Goal: Task Accomplishment & Management: Complete application form

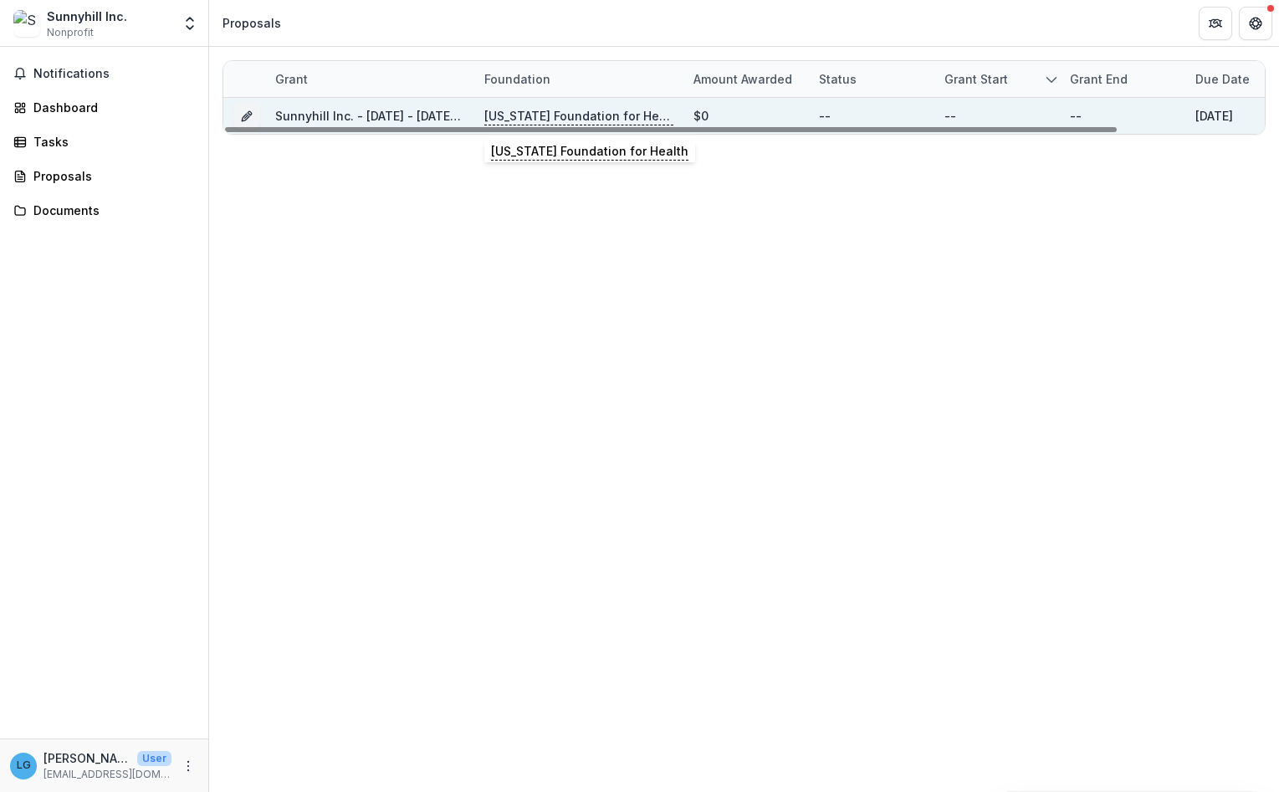
click at [554, 110] on p "[US_STATE] Foundation for Health" at bounding box center [578, 116] width 189 height 18
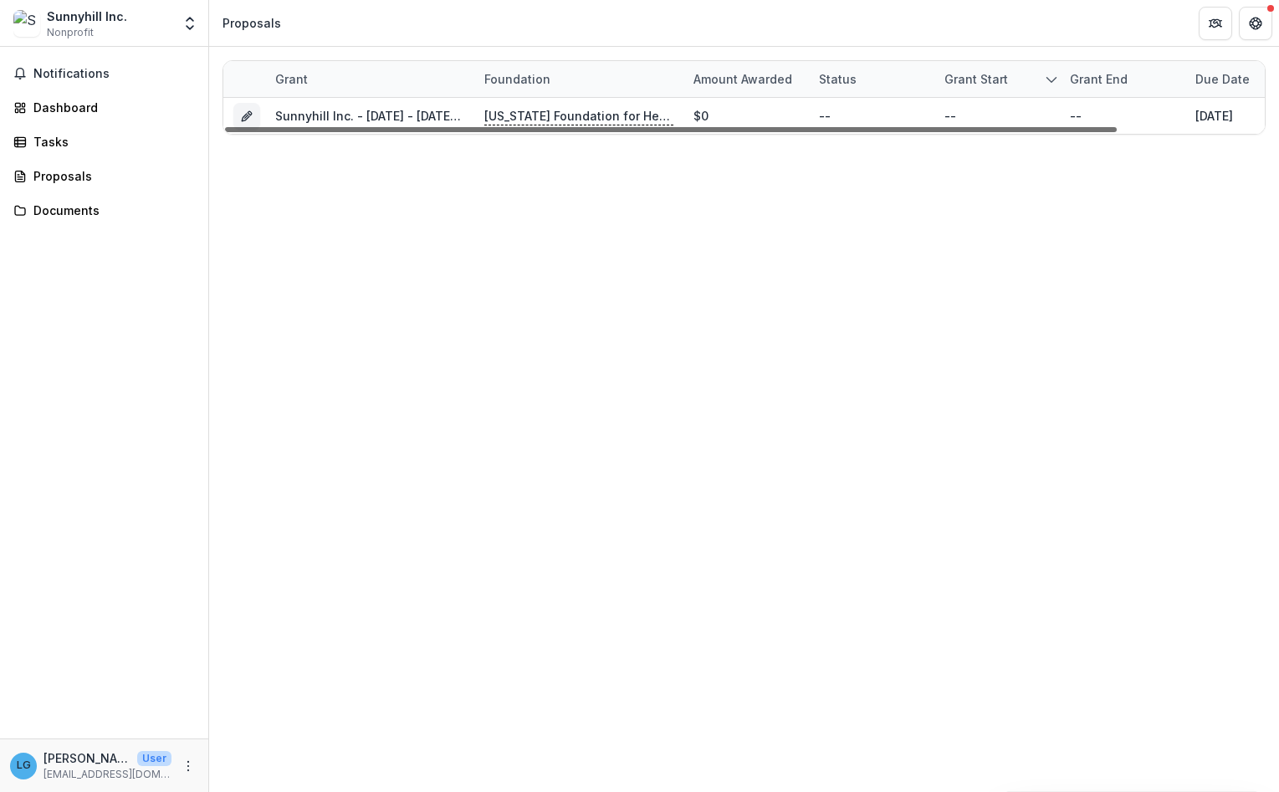
click at [309, 127] on div at bounding box center [671, 129] width 892 height 5
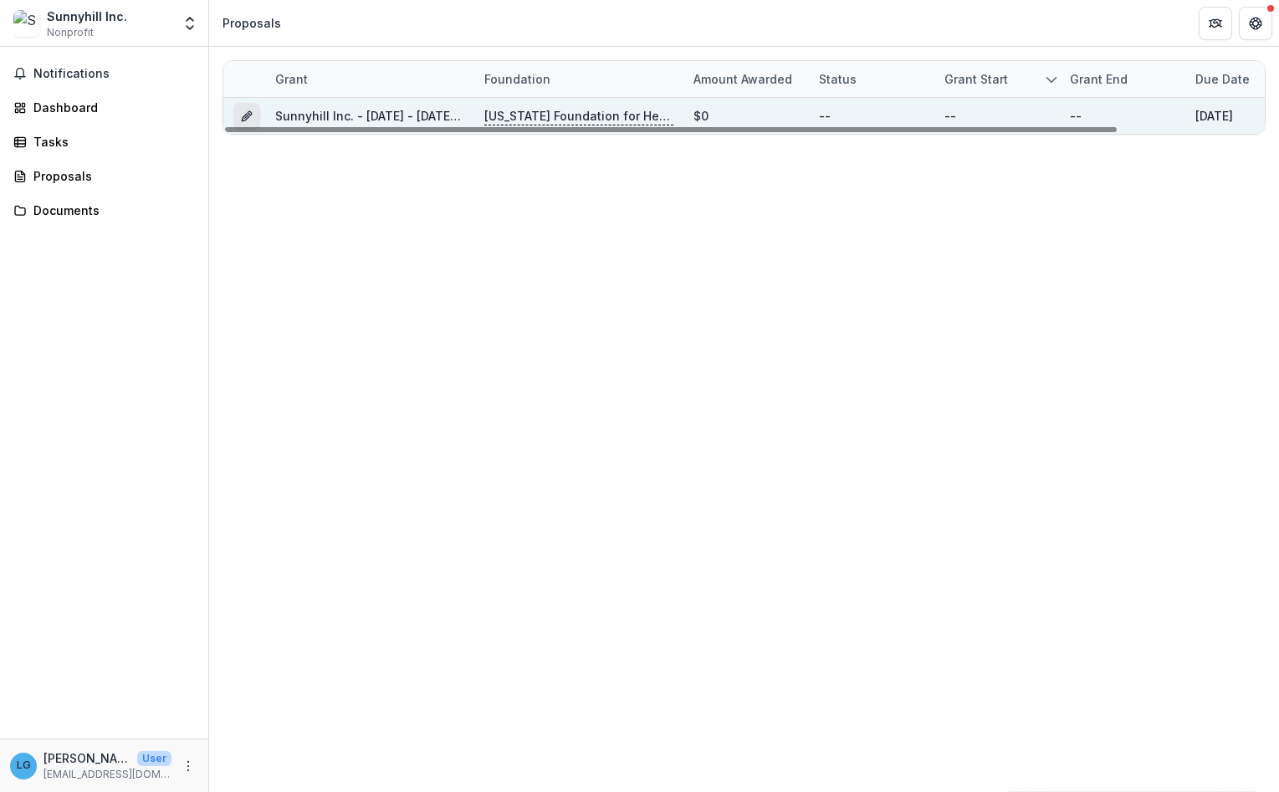
click at [250, 115] on icon "Grant 41ea308b-8157-477d-87f9-8b41472ae509" at bounding box center [250, 113] width 4 height 4
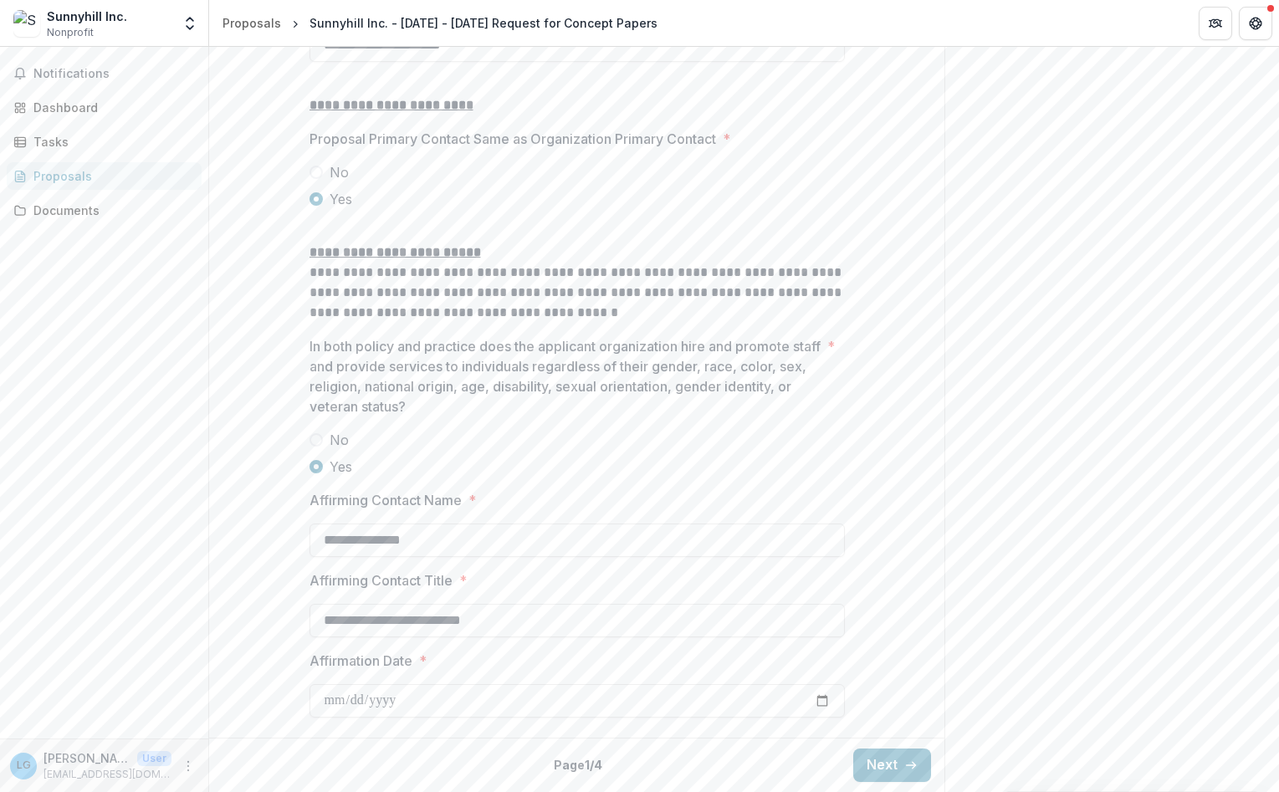
scroll to position [2108, 0]
click at [904, 749] on button "Next" at bounding box center [892, 765] width 78 height 33
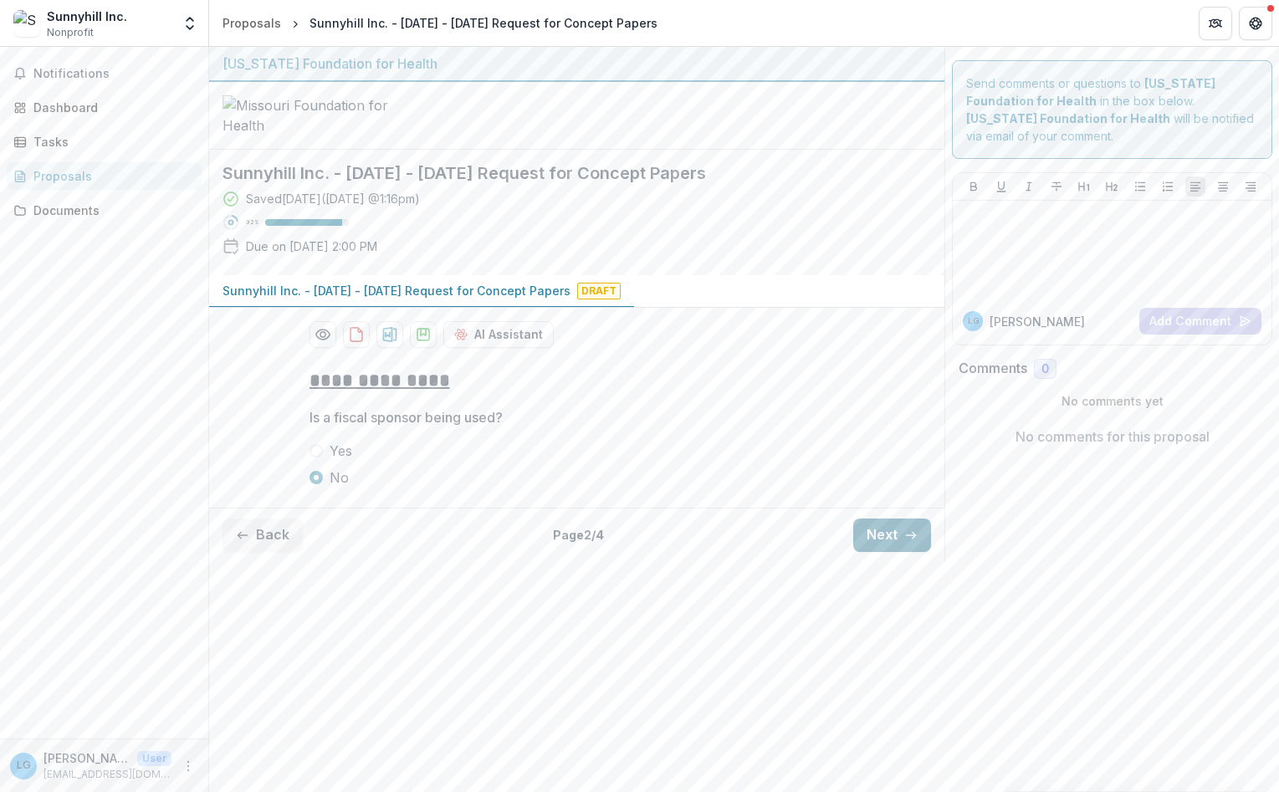
click at [897, 552] on button "Next" at bounding box center [892, 535] width 78 height 33
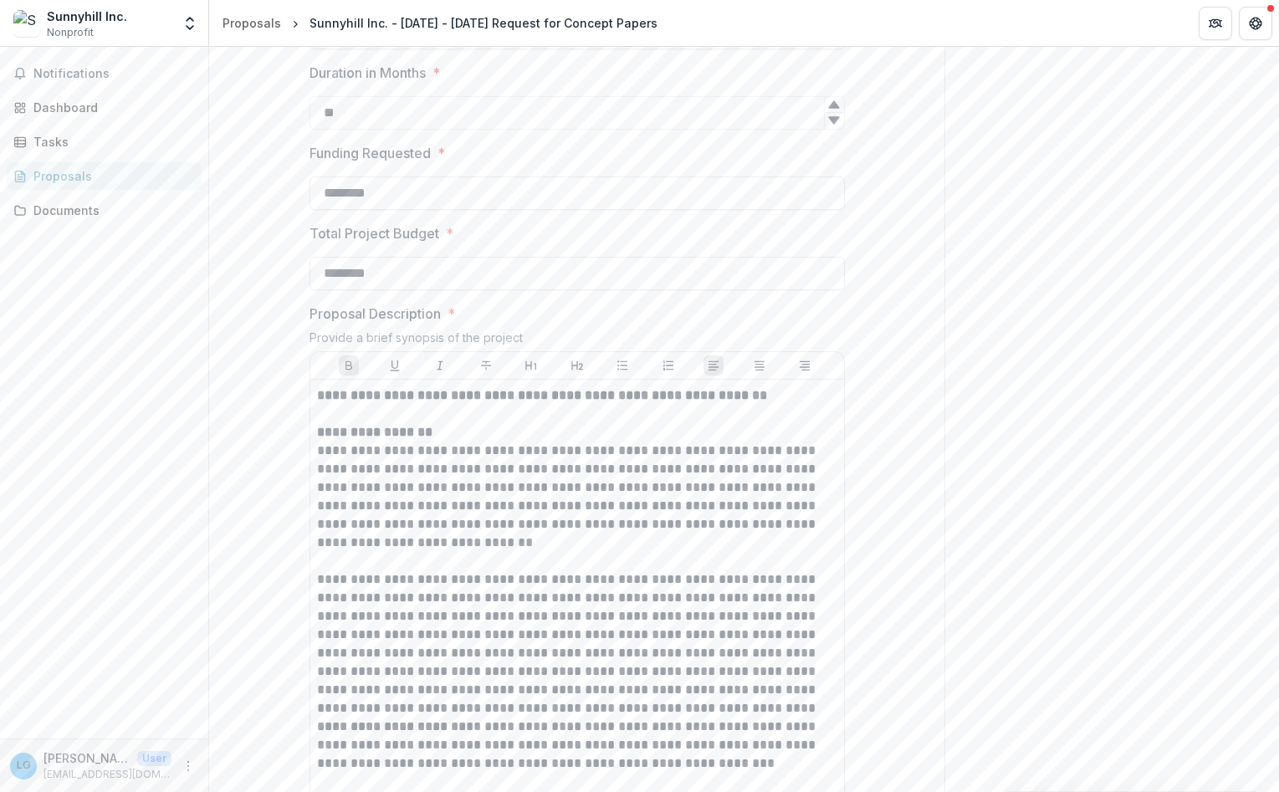
scroll to position [401, 0]
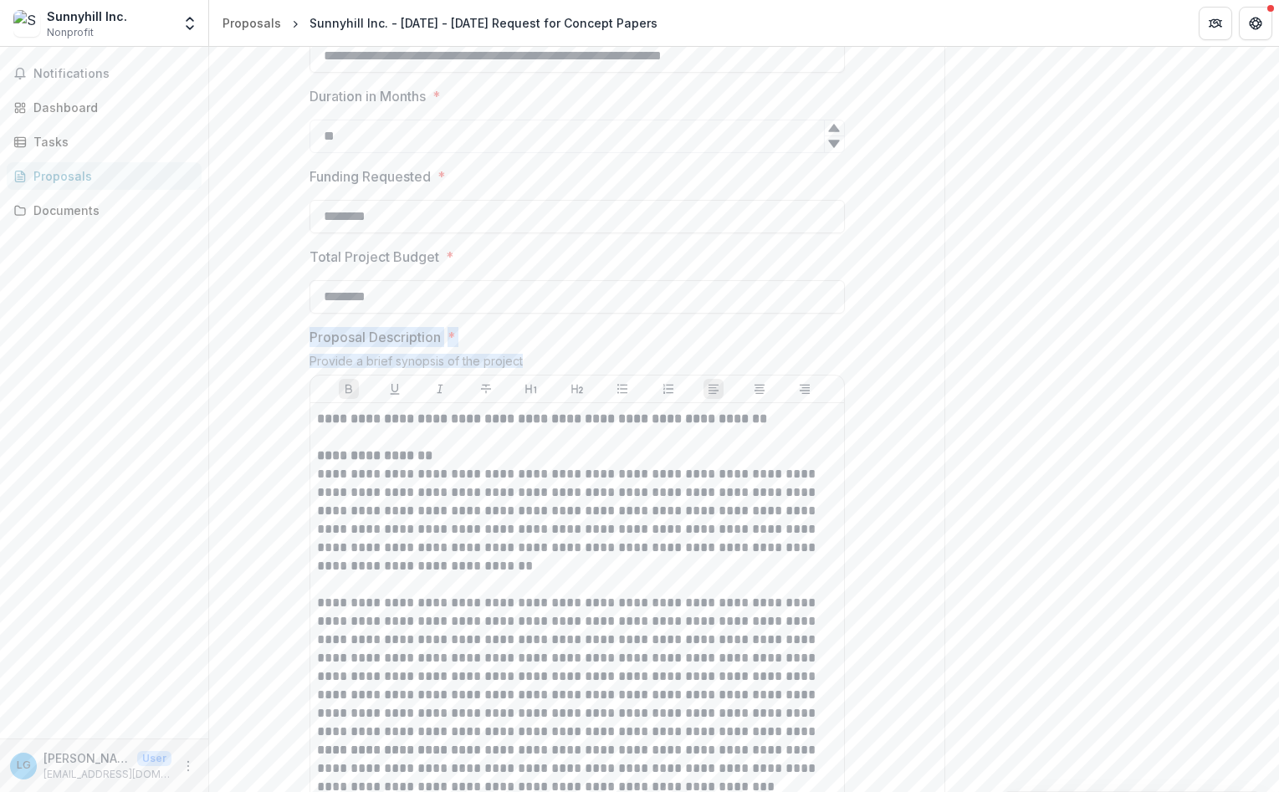
drag, startPoint x: 308, startPoint y: 458, endPoint x: 578, endPoint y: 483, distance: 271.3
copy div "Proposal Description * Provide a brief synopsis of the project"
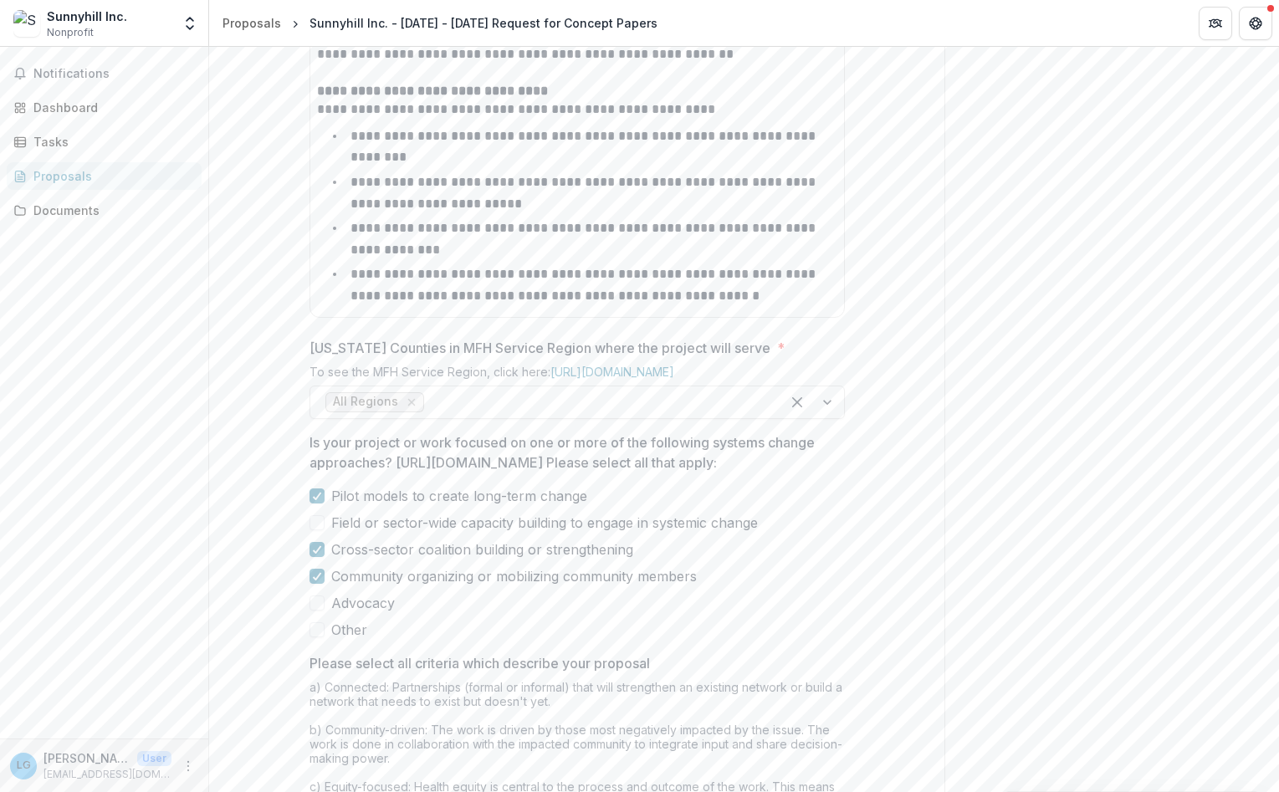
scroll to position [2108, 0]
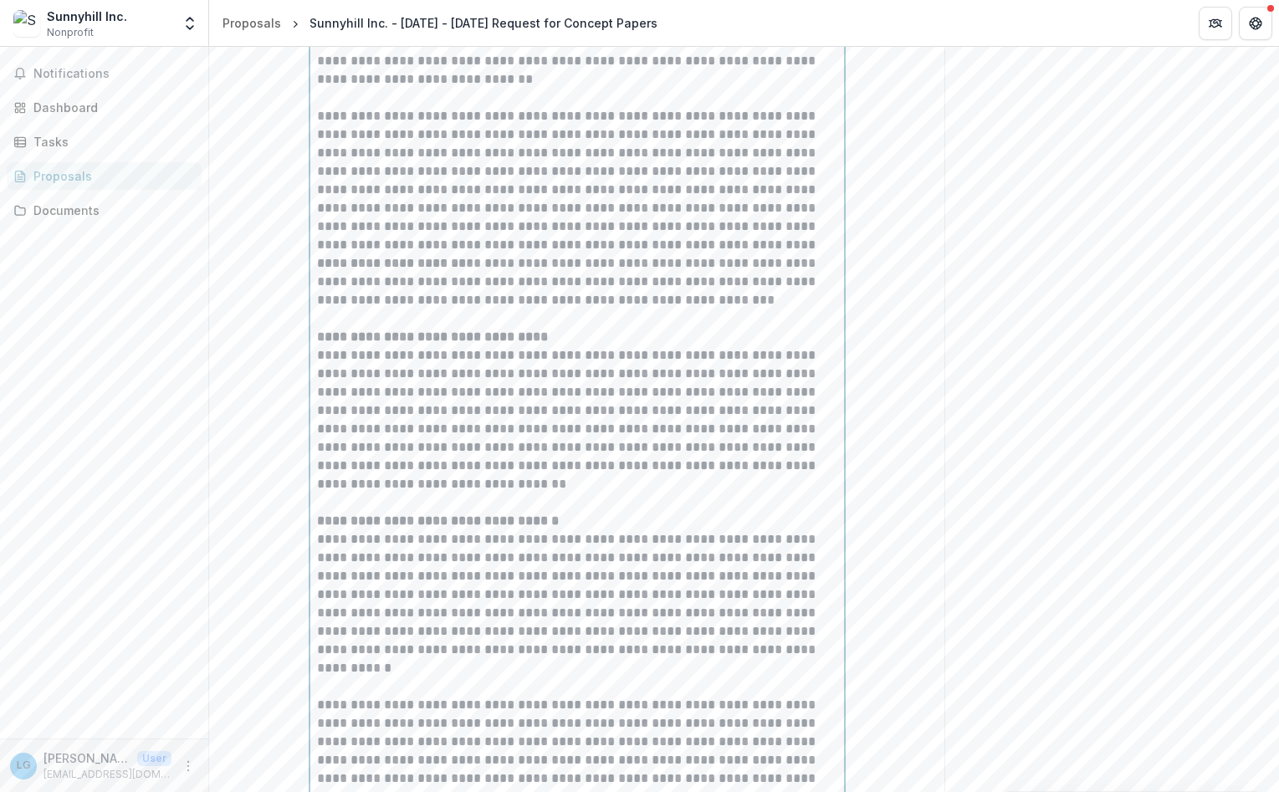
click at [662, 492] on p "**********" at bounding box center [577, 419] width 520 height 147
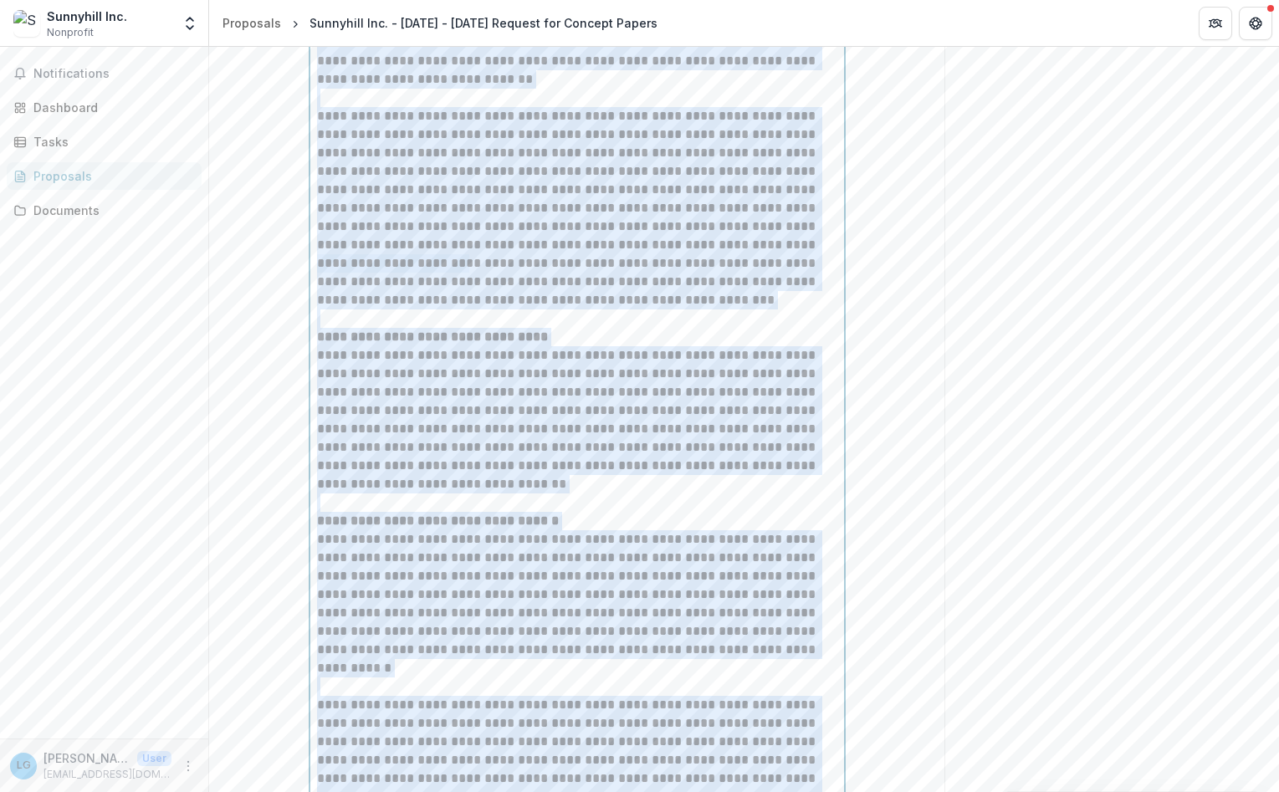
click at [698, 309] on p "**********" at bounding box center [577, 281] width 520 height 55
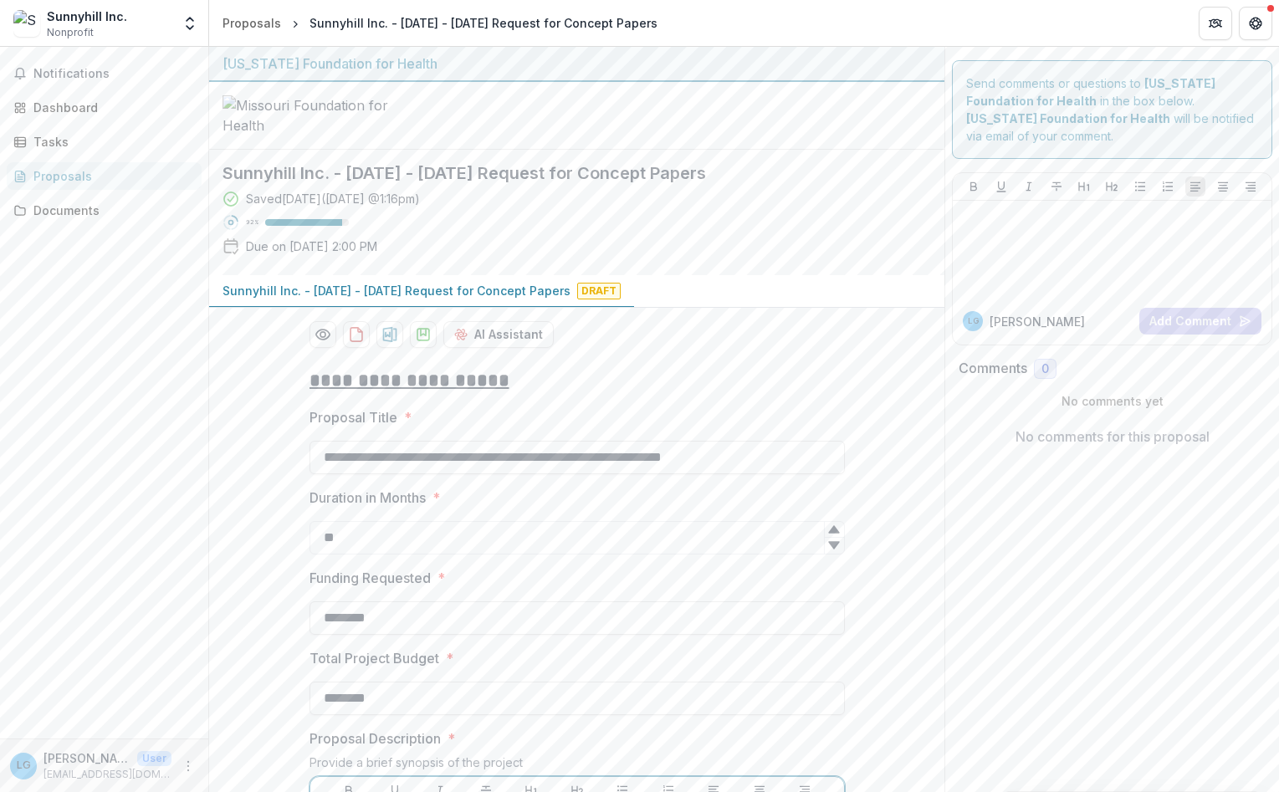
scroll to position [401, 0]
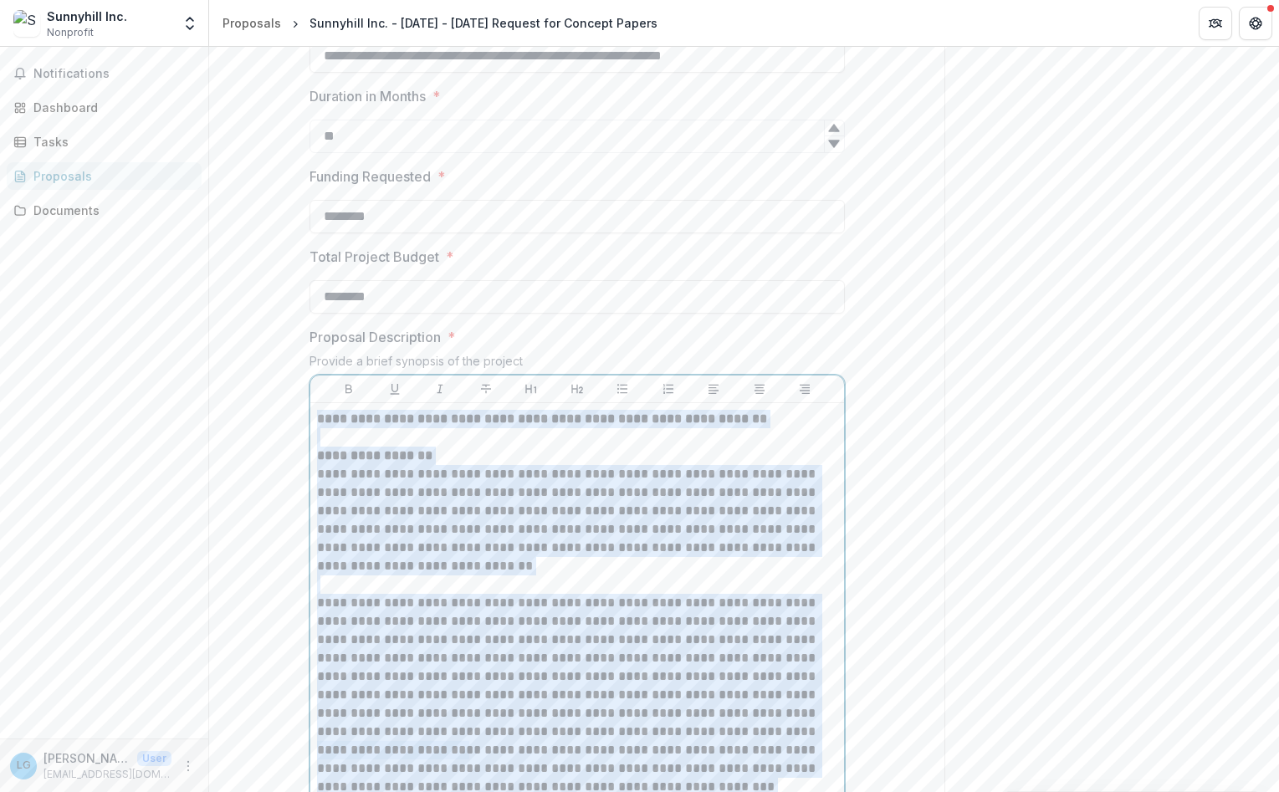
click at [530, 575] on p "**********" at bounding box center [577, 520] width 520 height 110
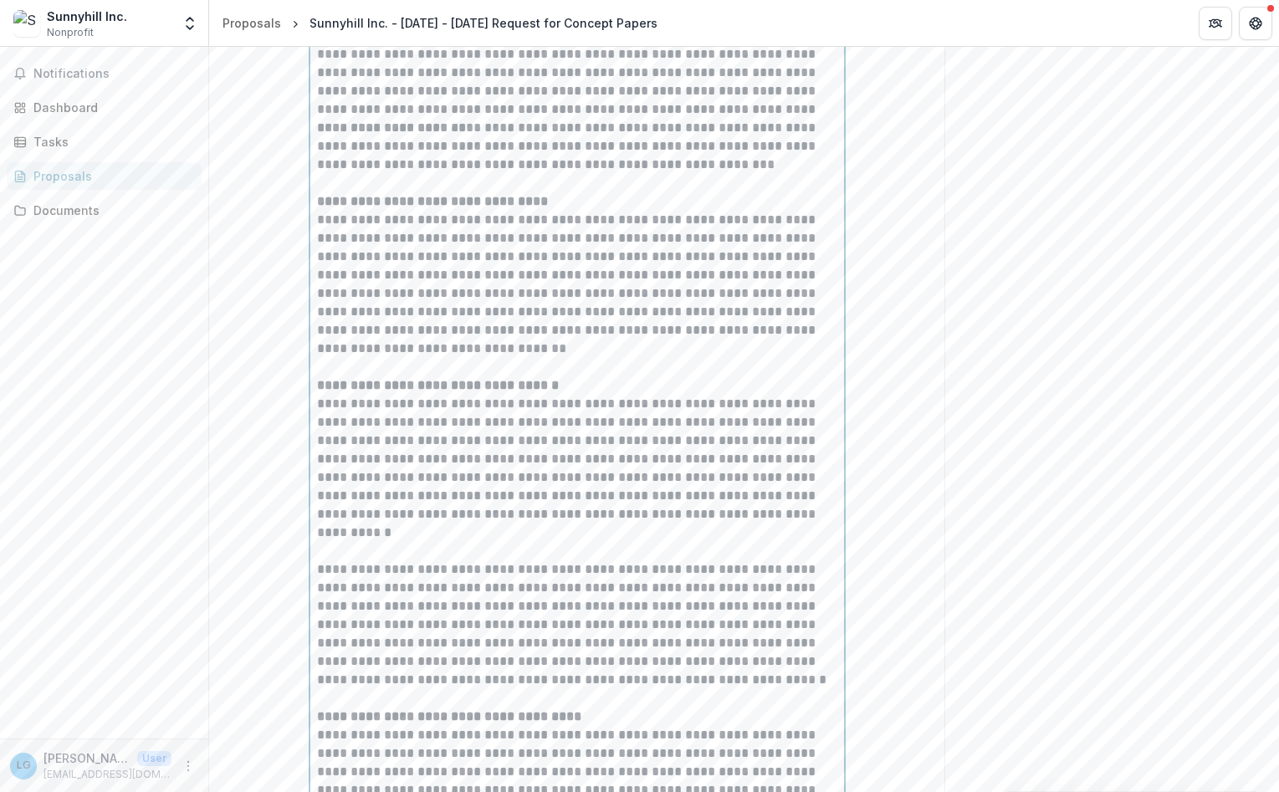
scroll to position [1104, 0]
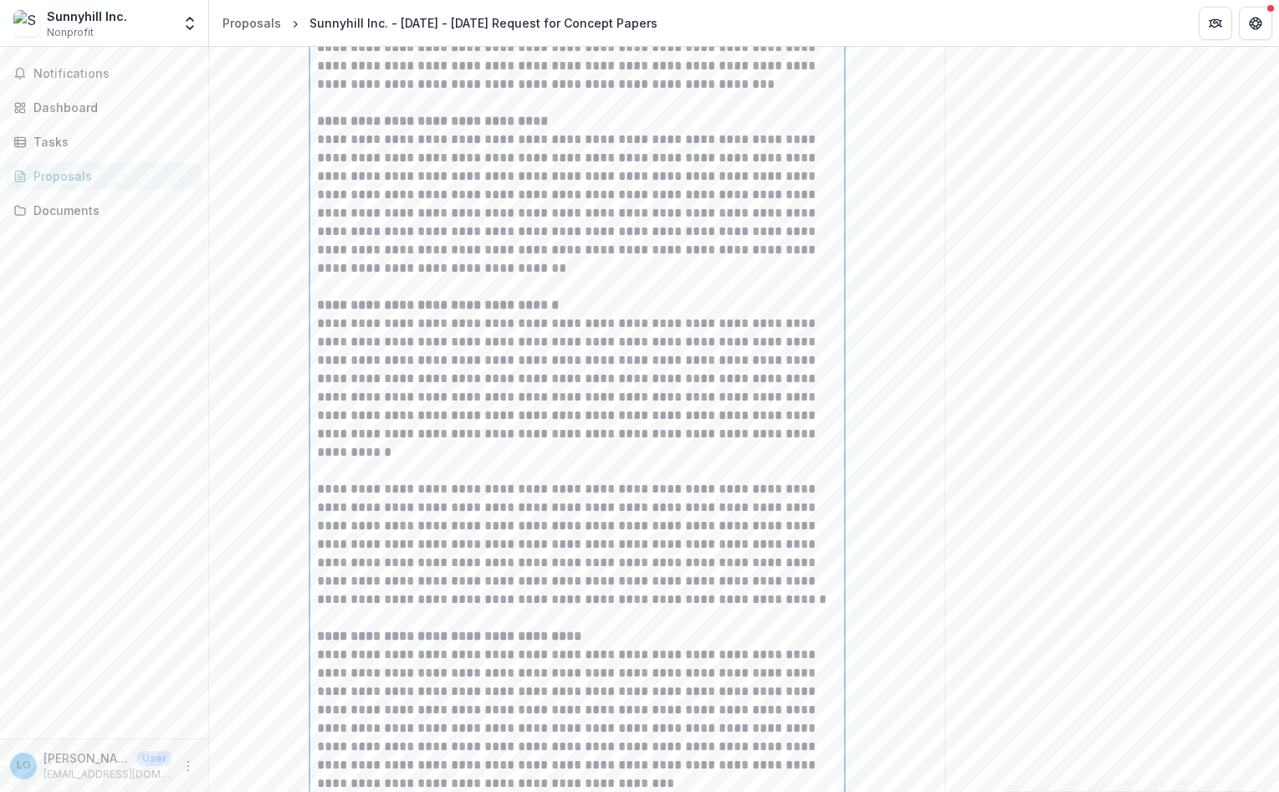
click at [548, 609] on p "**********" at bounding box center [577, 544] width 520 height 129
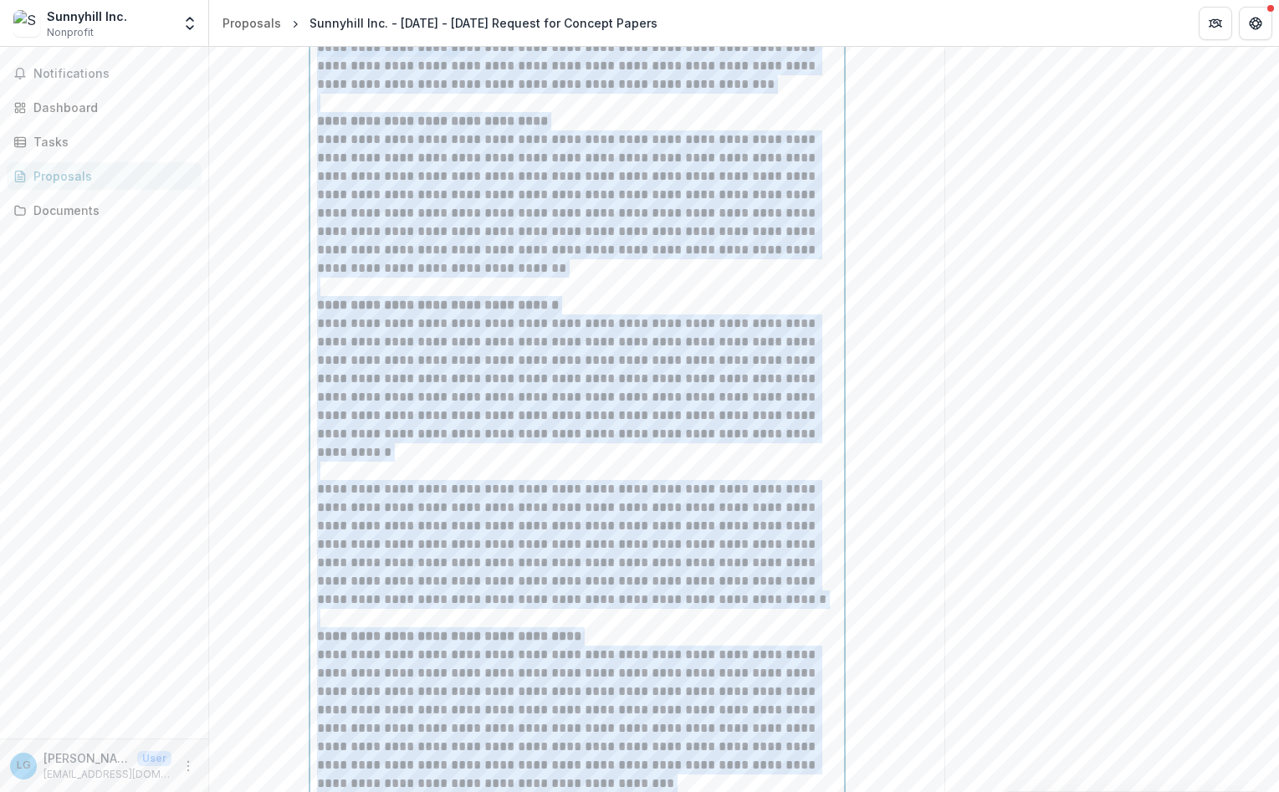
copy div "**********"
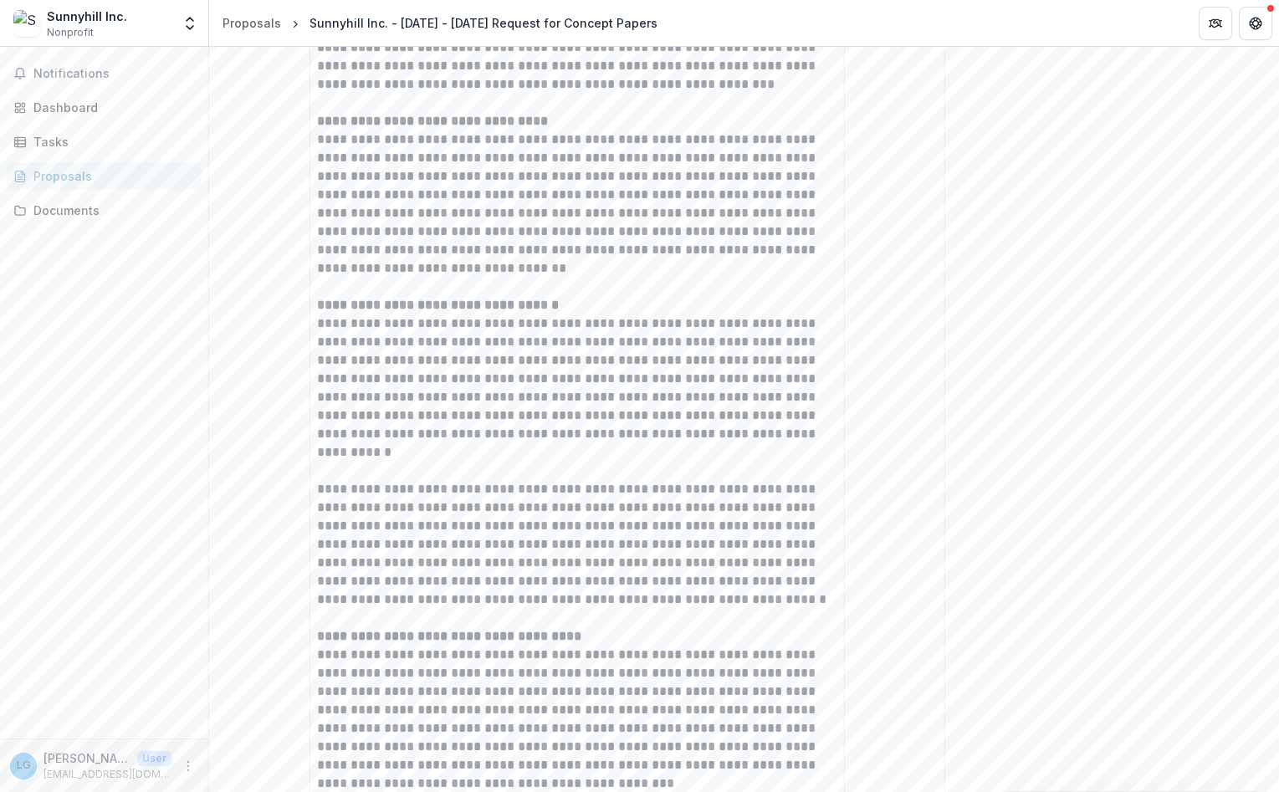
click at [1037, 393] on div "Send comments or questions to [US_STATE] Foundation for Health in the box below…" at bounding box center [1111, 663] width 335 height 3441
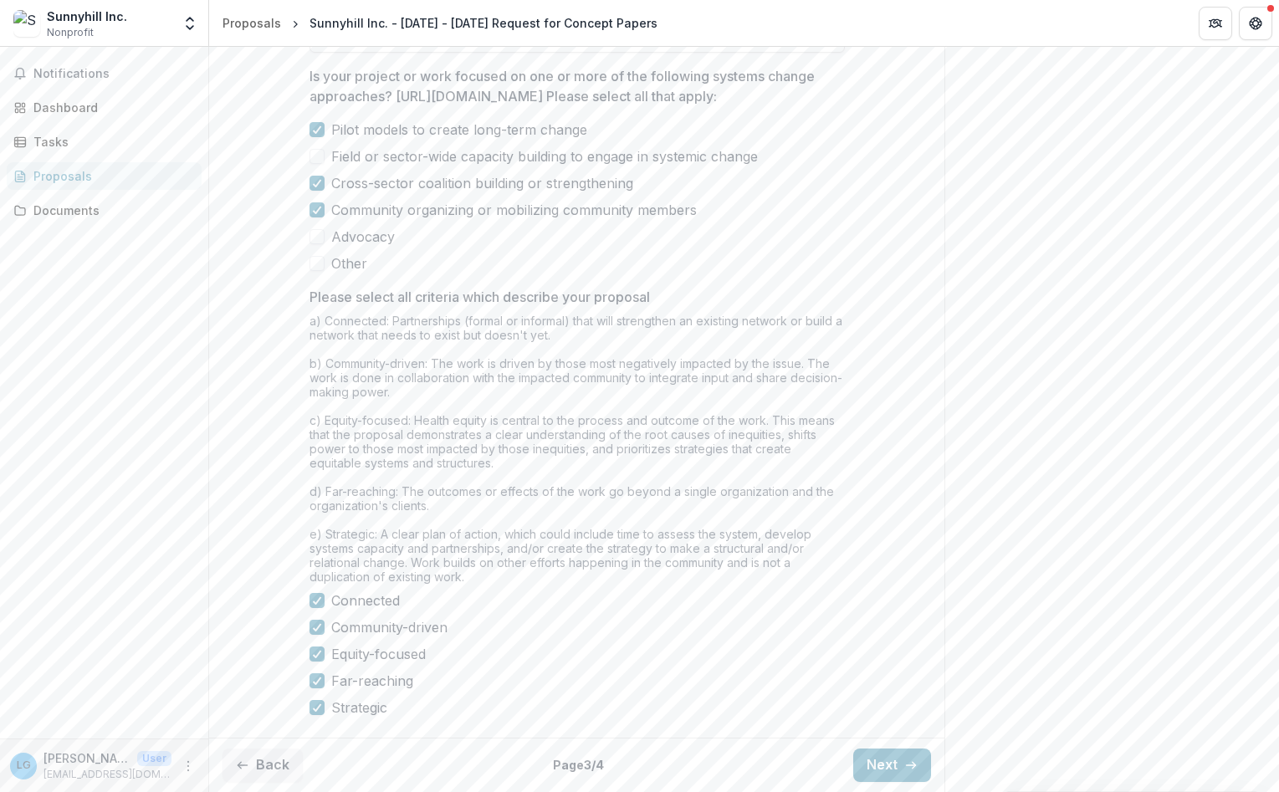
scroll to position [2822, 0]
drag, startPoint x: 466, startPoint y: 710, endPoint x: 444, endPoint y: 202, distance: 508.1
click at [475, 576] on div "a) Connected: Partnerships (formal or informal) that will strengthen an existin…" at bounding box center [576, 452] width 535 height 277
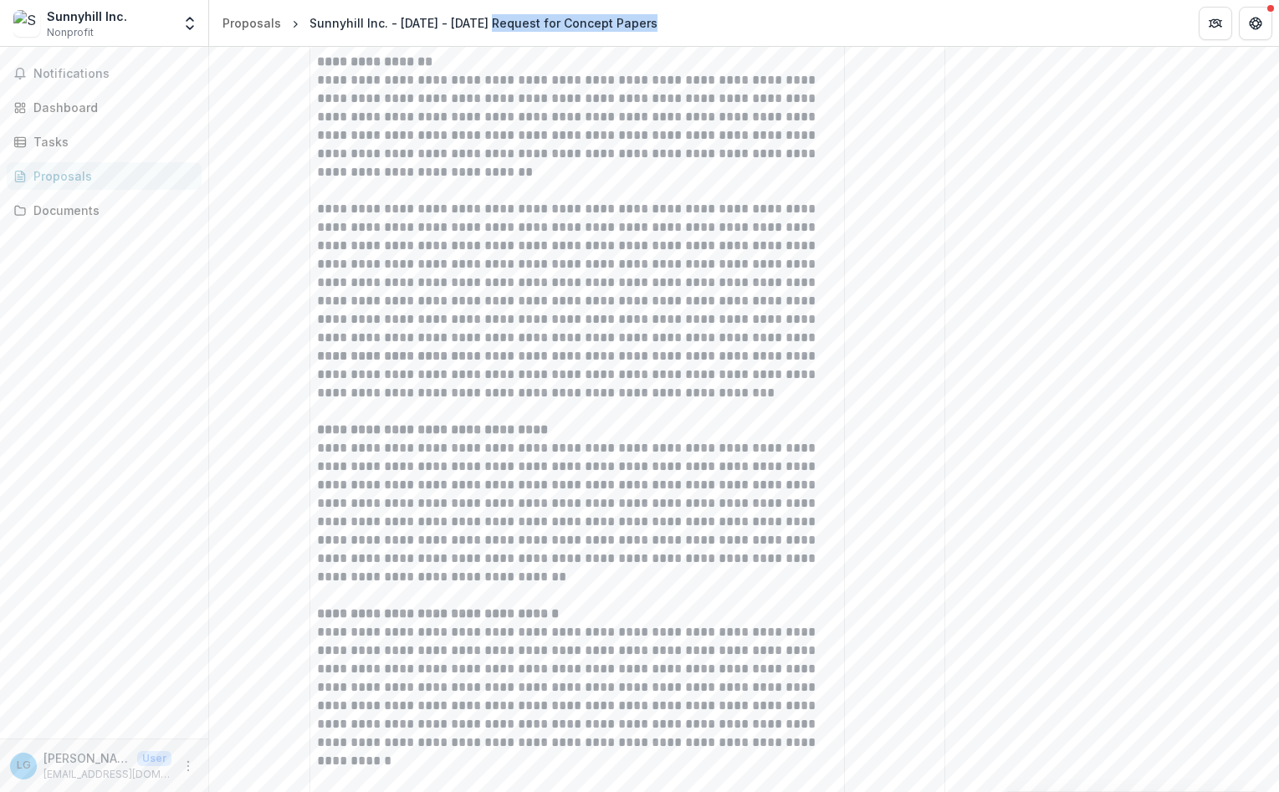
scroll to position [274, 0]
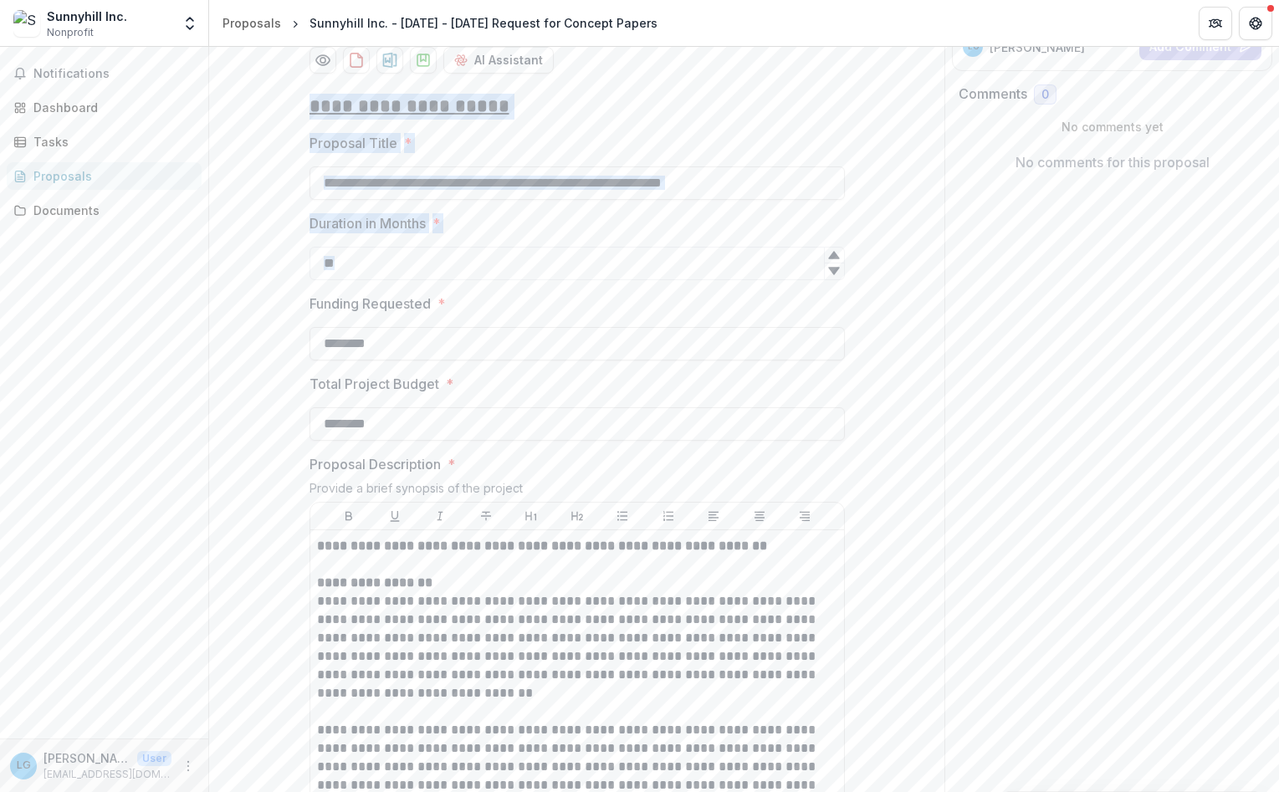
drag, startPoint x: 440, startPoint y: 696, endPoint x: 304, endPoint y: 222, distance: 492.6
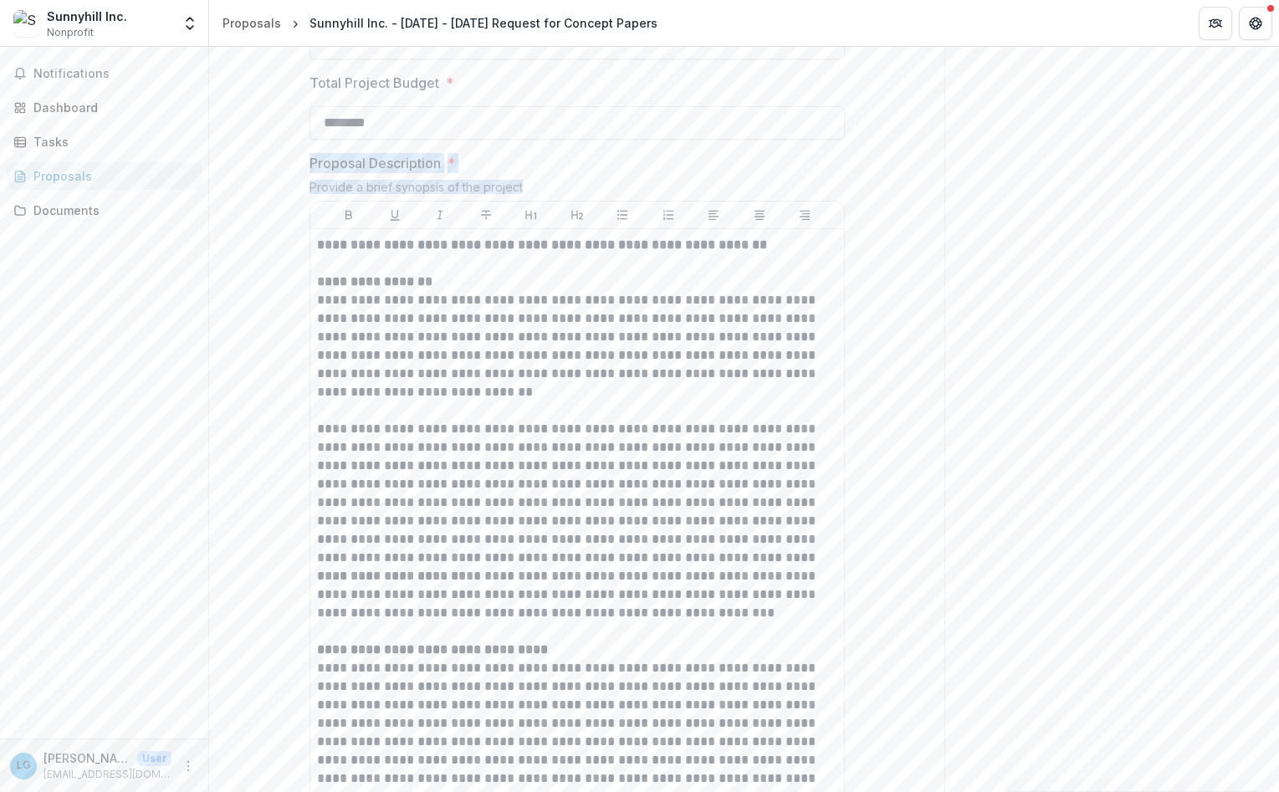
drag, startPoint x: 532, startPoint y: 312, endPoint x: 296, endPoint y: 287, distance: 237.2
copy div "Proposal Description * Provide a brief synopsis of the project"
drag, startPoint x: 478, startPoint y: 316, endPoint x: 234, endPoint y: 274, distance: 246.9
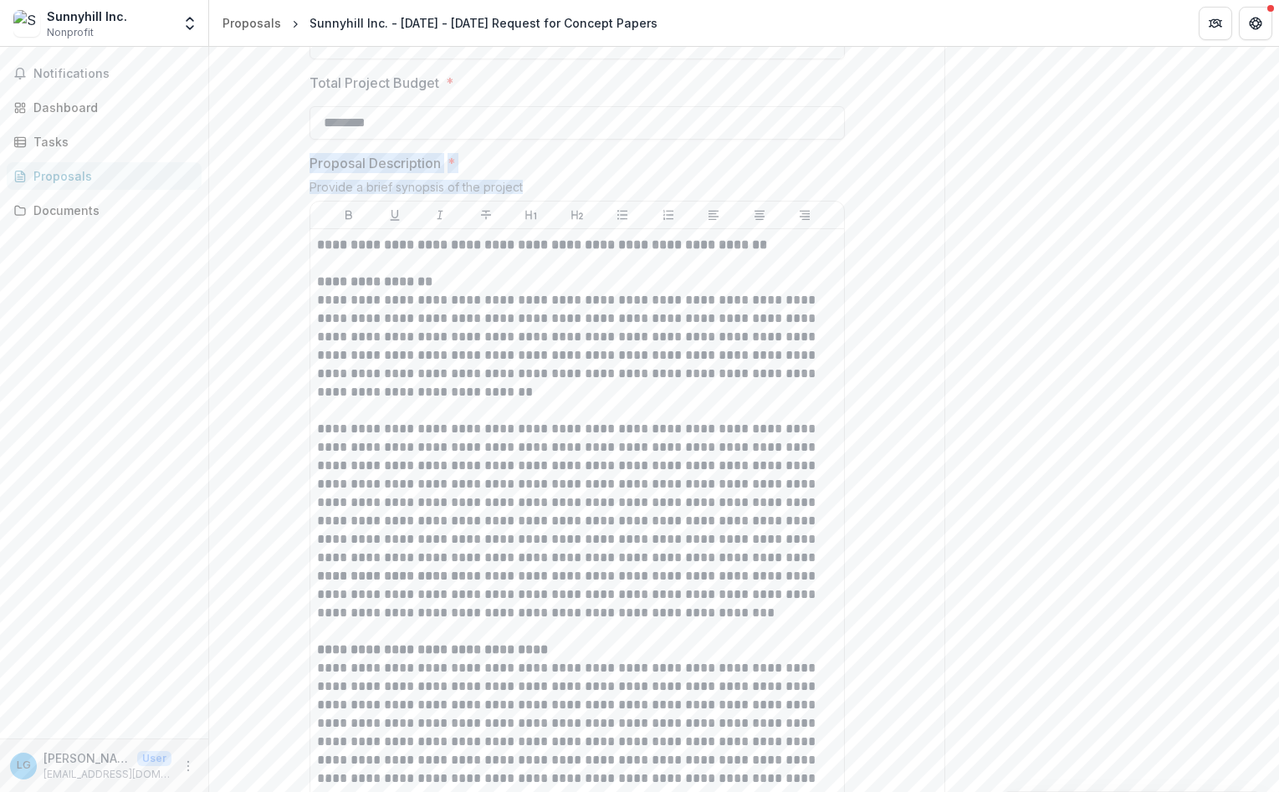
copy div "Proposal Description * Provide a brief synopsis of the project"
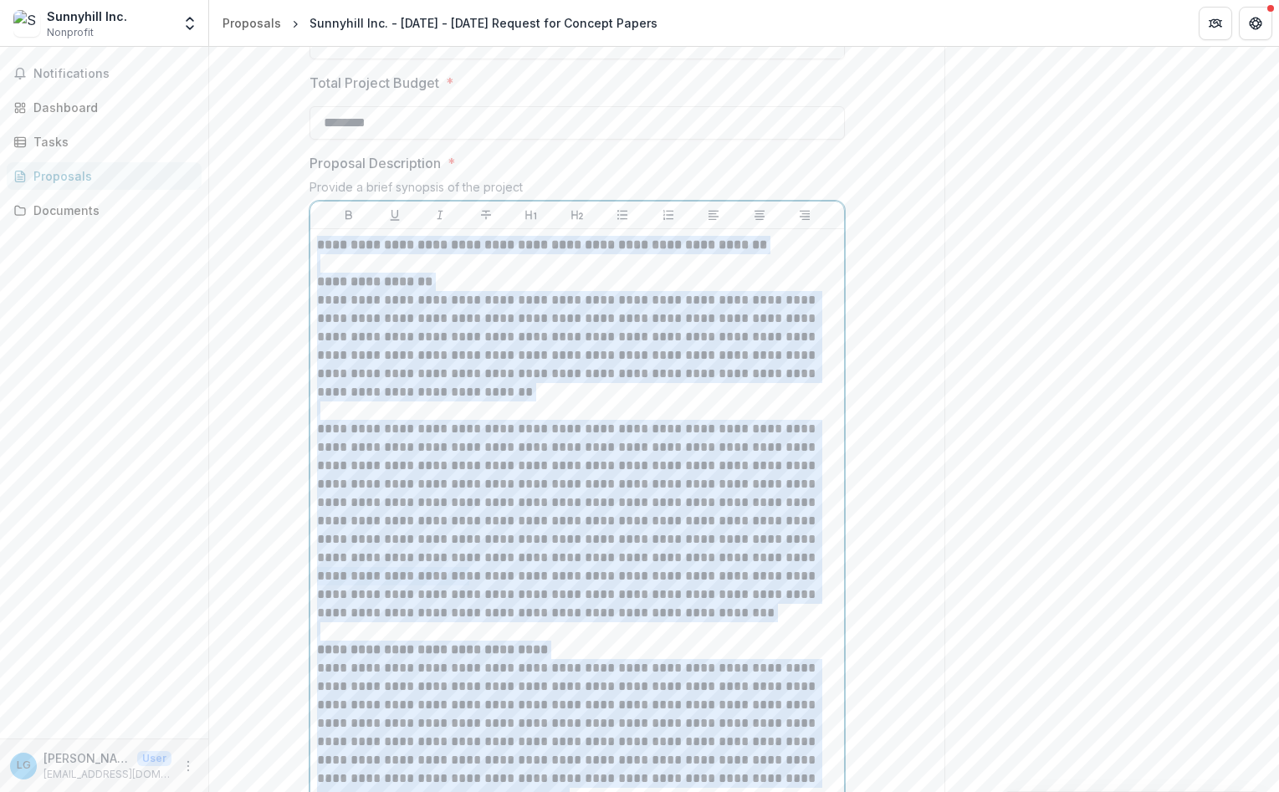
scroll to position [1952, 0]
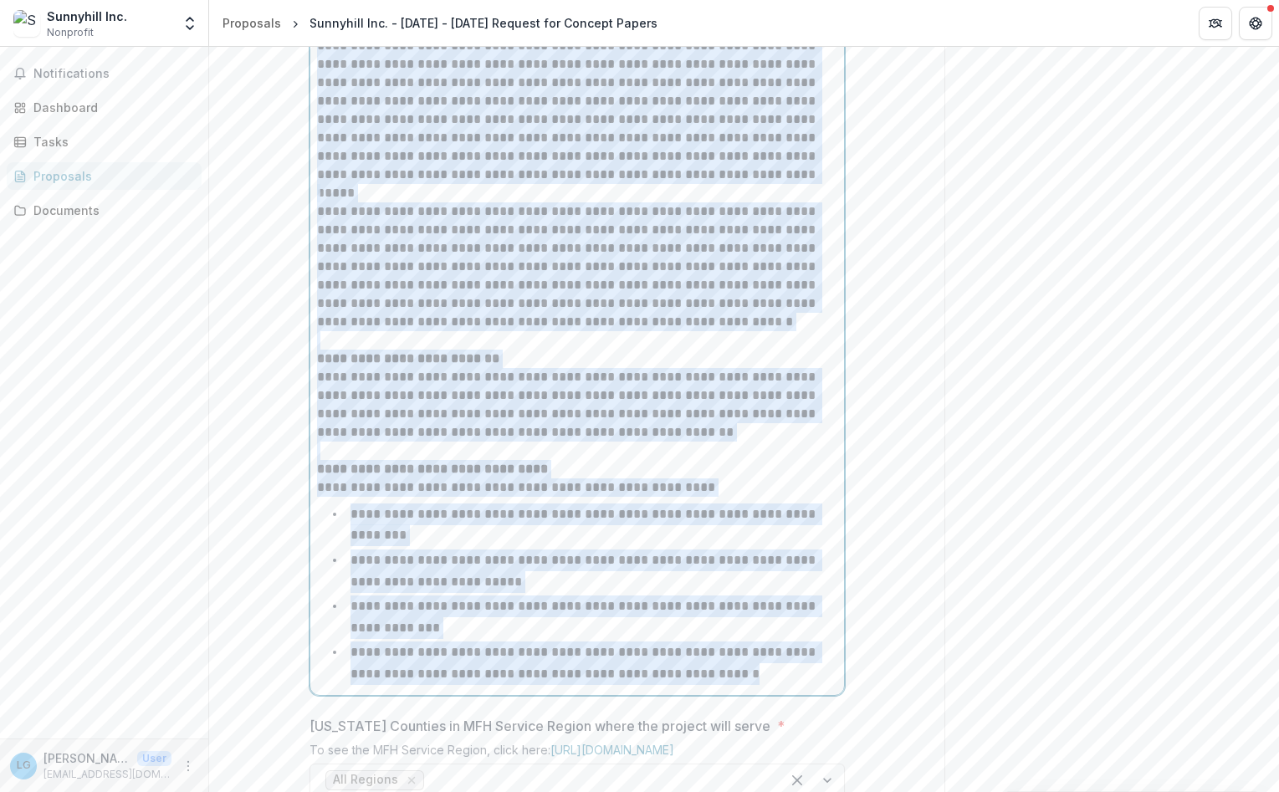
click at [372, 331] on p "**********" at bounding box center [577, 266] width 520 height 129
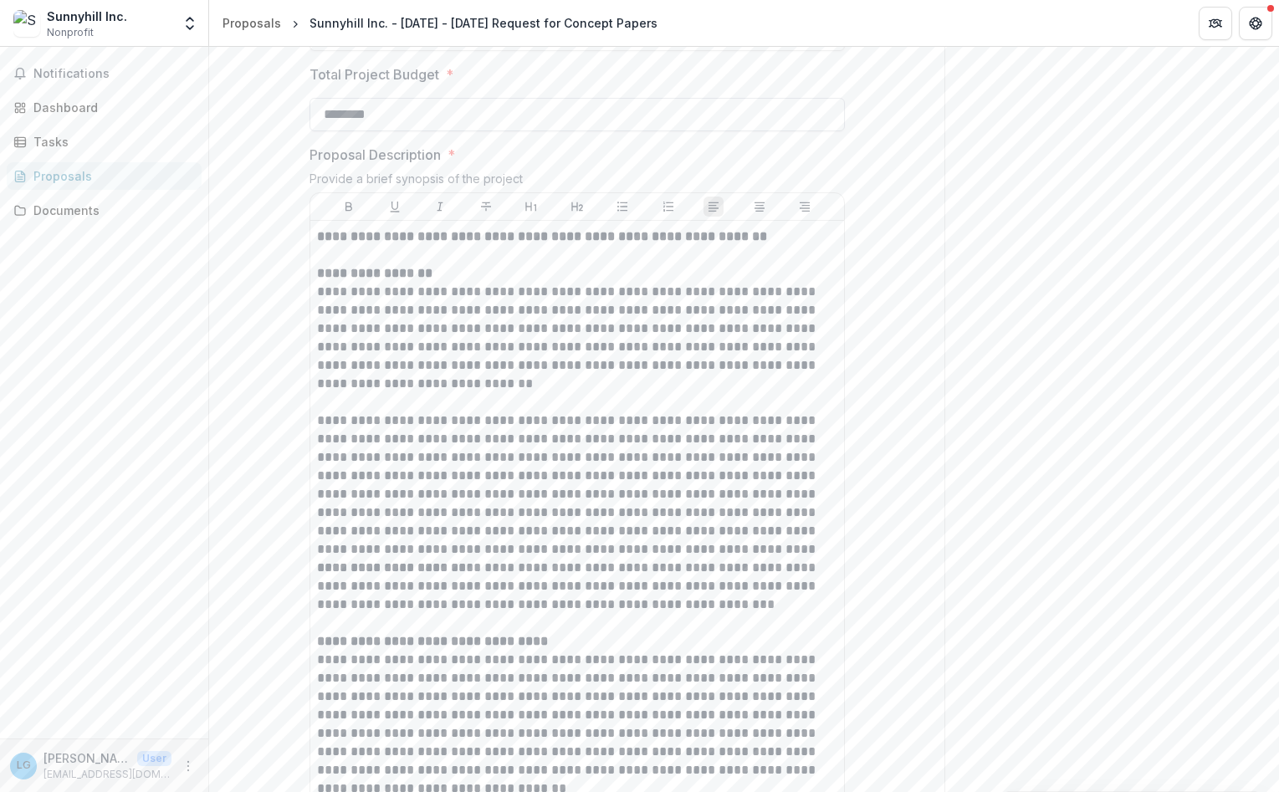
scroll to position [547, 0]
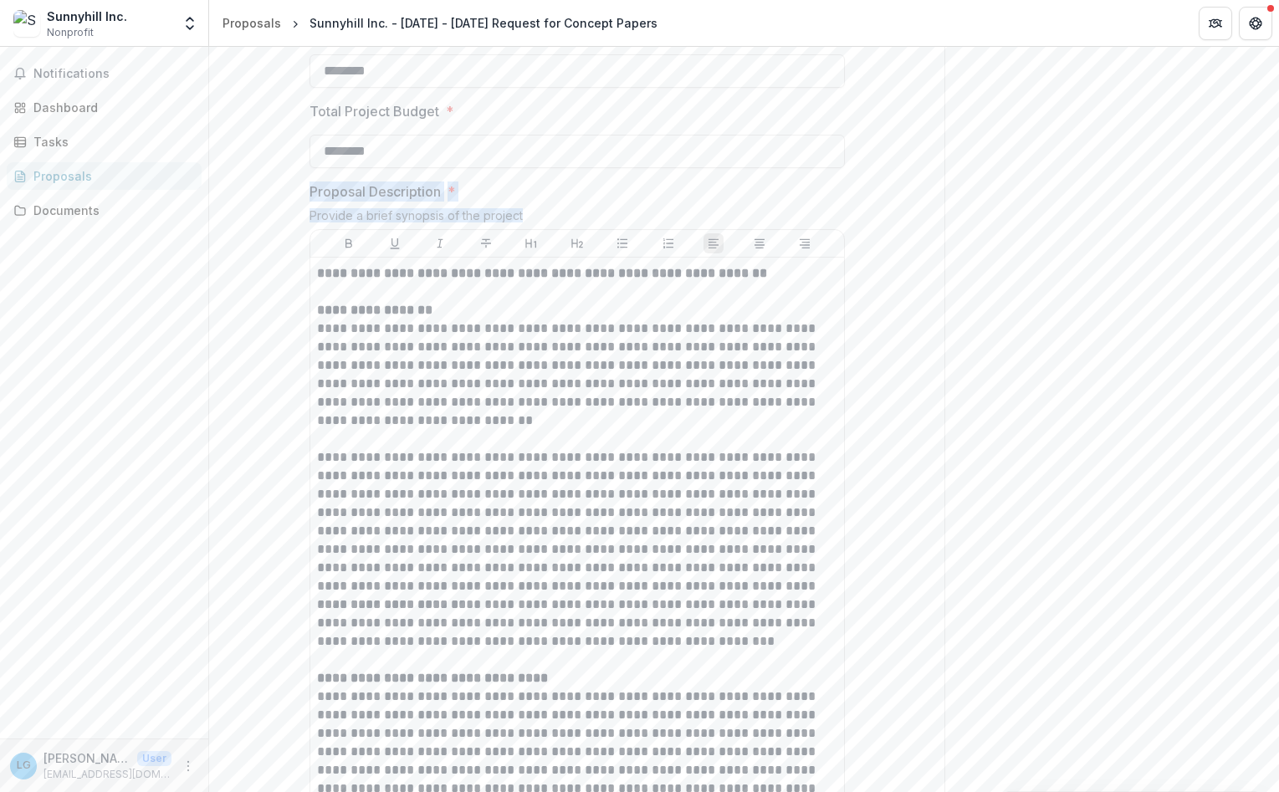
drag, startPoint x: 558, startPoint y: 346, endPoint x: 264, endPoint y: 316, distance: 295.1
copy div "Proposal Description * Provide a brief synopsis of the project"
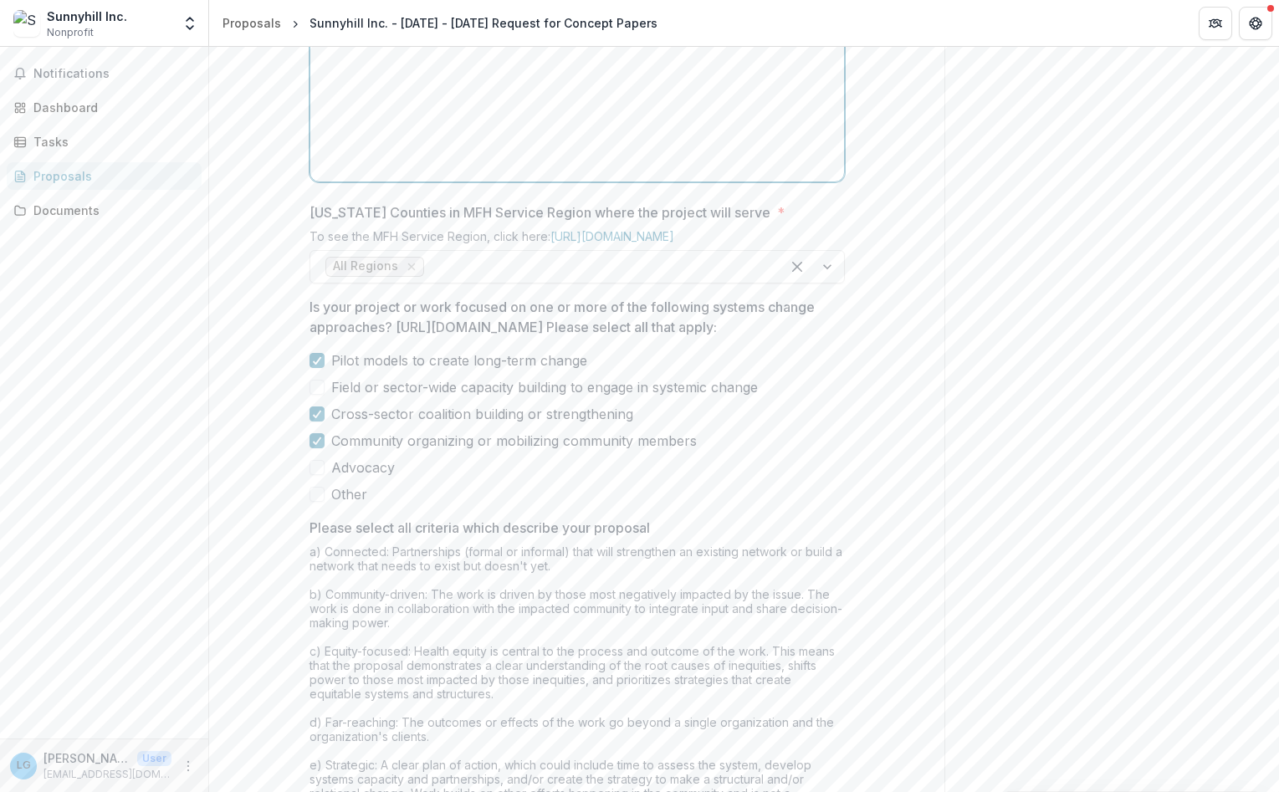
scroll to position [486, 0]
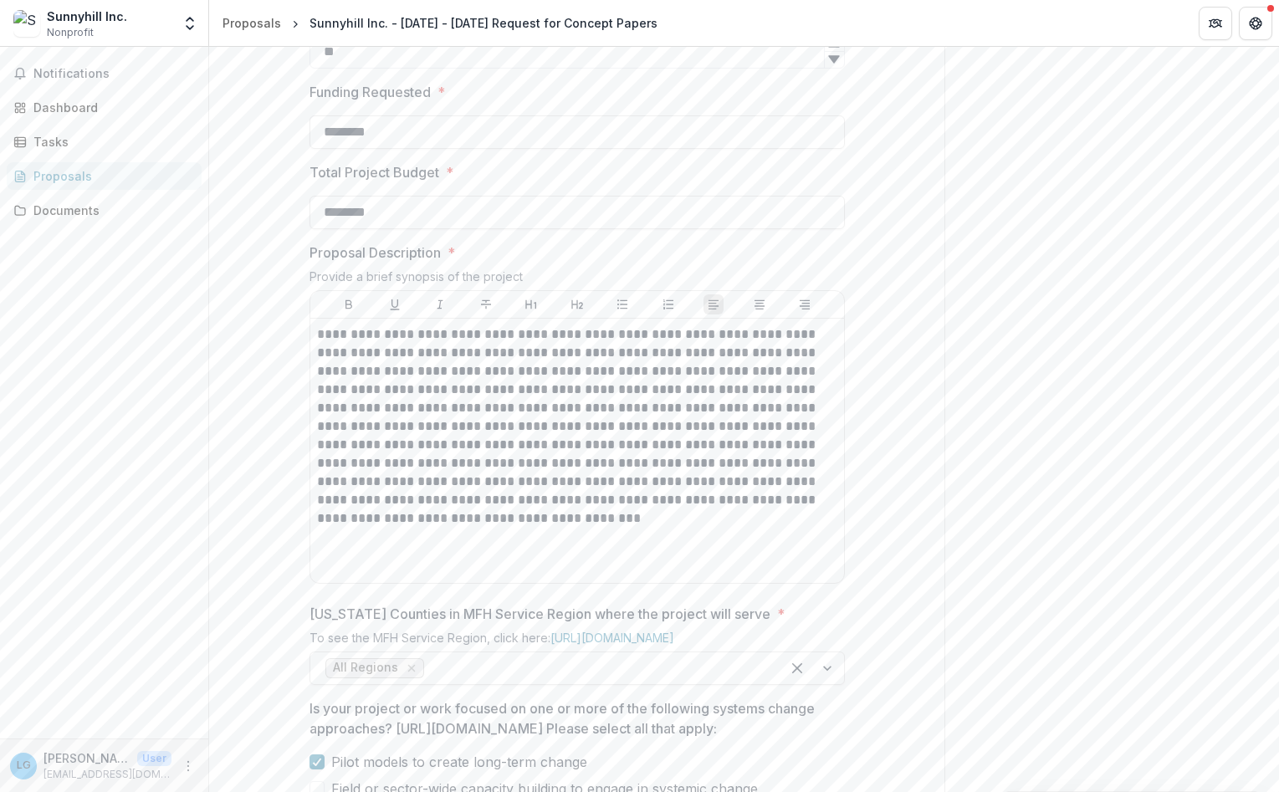
click at [907, 636] on div "**********" at bounding box center [576, 616] width 735 height 1494
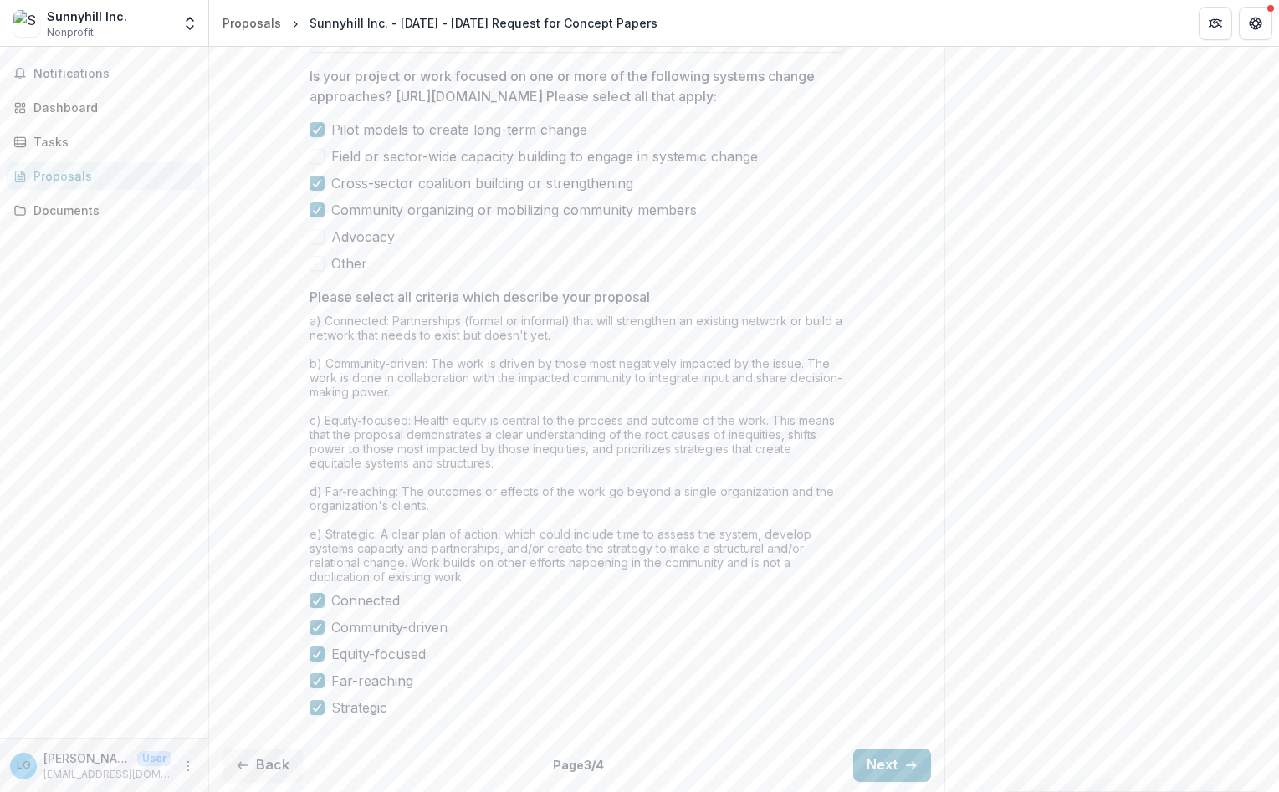
scroll to position [1265, 0]
click at [910, 750] on button "Next" at bounding box center [892, 765] width 78 height 33
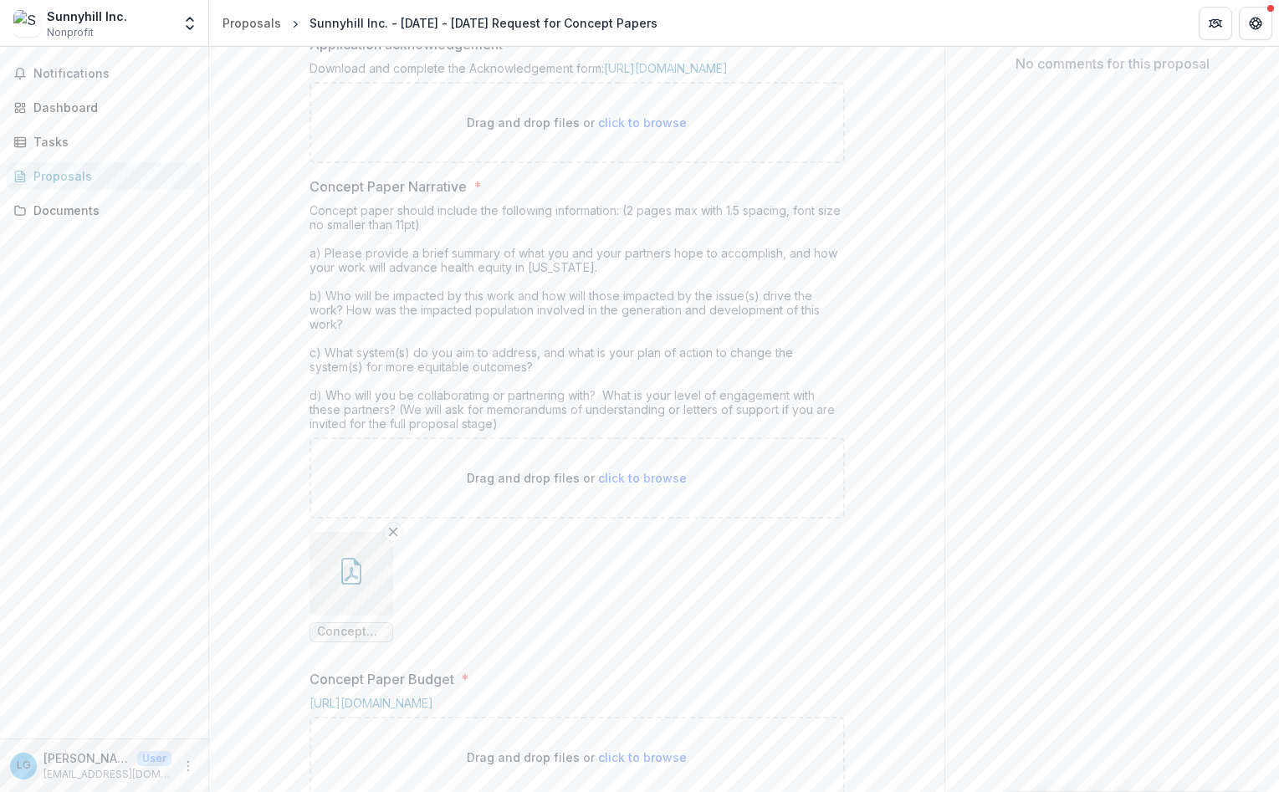
scroll to position [186, 0]
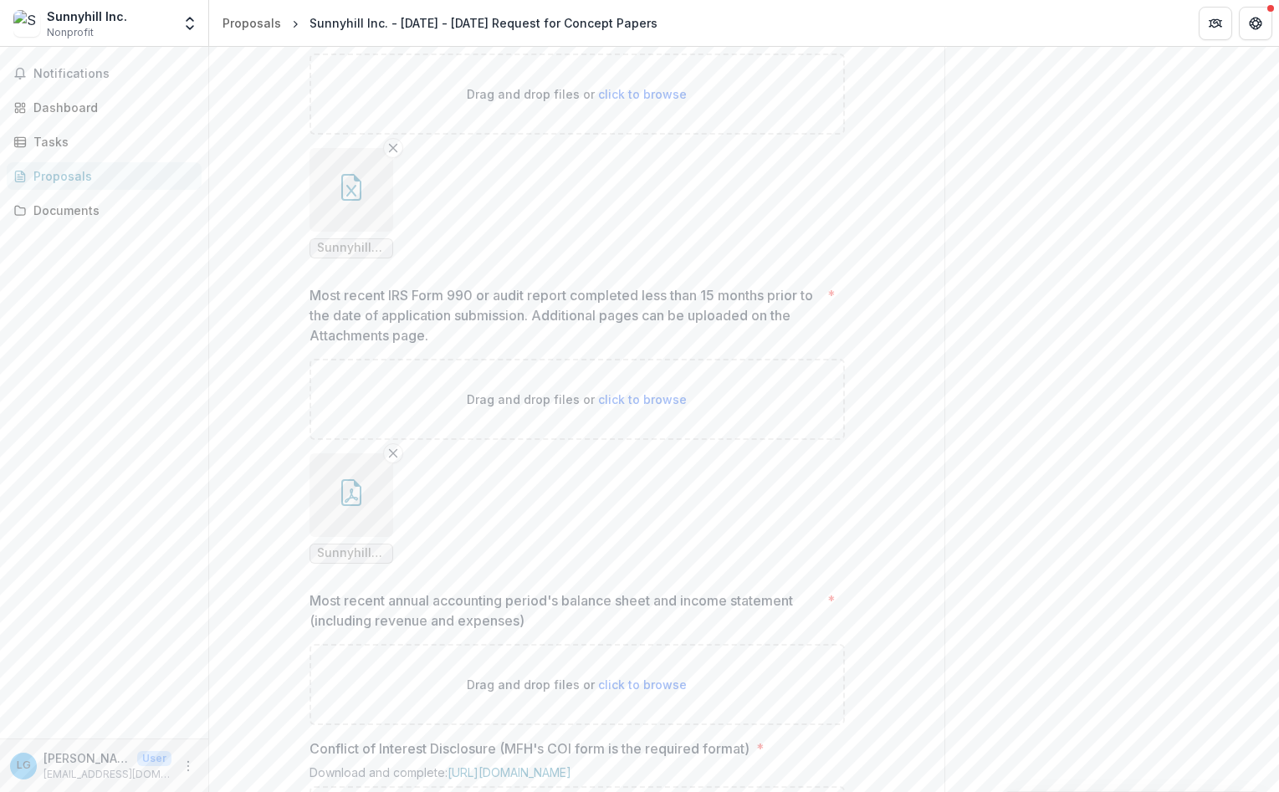
scroll to position [1106, 0]
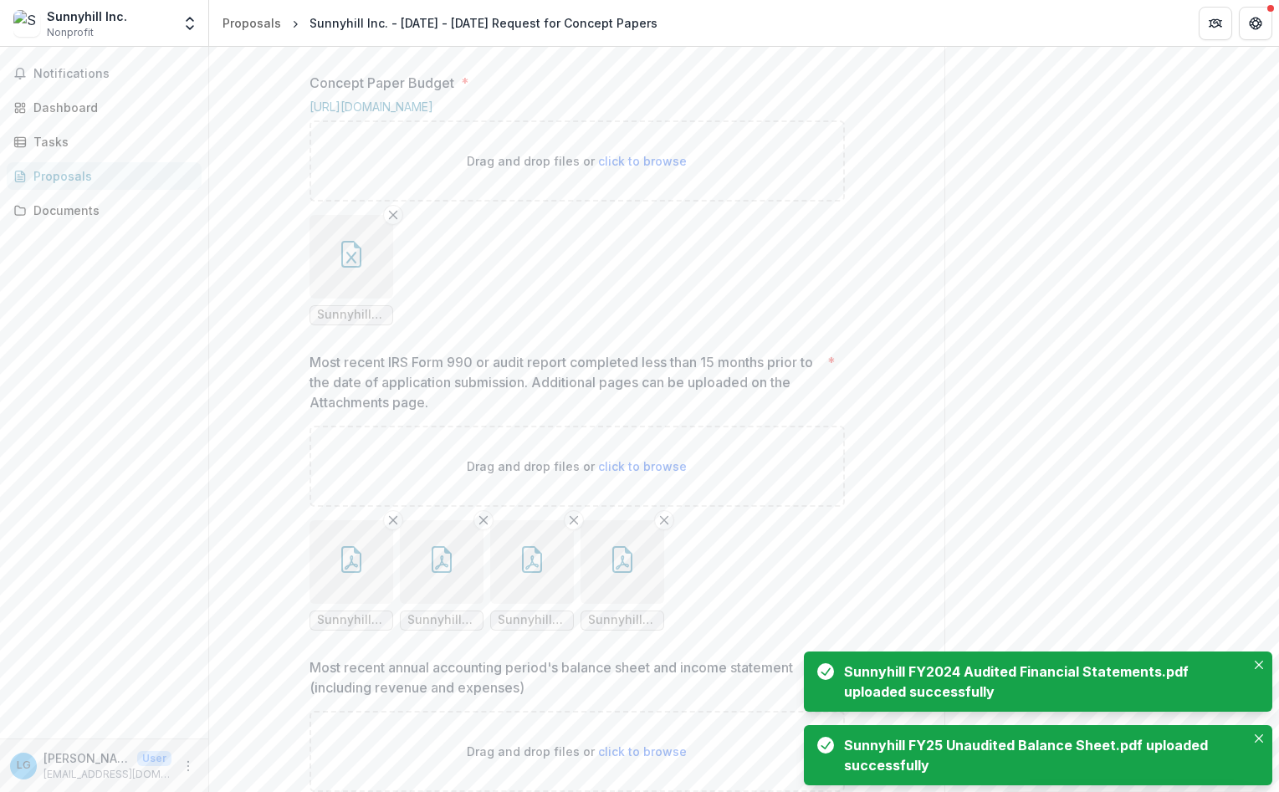
click at [936, 468] on div "**********" at bounding box center [576, 166] width 735 height 1837
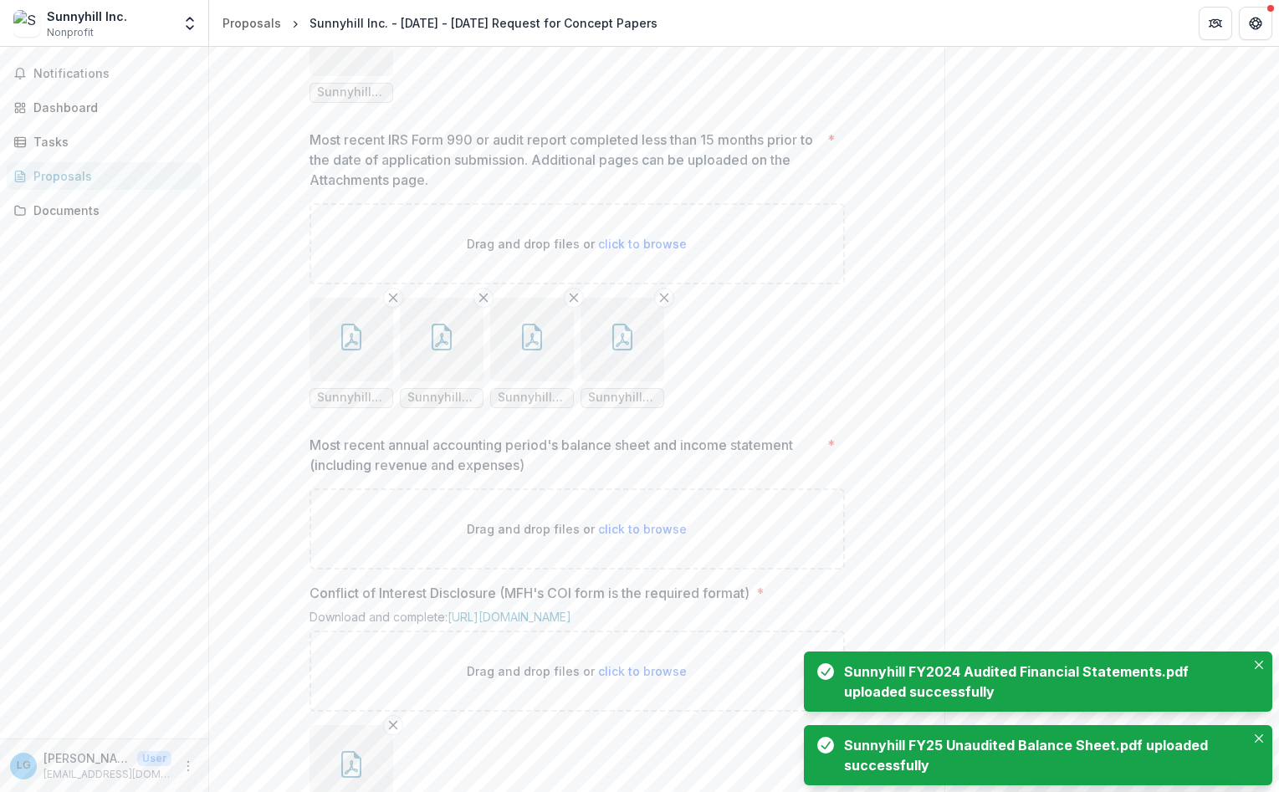
scroll to position [1608, 0]
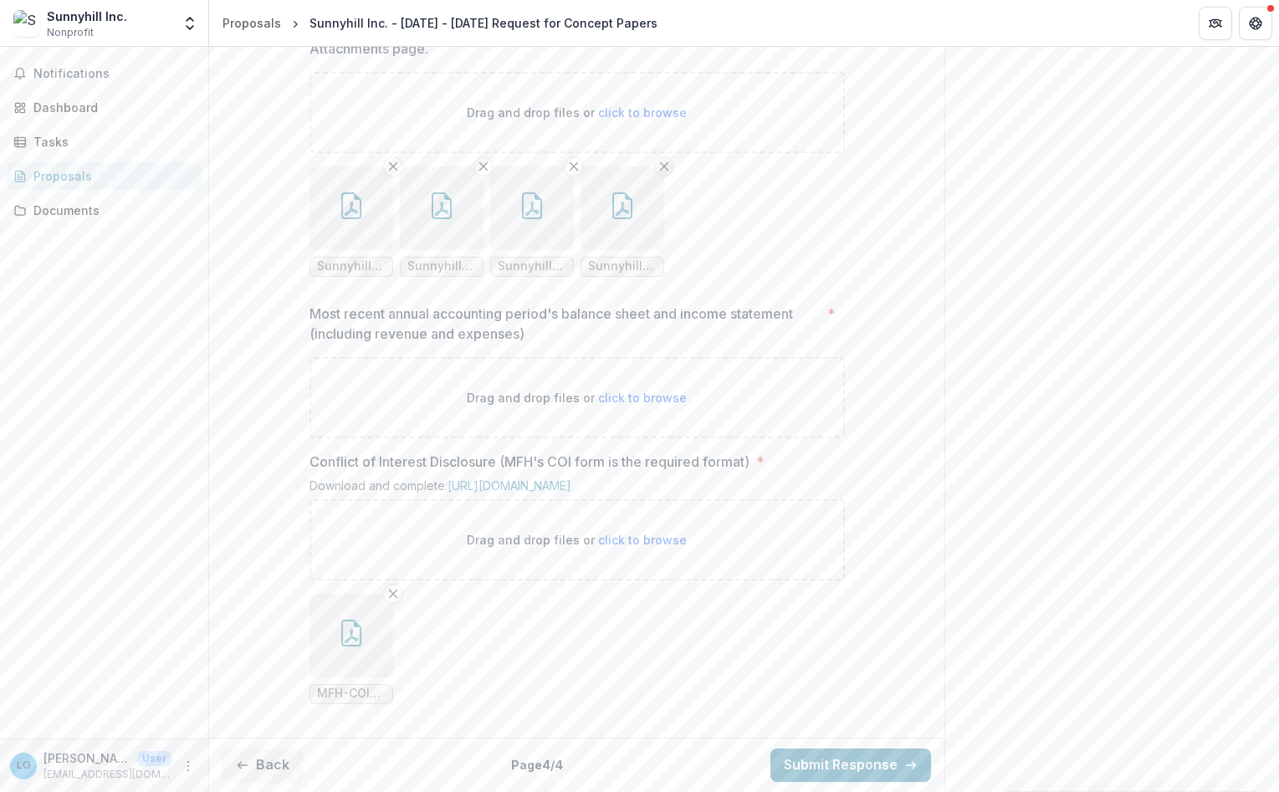
click at [658, 160] on icon "Remove File" at bounding box center [663, 166] width 13 height 13
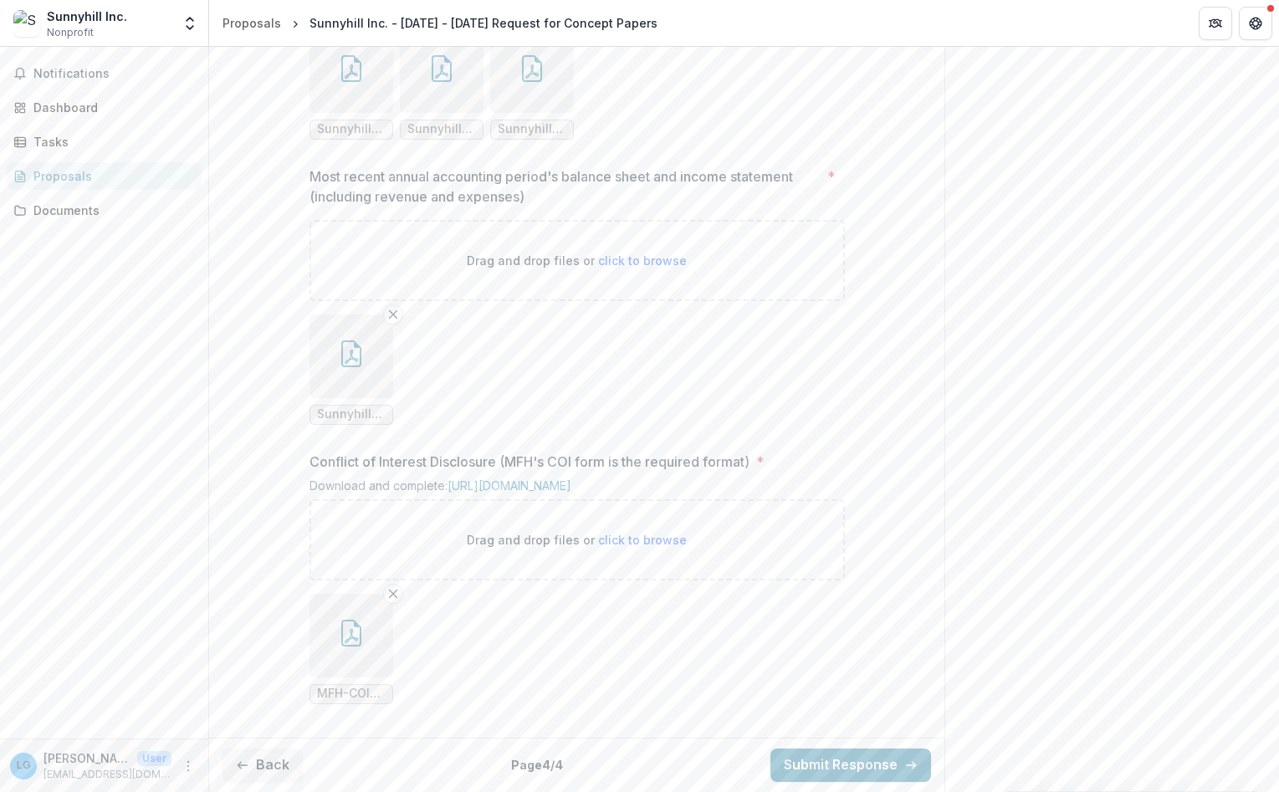
click at [377, 113] on button "button" at bounding box center [351, 71] width 84 height 84
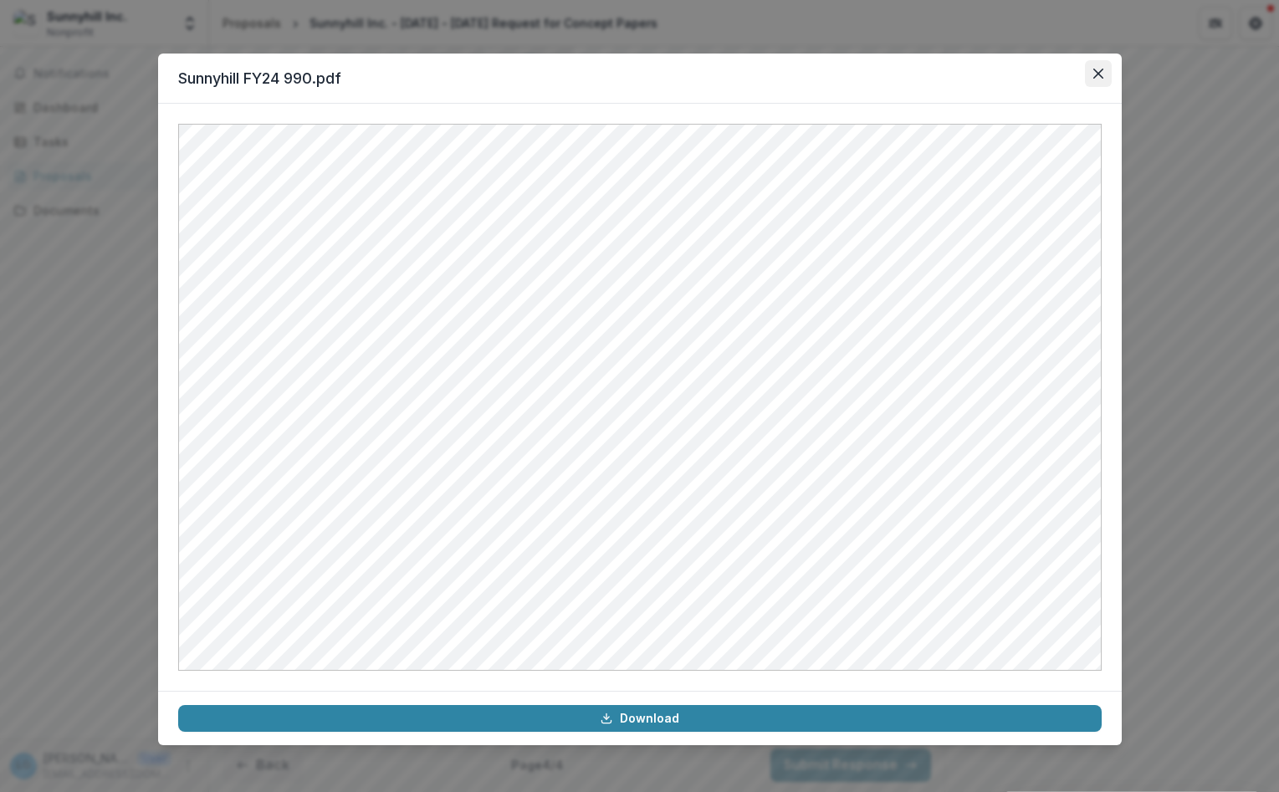
click at [1101, 80] on button "Close" at bounding box center [1098, 73] width 27 height 27
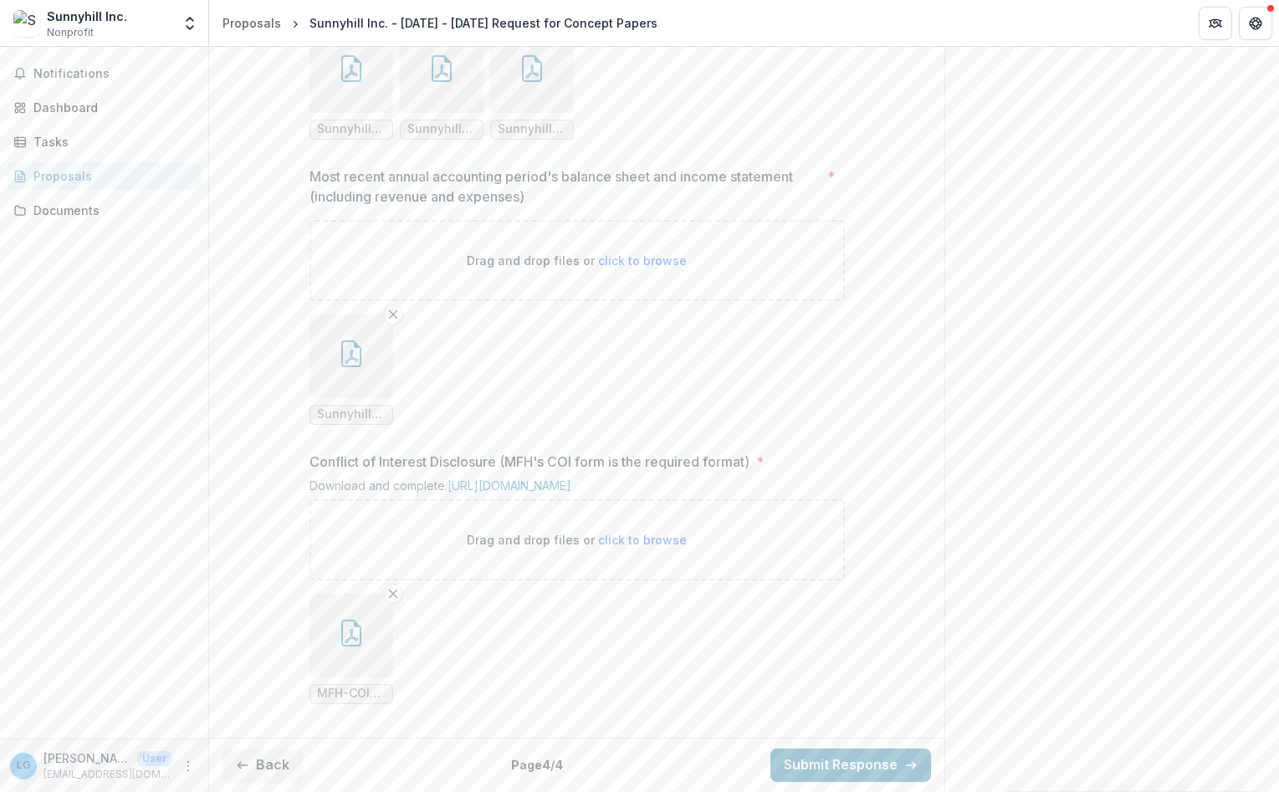
click at [390, 33] on line "Remove File" at bounding box center [393, 29] width 8 height 8
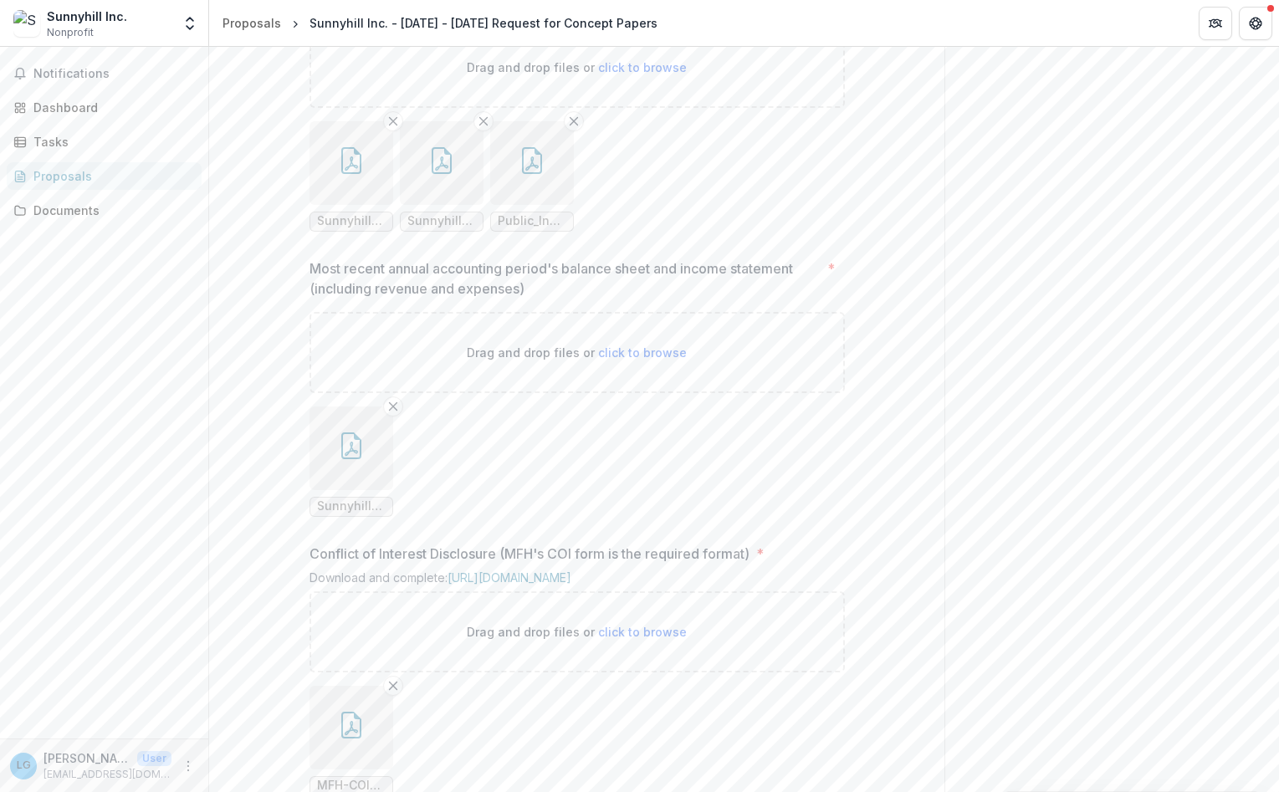
scroll to position [1753, 0]
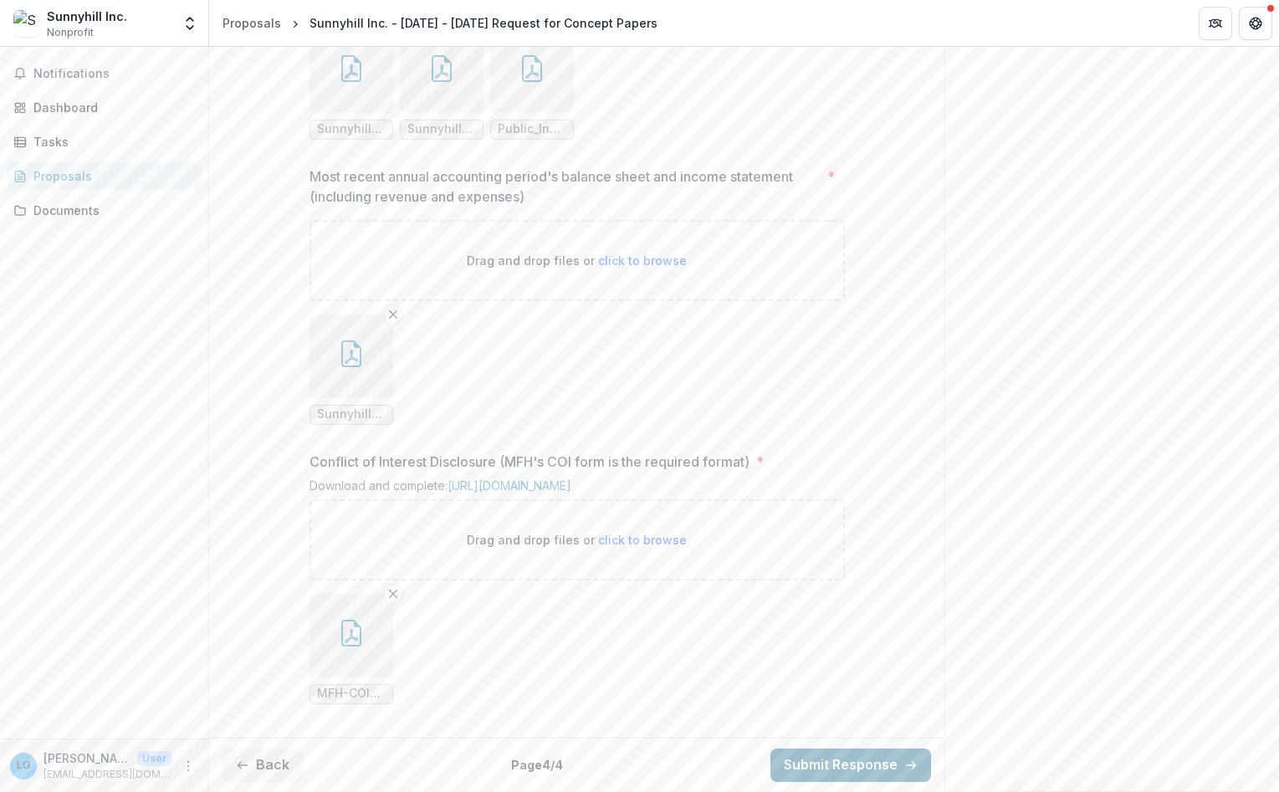
click at [884, 757] on button "Submit Response" at bounding box center [850, 765] width 161 height 33
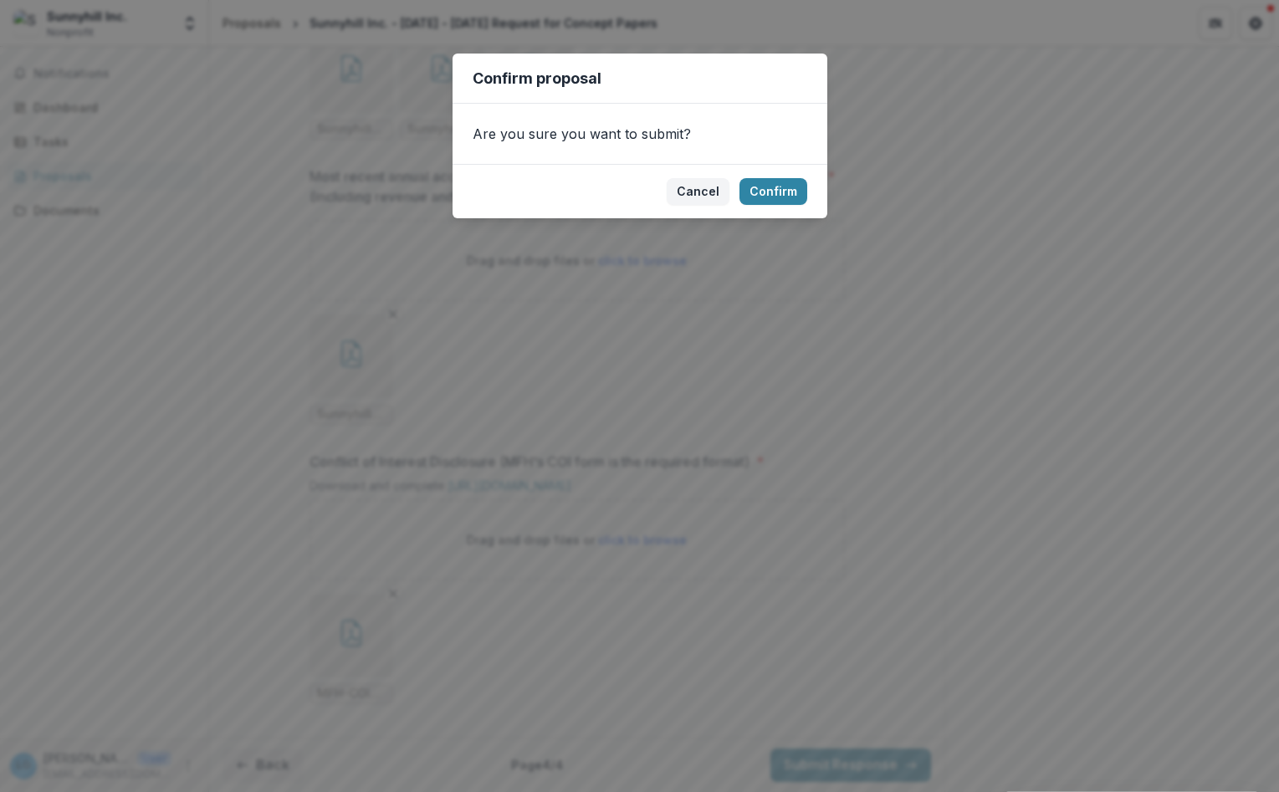
drag, startPoint x: 781, startPoint y: 196, endPoint x: 662, endPoint y: 195, distance: 119.6
click at [656, 206] on footer "Cancel Confirm" at bounding box center [639, 191] width 375 height 54
drag, startPoint x: 693, startPoint y: 193, endPoint x: 503, endPoint y: 224, distance: 193.2
click at [688, 195] on button "Cancel" at bounding box center [698, 191] width 63 height 27
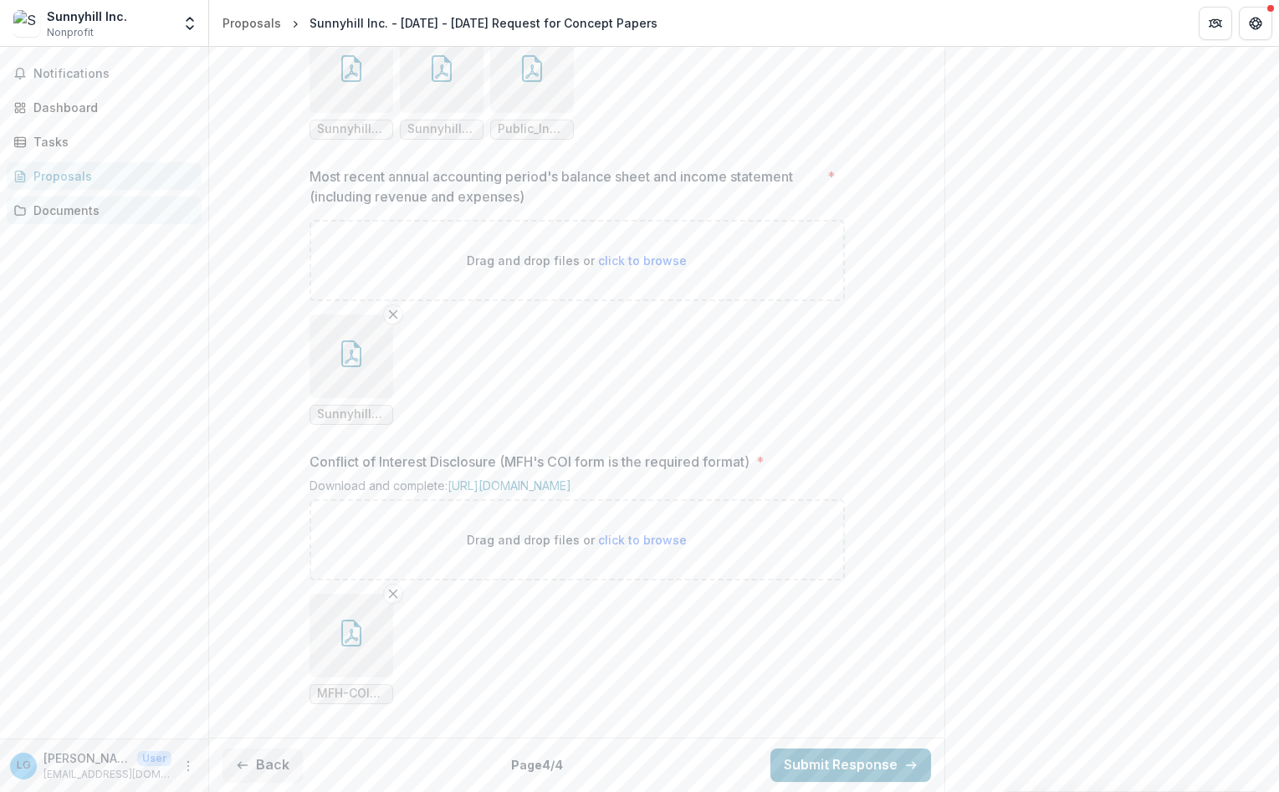
click at [74, 207] on div "Documents" at bounding box center [110, 211] width 155 height 18
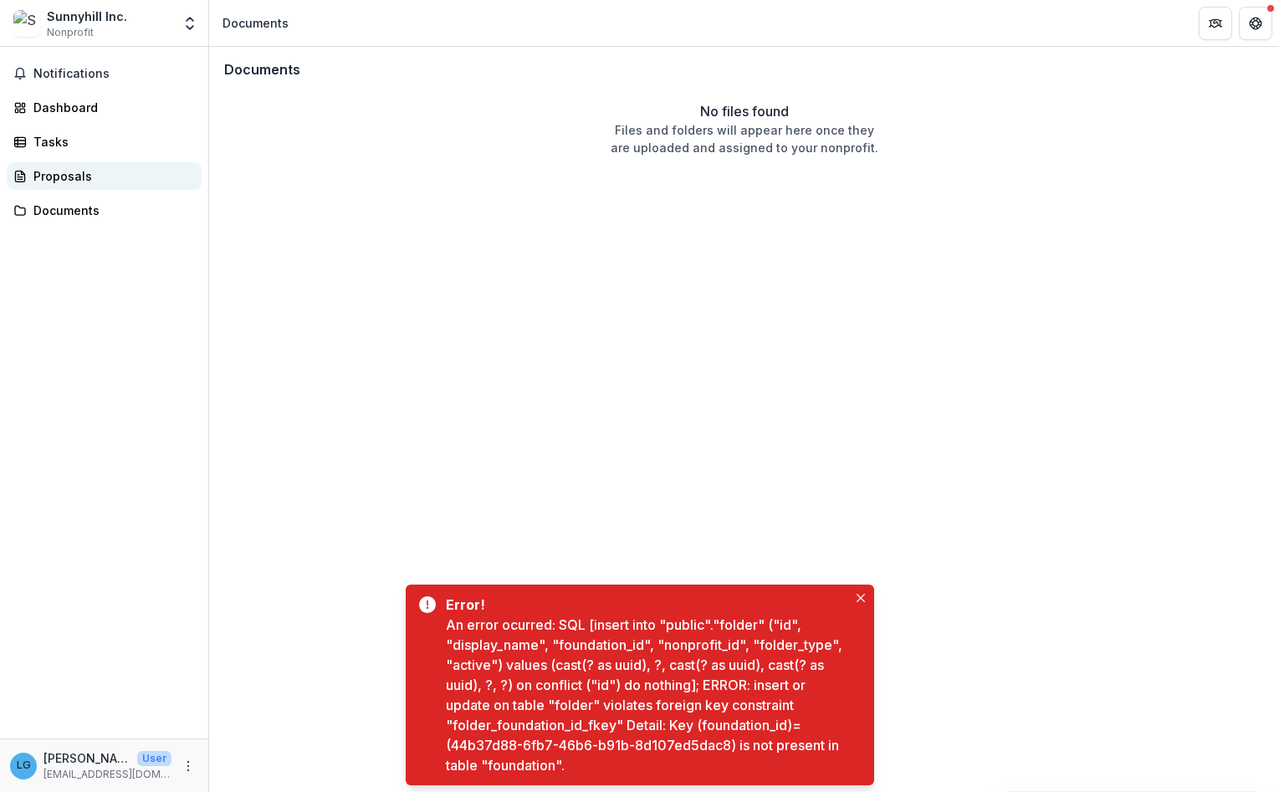
click at [91, 184] on div "Proposals" at bounding box center [110, 176] width 155 height 18
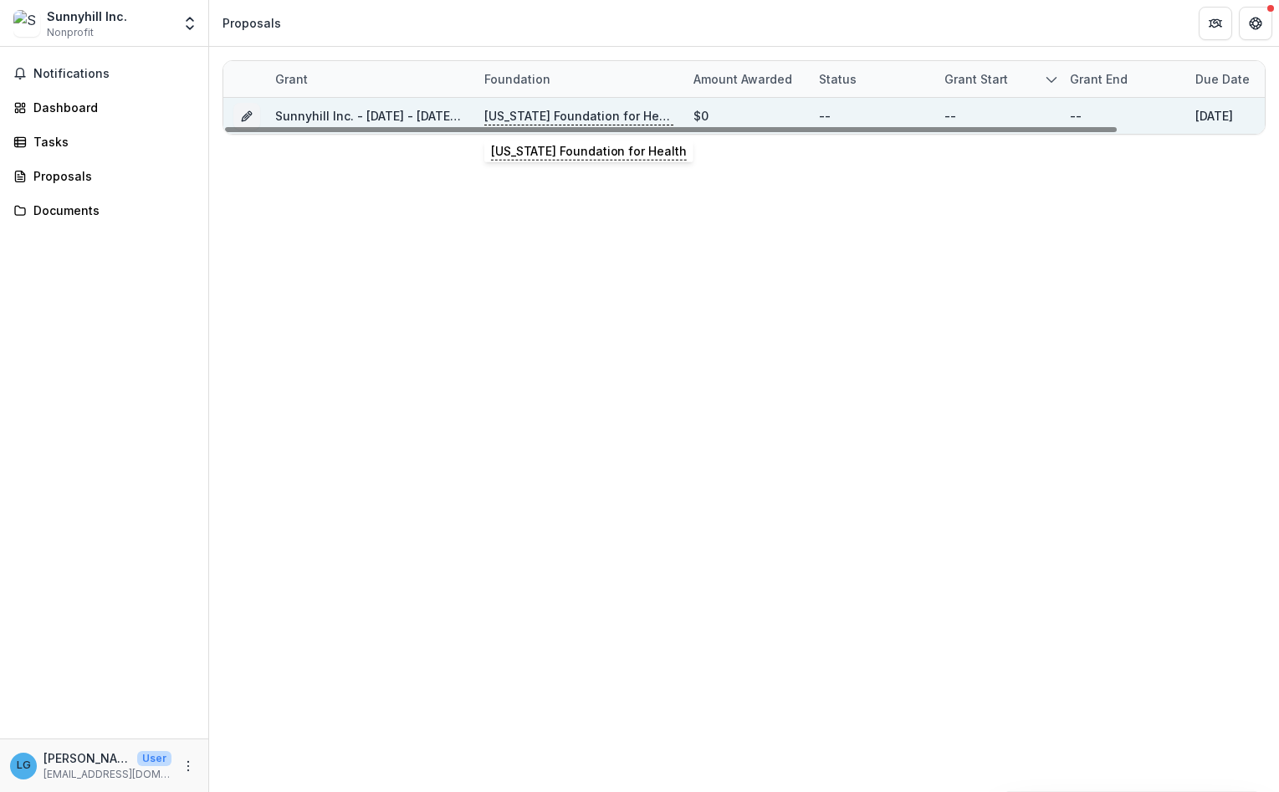
click at [513, 114] on p "[US_STATE] Foundation for Health" at bounding box center [578, 116] width 189 height 18
click at [325, 114] on link "Sunnyhill Inc. - [DATE] - [DATE] Request for Concept Papers" at bounding box center [449, 116] width 348 height 14
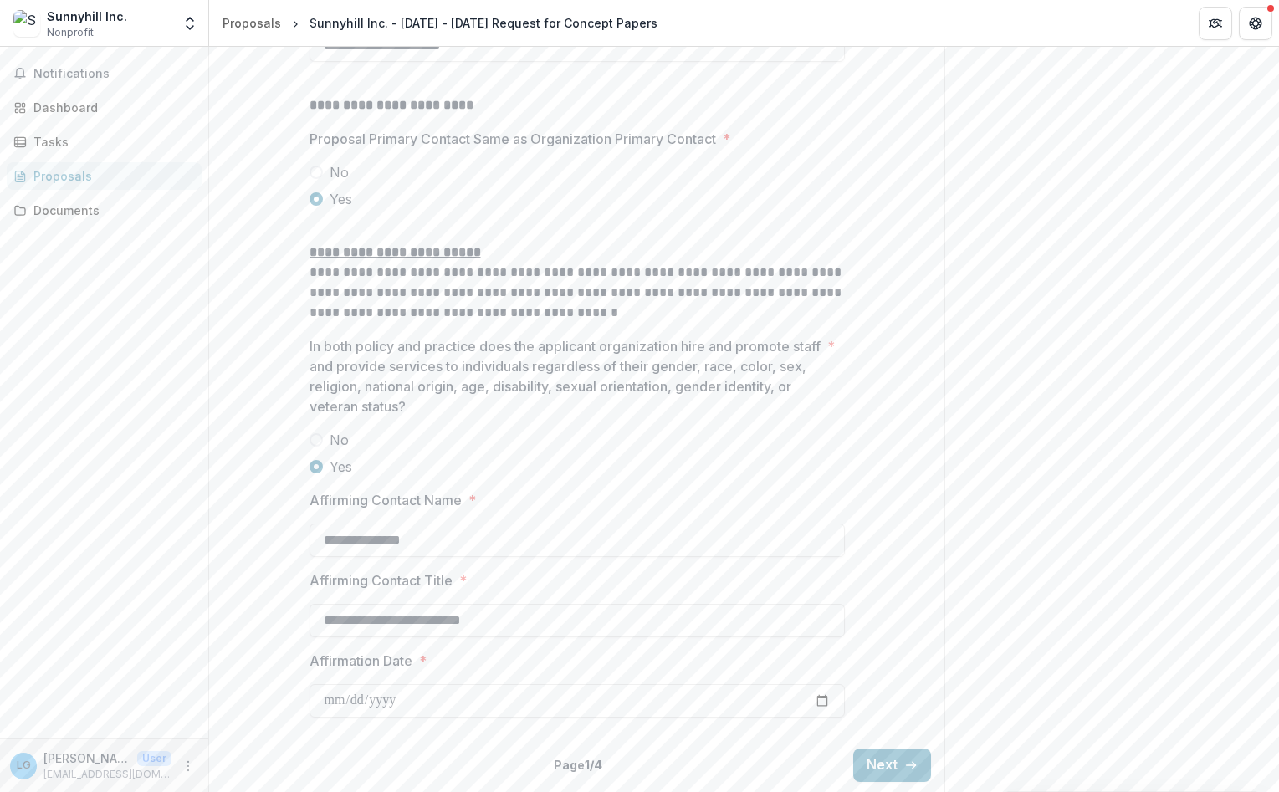
scroll to position [2108, 0]
click at [883, 764] on button "Next" at bounding box center [892, 765] width 78 height 33
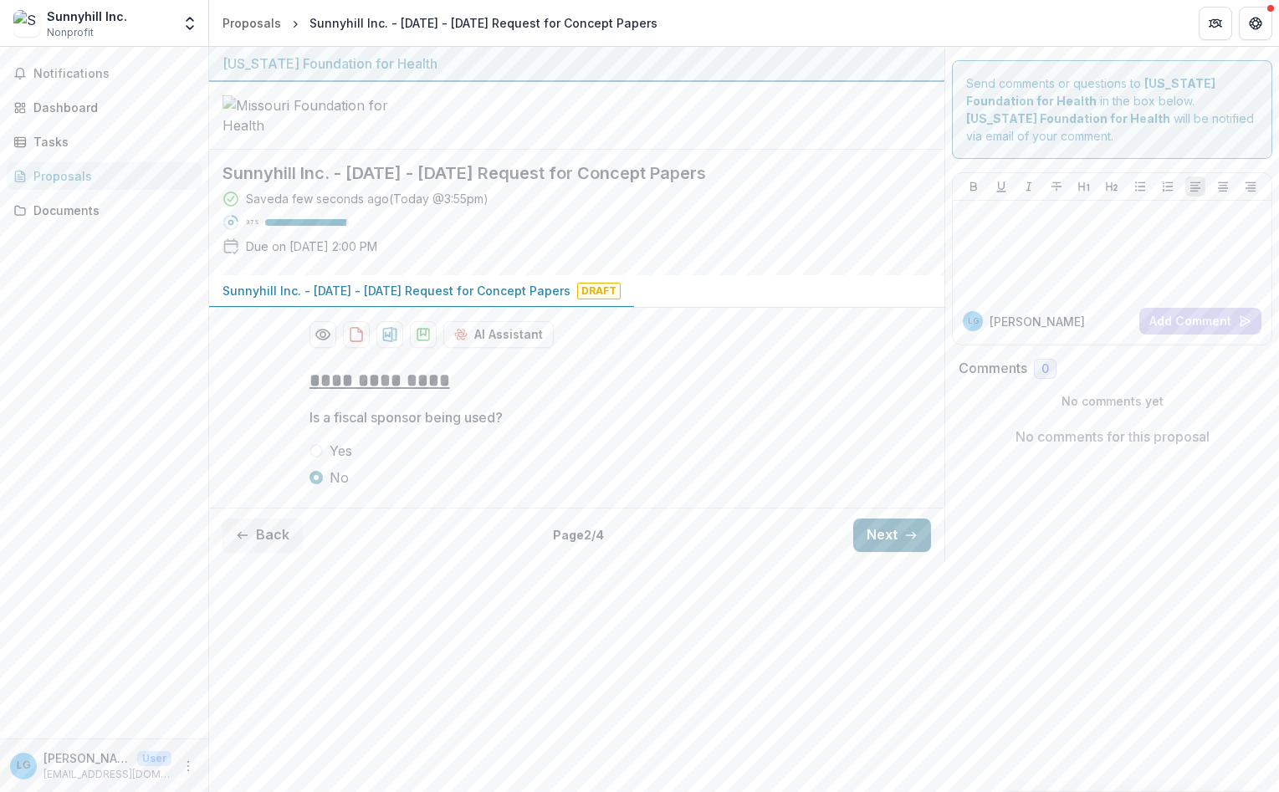
click at [909, 535] on line "button" at bounding box center [910, 535] width 9 height 0
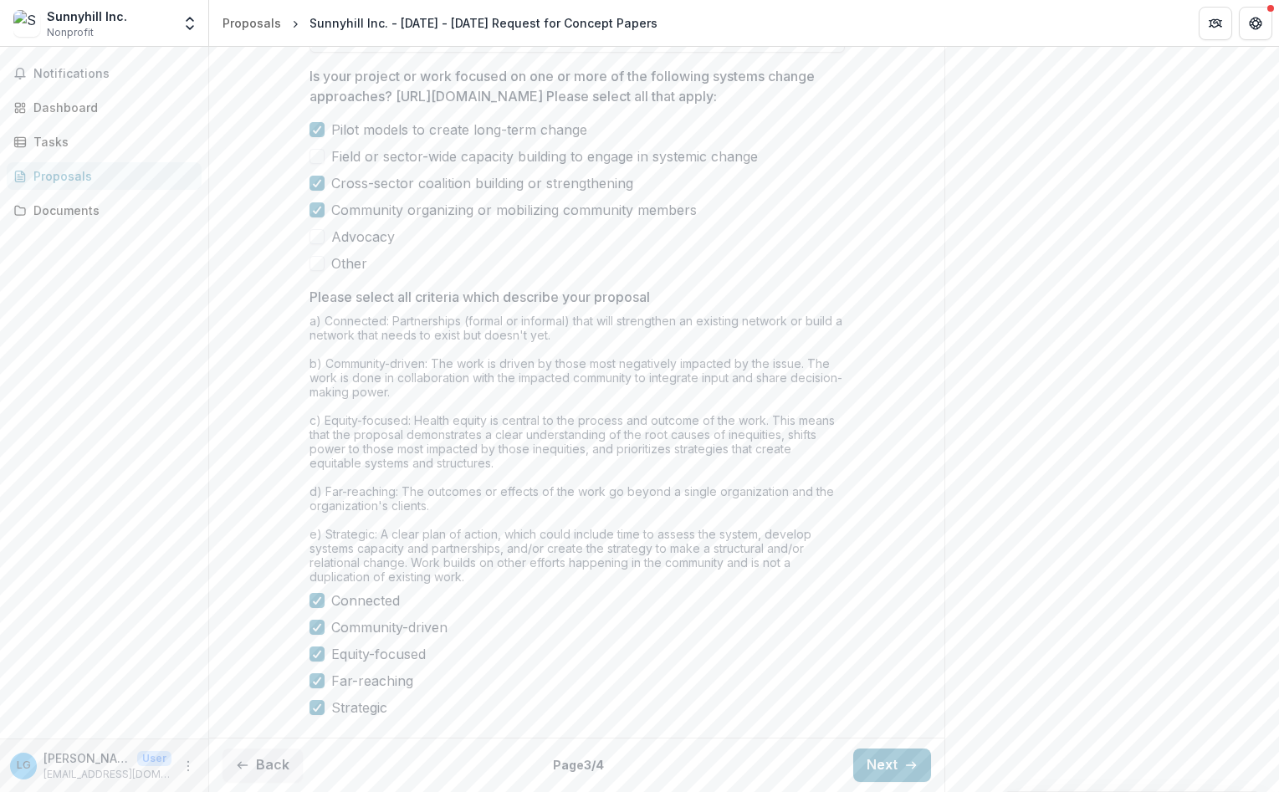
scroll to position [1265, 0]
click at [892, 766] on button "Next" at bounding box center [892, 765] width 78 height 33
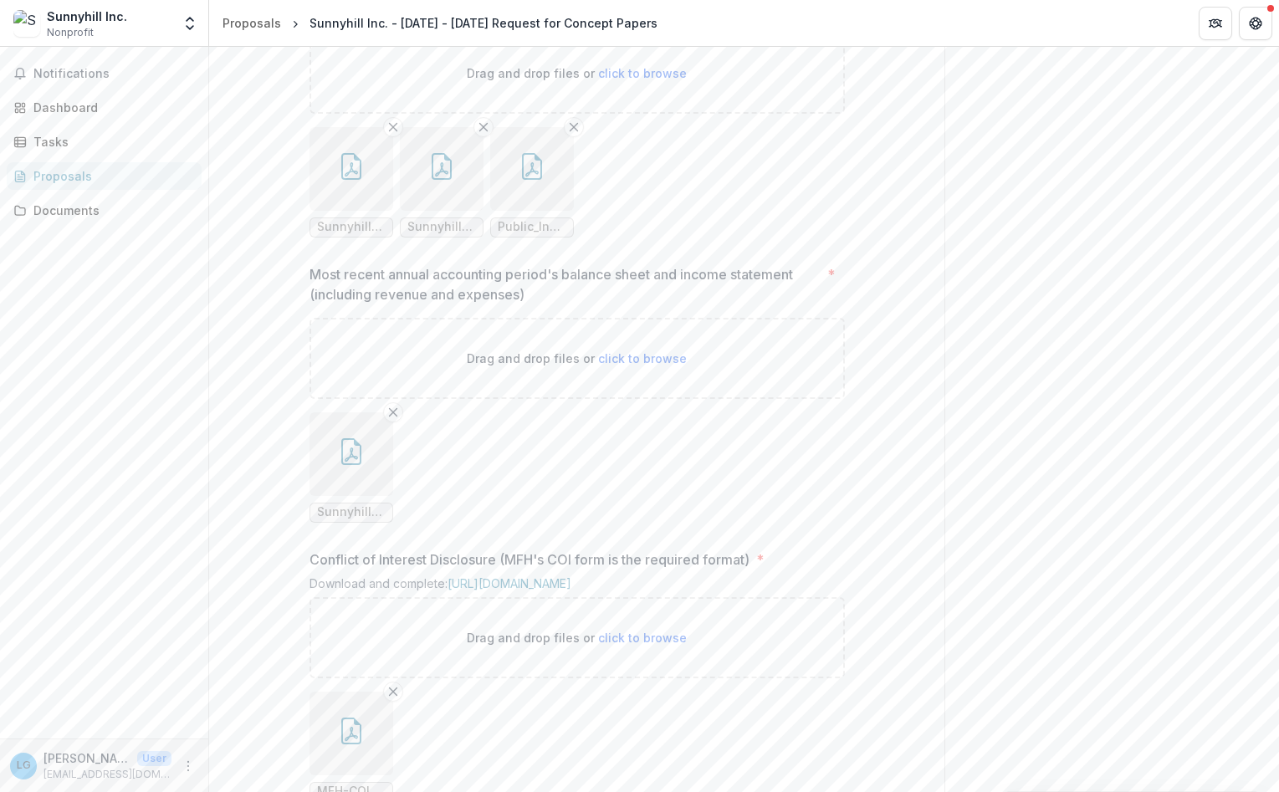
scroll to position [1753, 0]
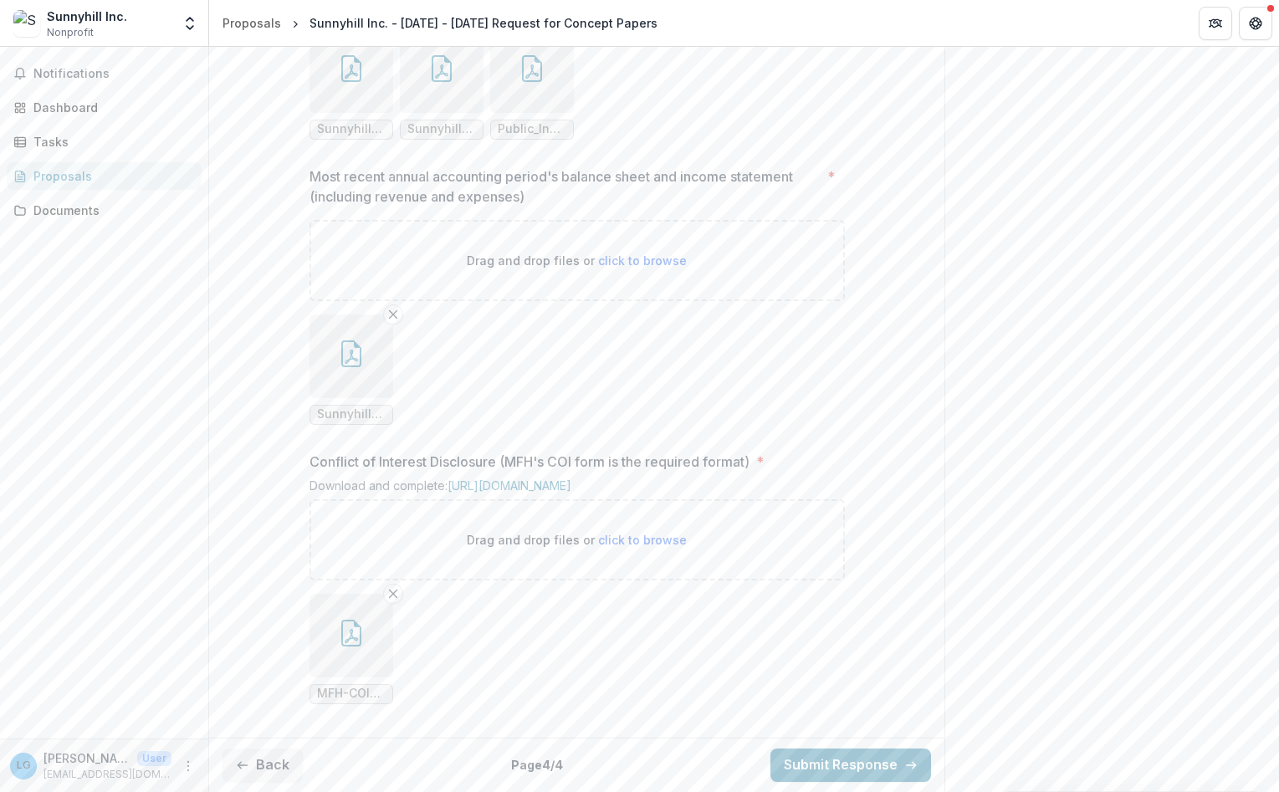
drag, startPoint x: 855, startPoint y: 768, endPoint x: 262, endPoint y: 660, distance: 602.7
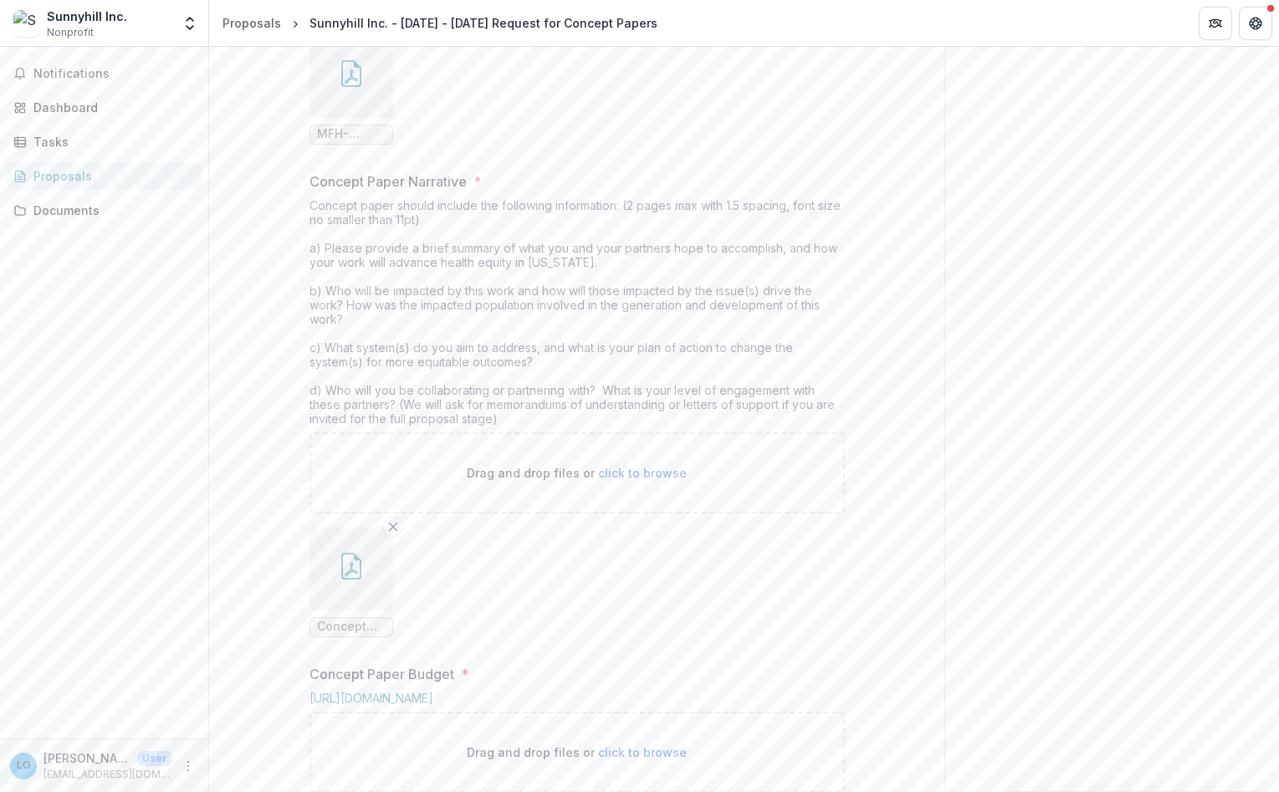
scroll to position [602, 0]
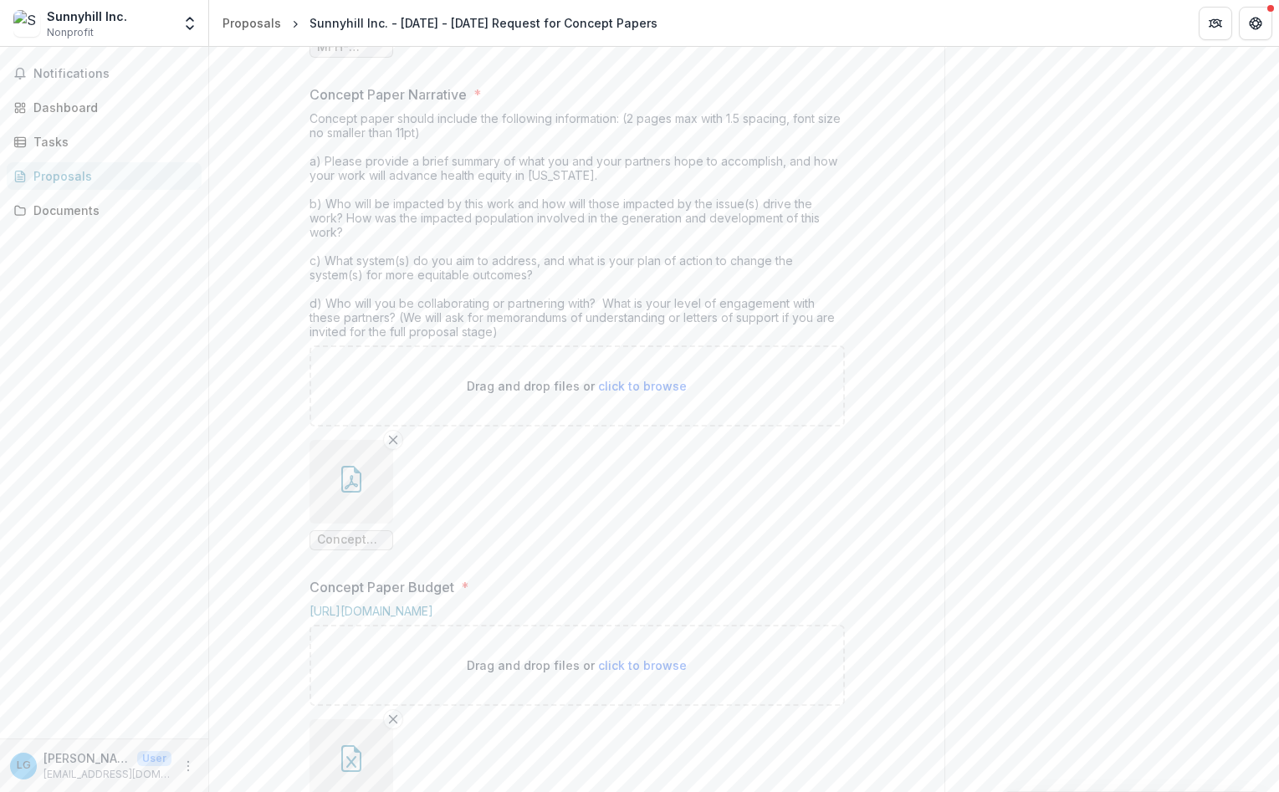
click at [542, 345] on div "Concept paper should include the following information: (2 pages max with 1.5 s…" at bounding box center [576, 228] width 535 height 234
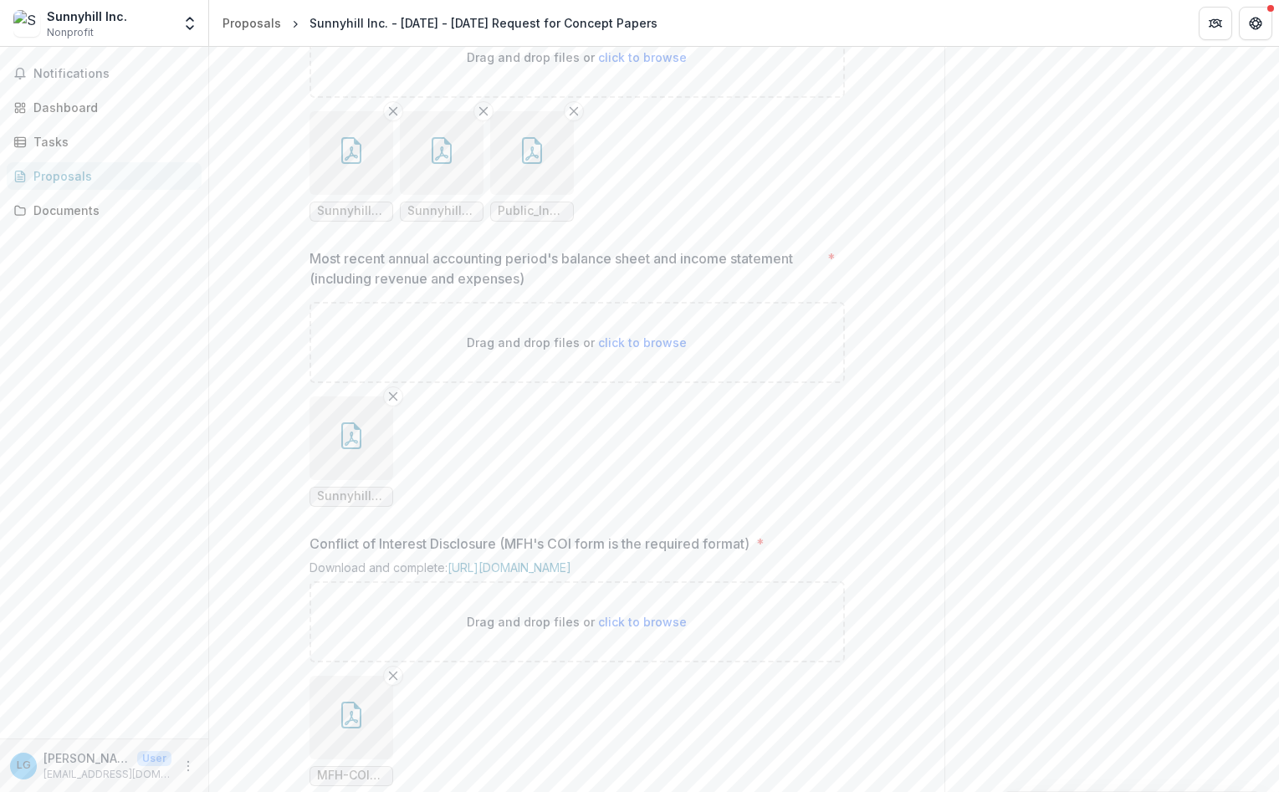
scroll to position [1753, 0]
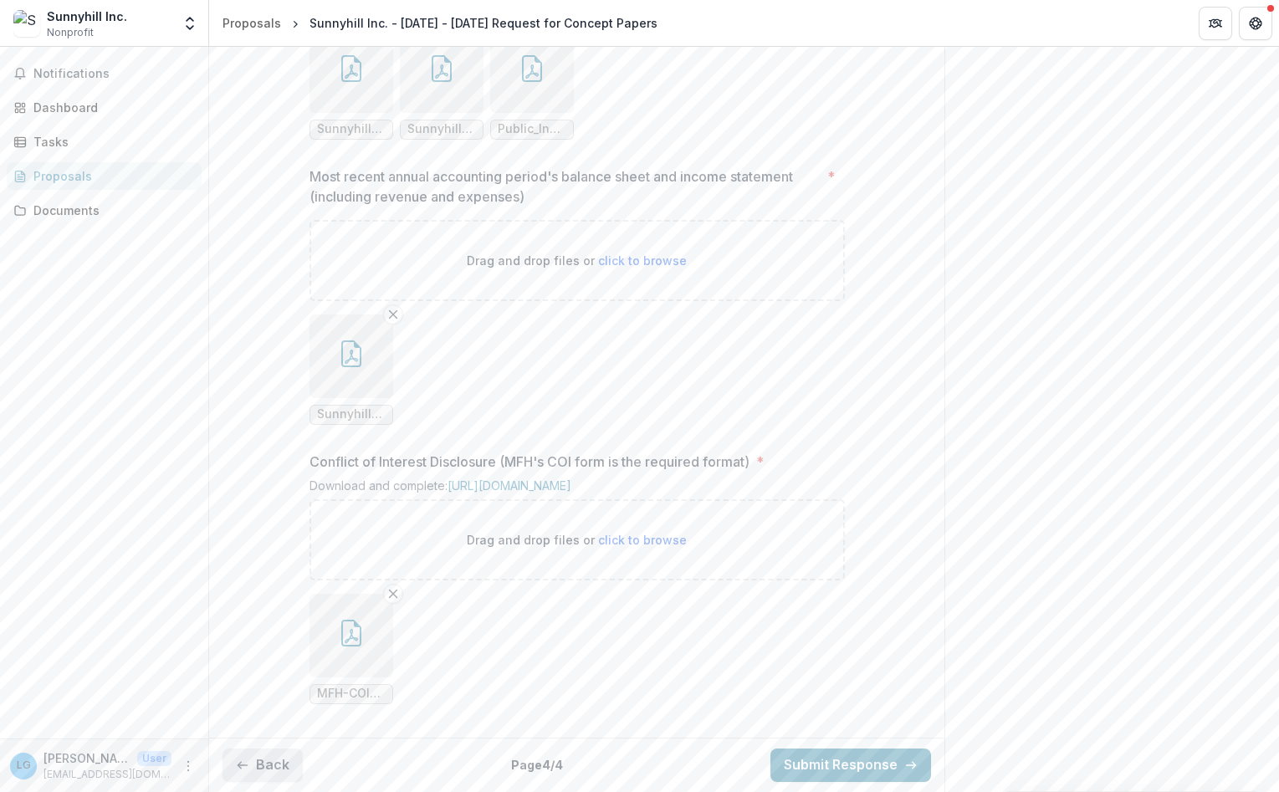
click at [290, 765] on button "Back" at bounding box center [262, 765] width 80 height 33
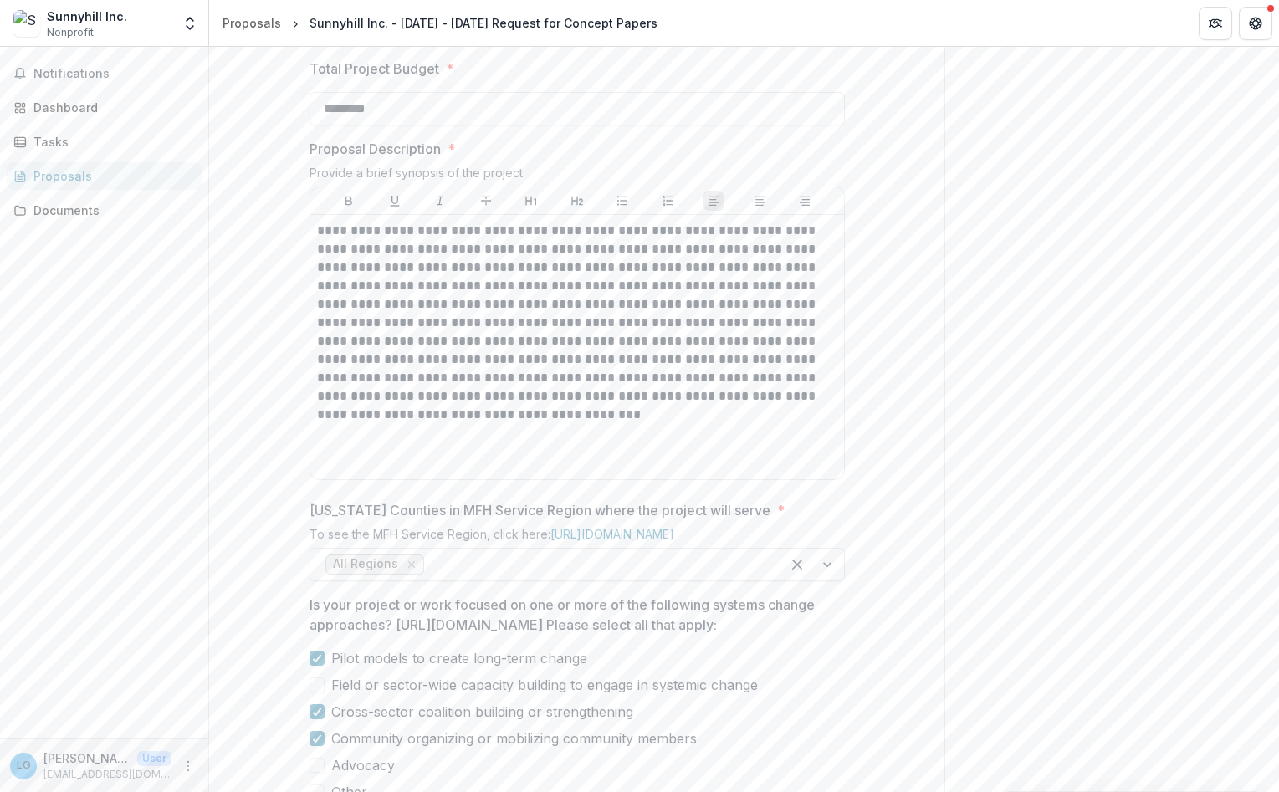
scroll to position [562, 0]
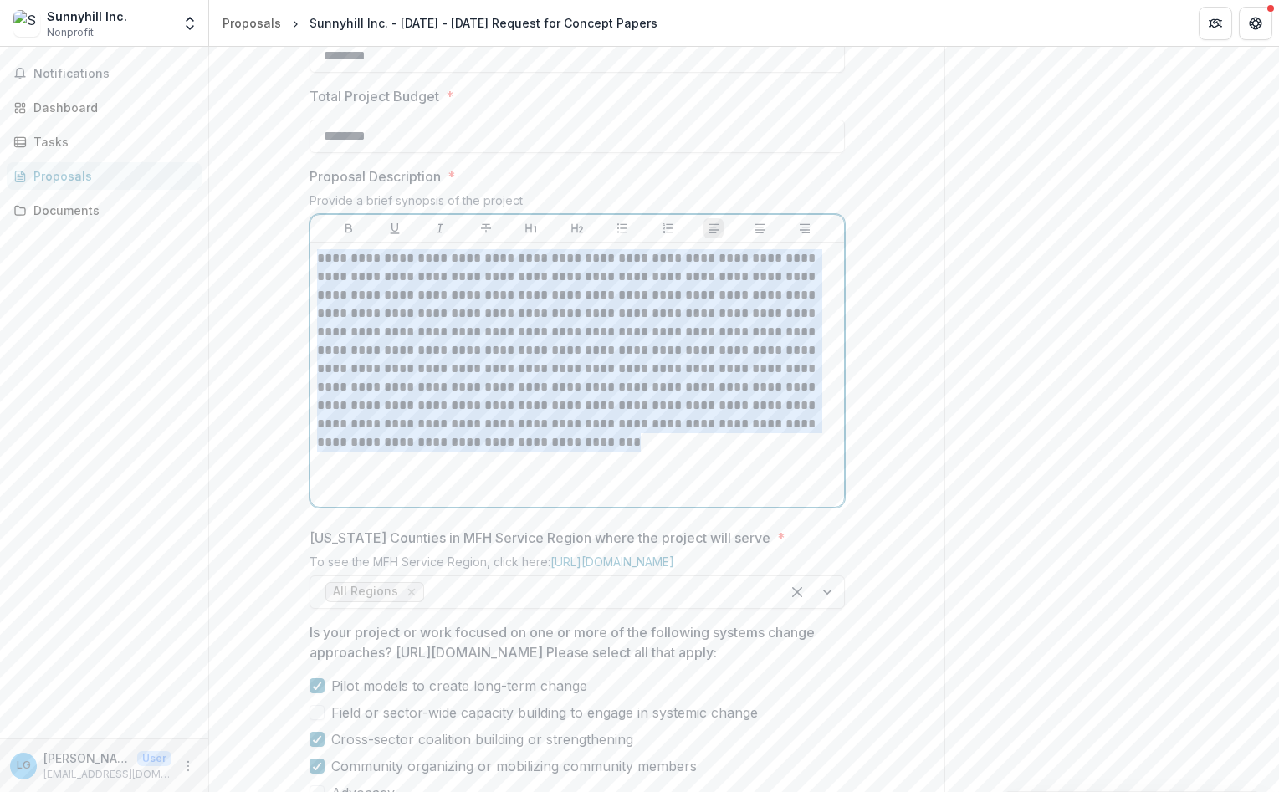
drag, startPoint x: 513, startPoint y: 599, endPoint x: 482, endPoint y: 611, distance: 33.4
click at [481, 500] on div "**********" at bounding box center [577, 374] width 520 height 251
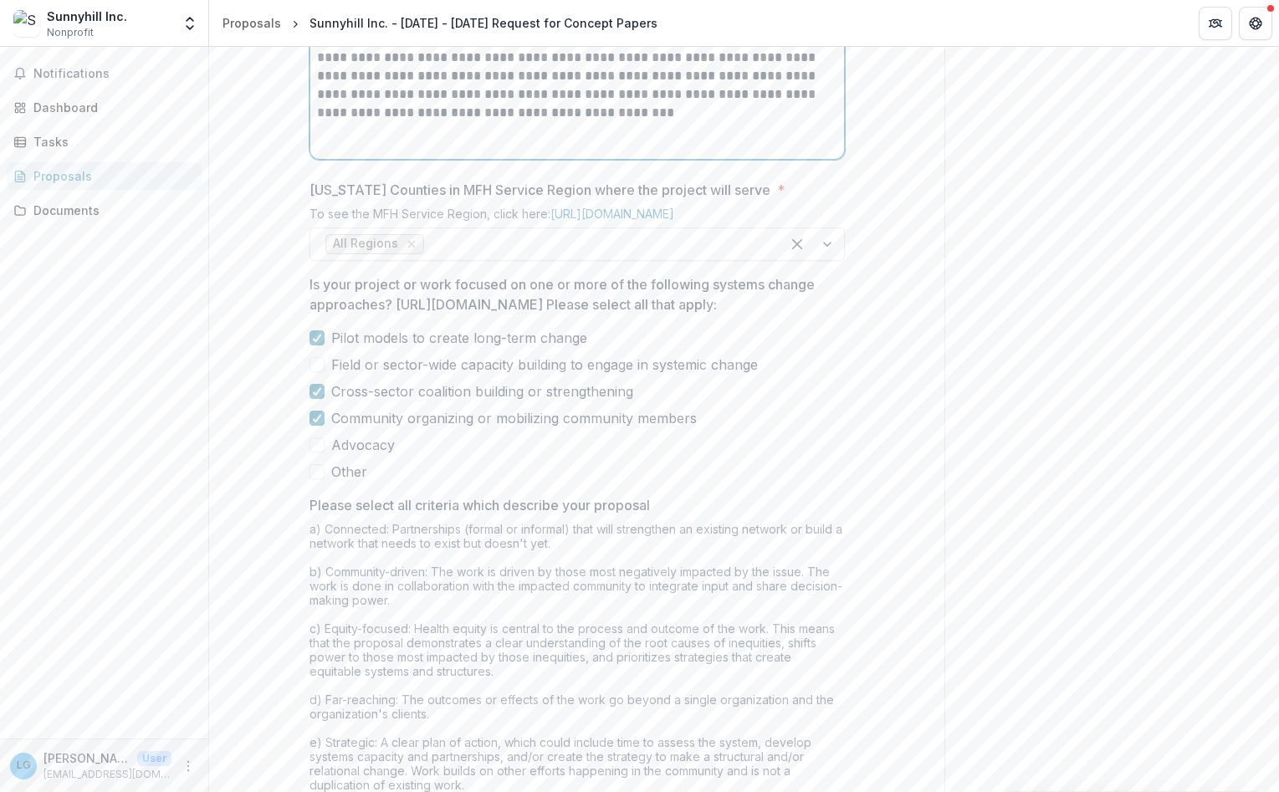
scroll to position [963, 0]
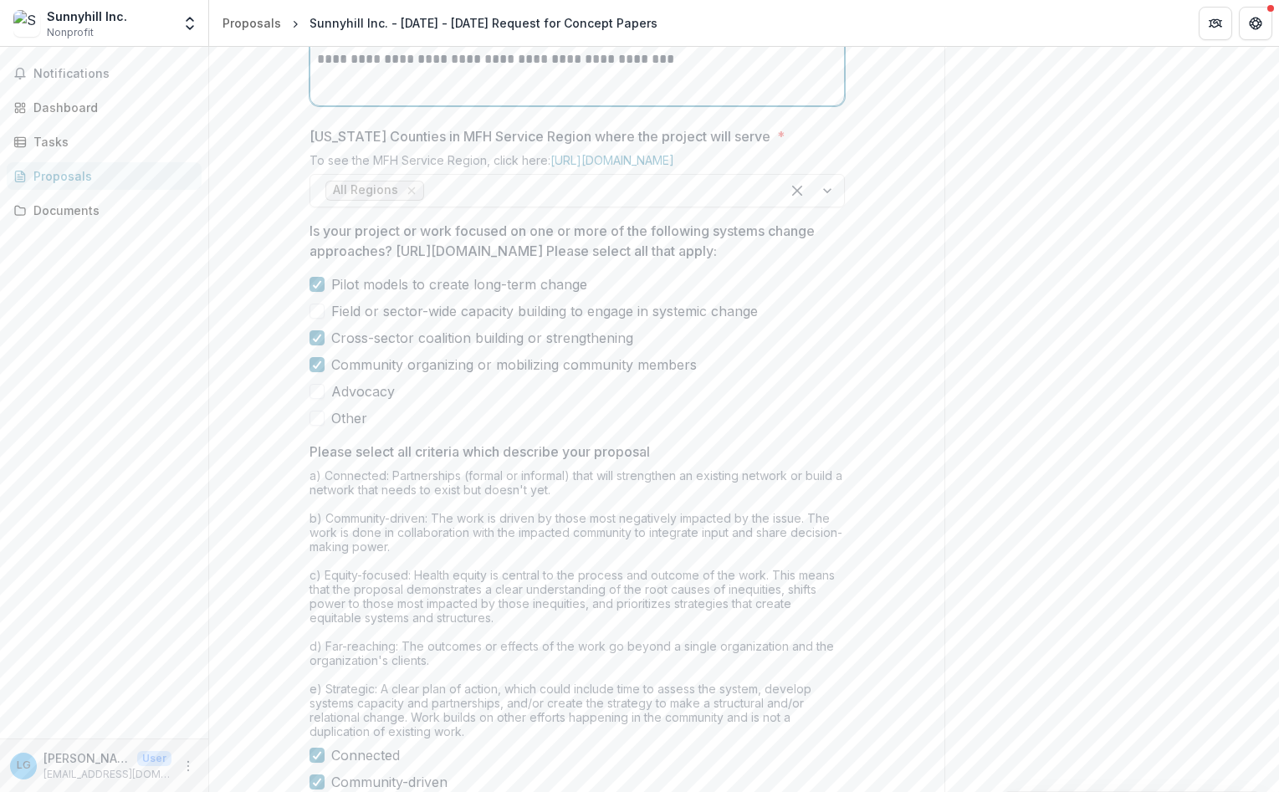
click at [862, 221] on div "**********" at bounding box center [576, 138] width 735 height 1494
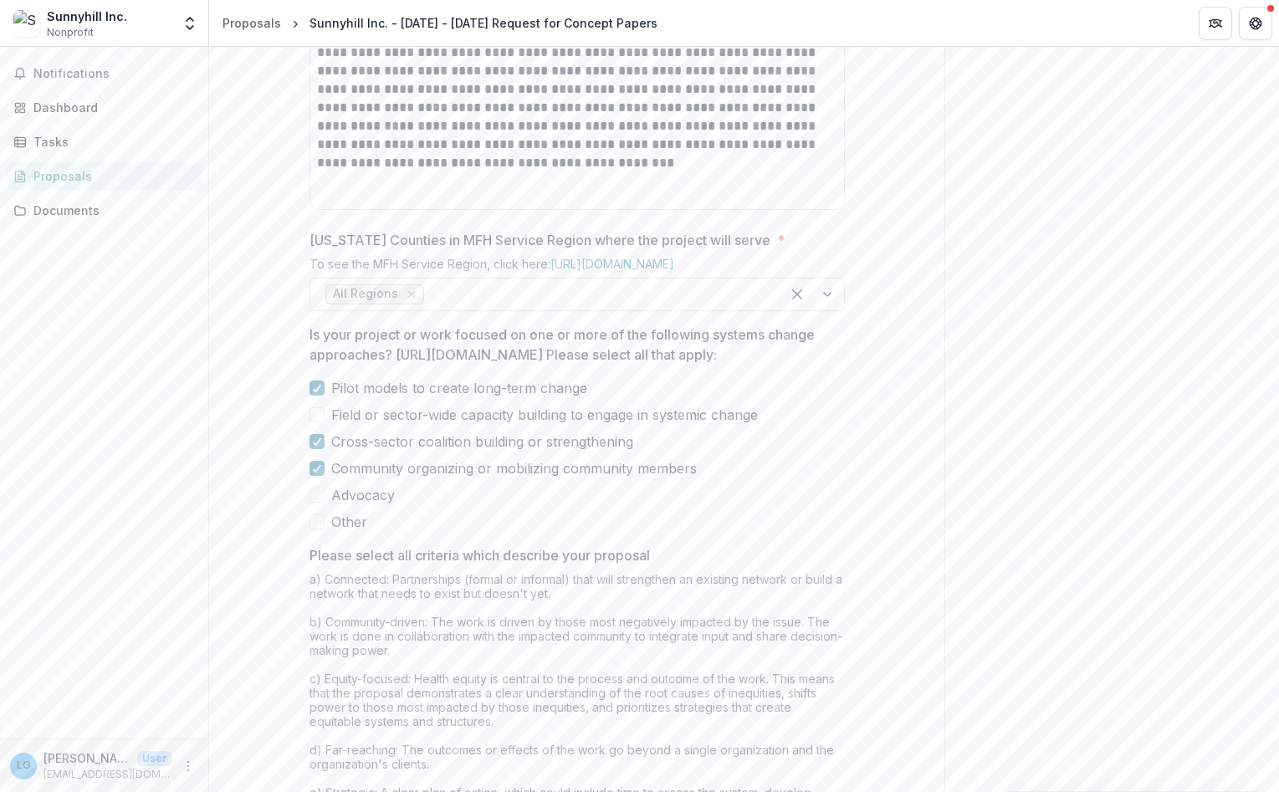
scroll to position [763, 0]
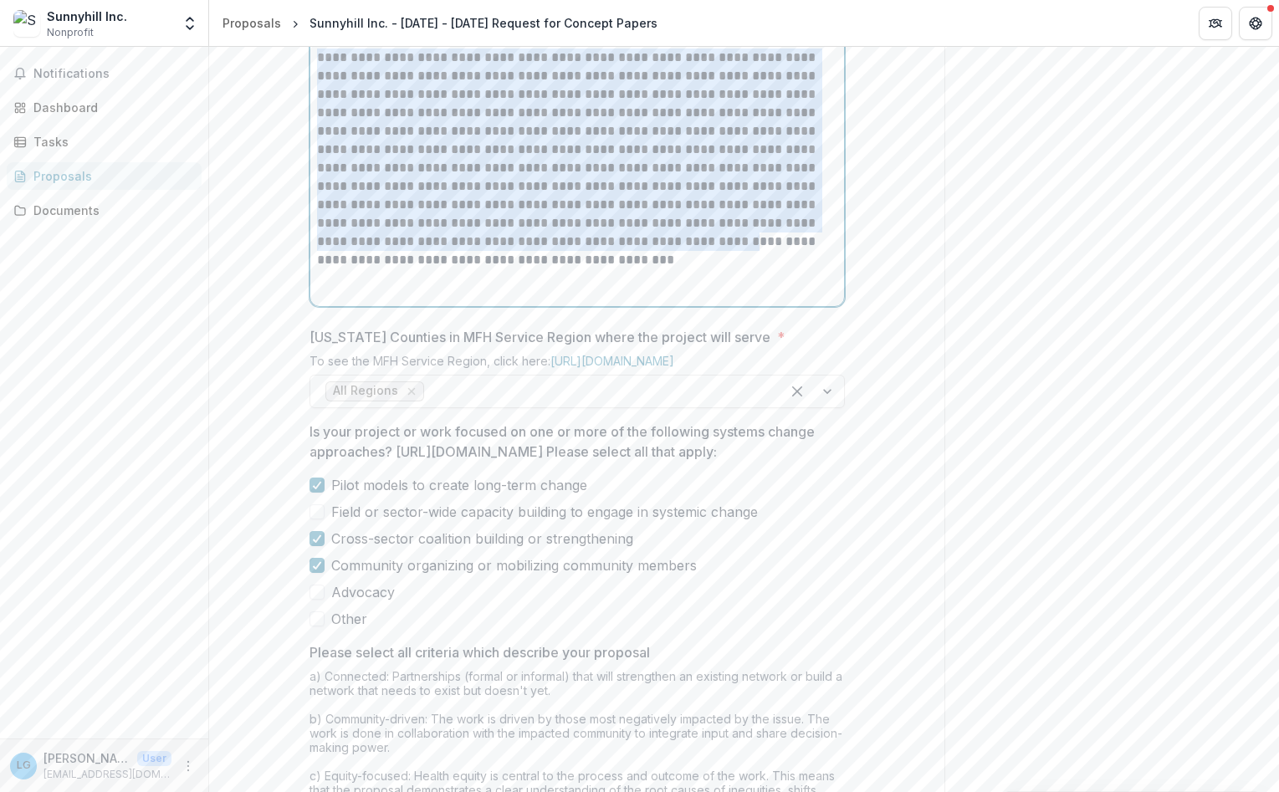
drag, startPoint x: 399, startPoint y: 385, endPoint x: 243, endPoint y: 160, distance: 273.5
click at [317, 160] on div "**********" at bounding box center [577, 174] width 520 height 251
click at [348, 269] on p "**********" at bounding box center [577, 159] width 520 height 221
drag, startPoint x: 390, startPoint y: 383, endPoint x: 316, endPoint y: 166, distance: 228.8
click at [317, 166] on div "**********" at bounding box center [577, 174] width 520 height 251
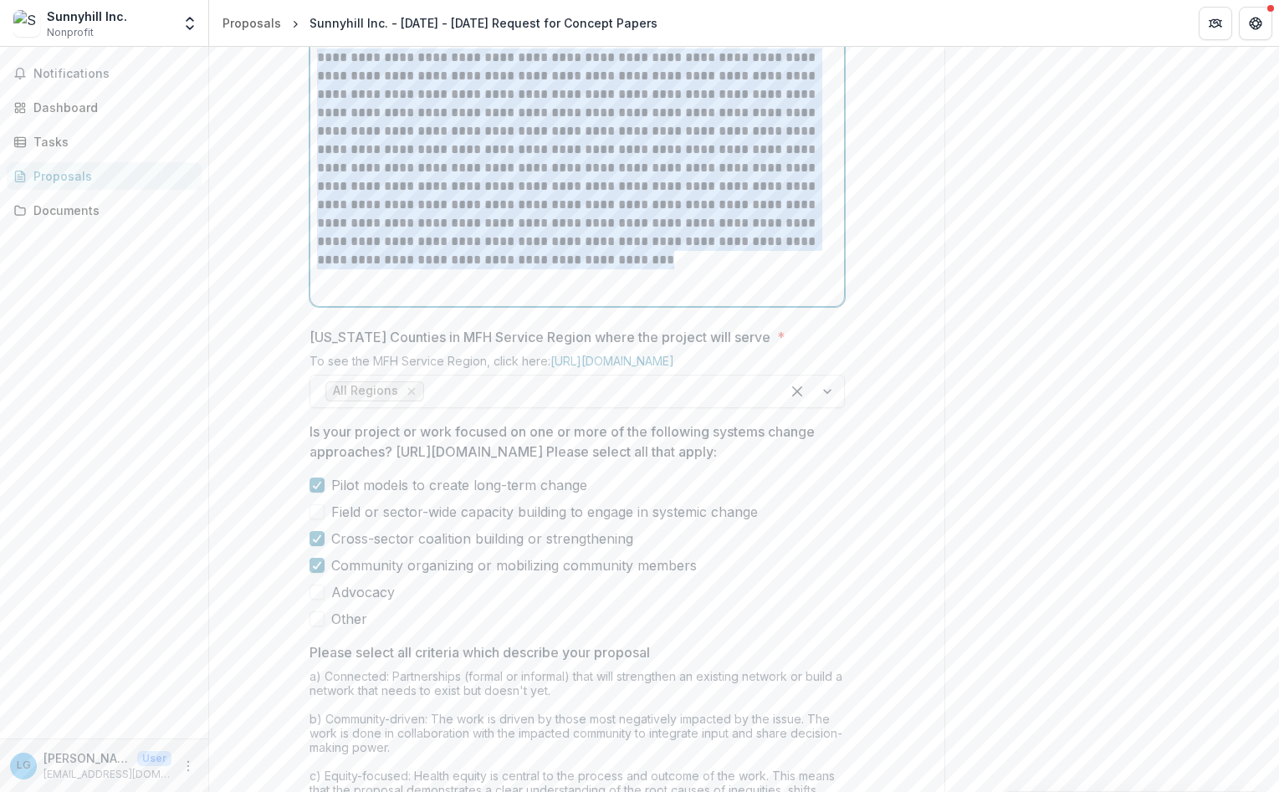
copy p "**********"
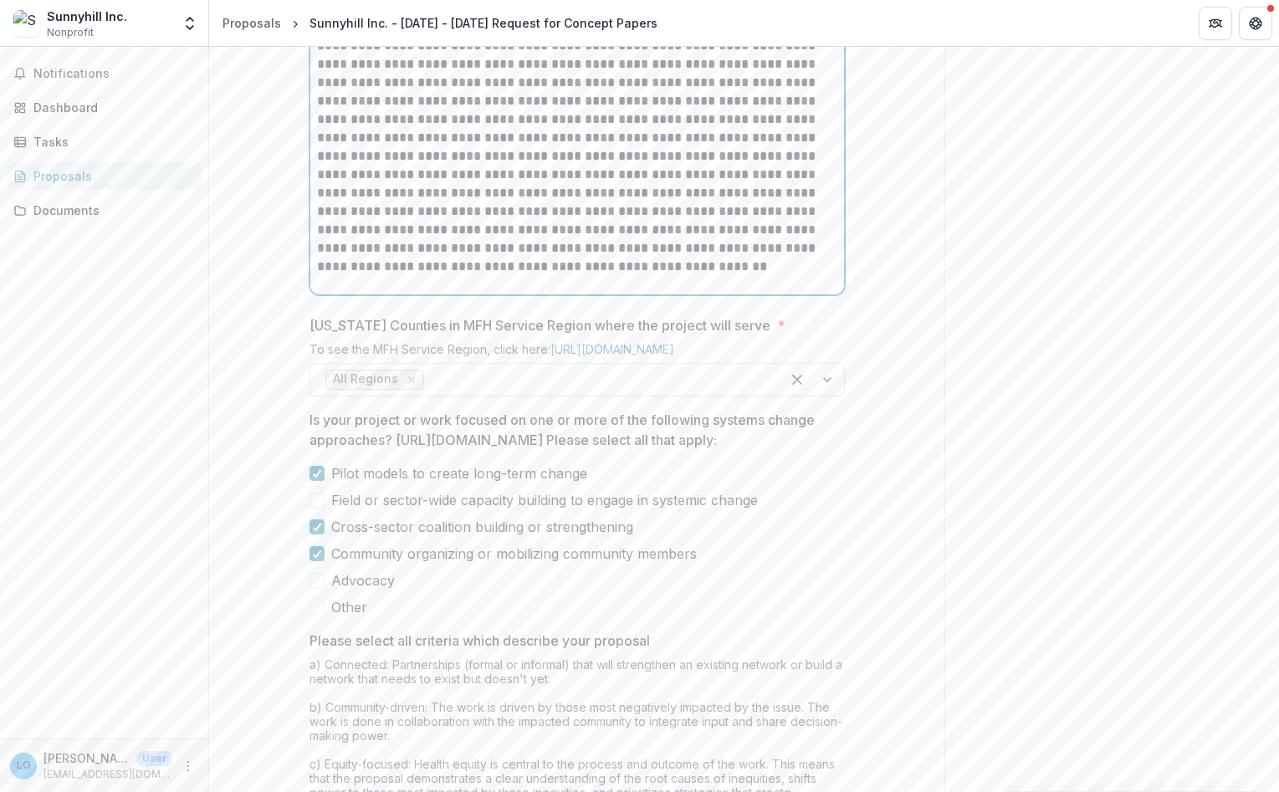
scroll to position [662, 0]
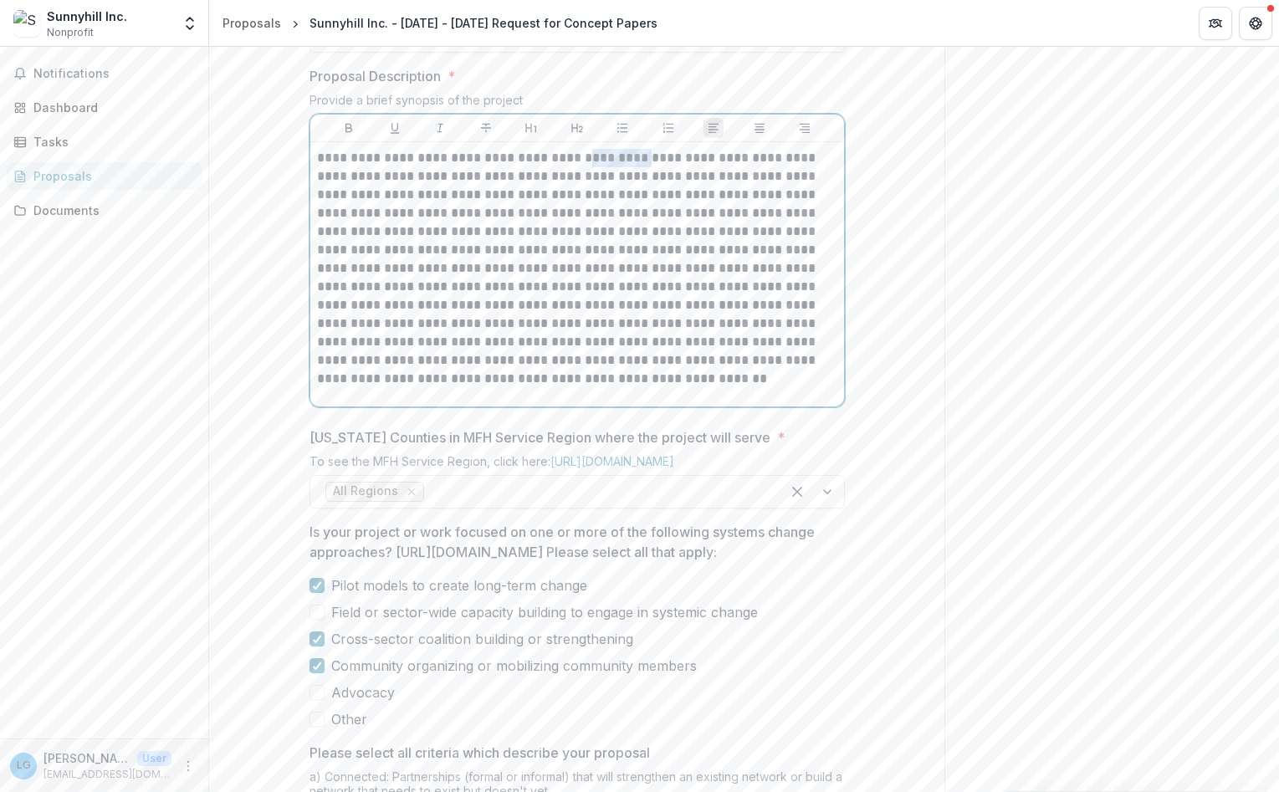
drag, startPoint x: 622, startPoint y: 286, endPoint x: 559, endPoint y: 278, distance: 64.1
click at [559, 278] on p "**********" at bounding box center [577, 268] width 520 height 239
click at [631, 359] on p "**********" at bounding box center [577, 268] width 520 height 239
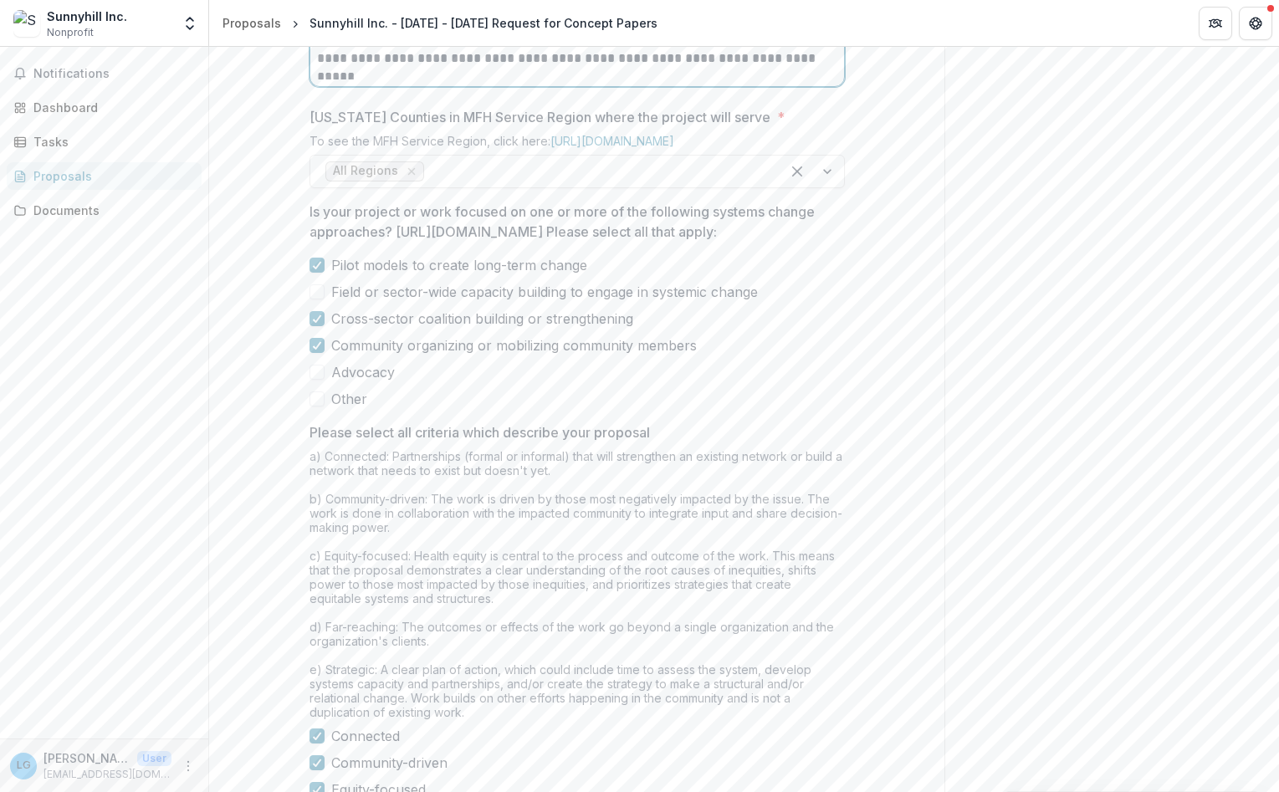
scroll to position [1265, 0]
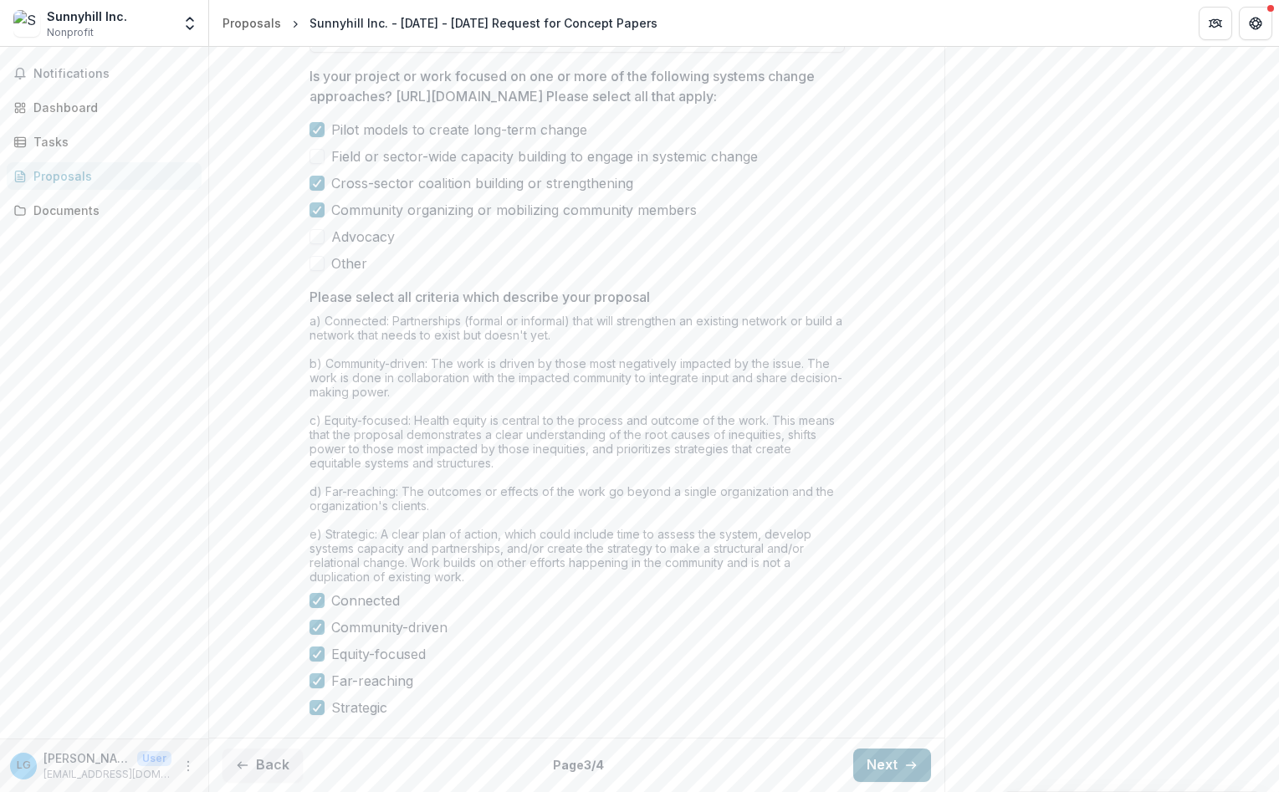
click at [869, 768] on button "Next" at bounding box center [892, 765] width 78 height 33
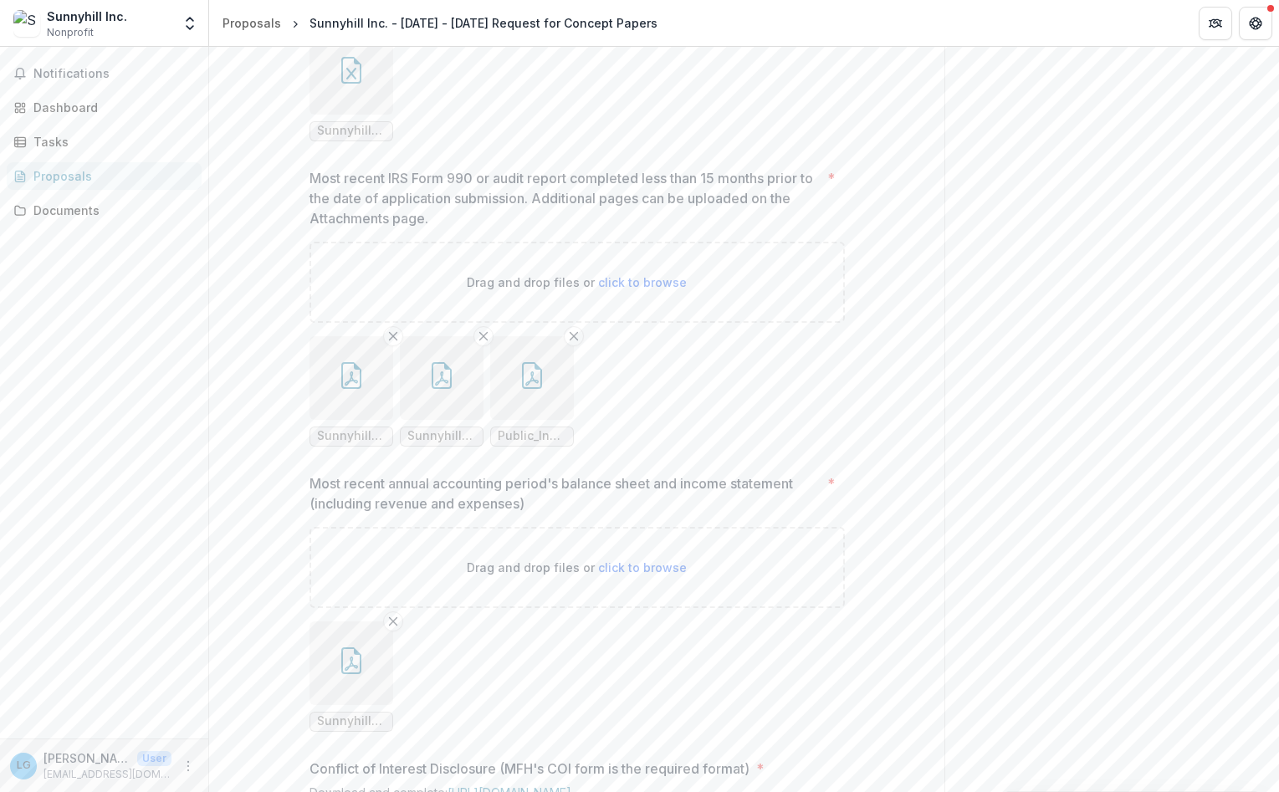
scroll to position [1753, 0]
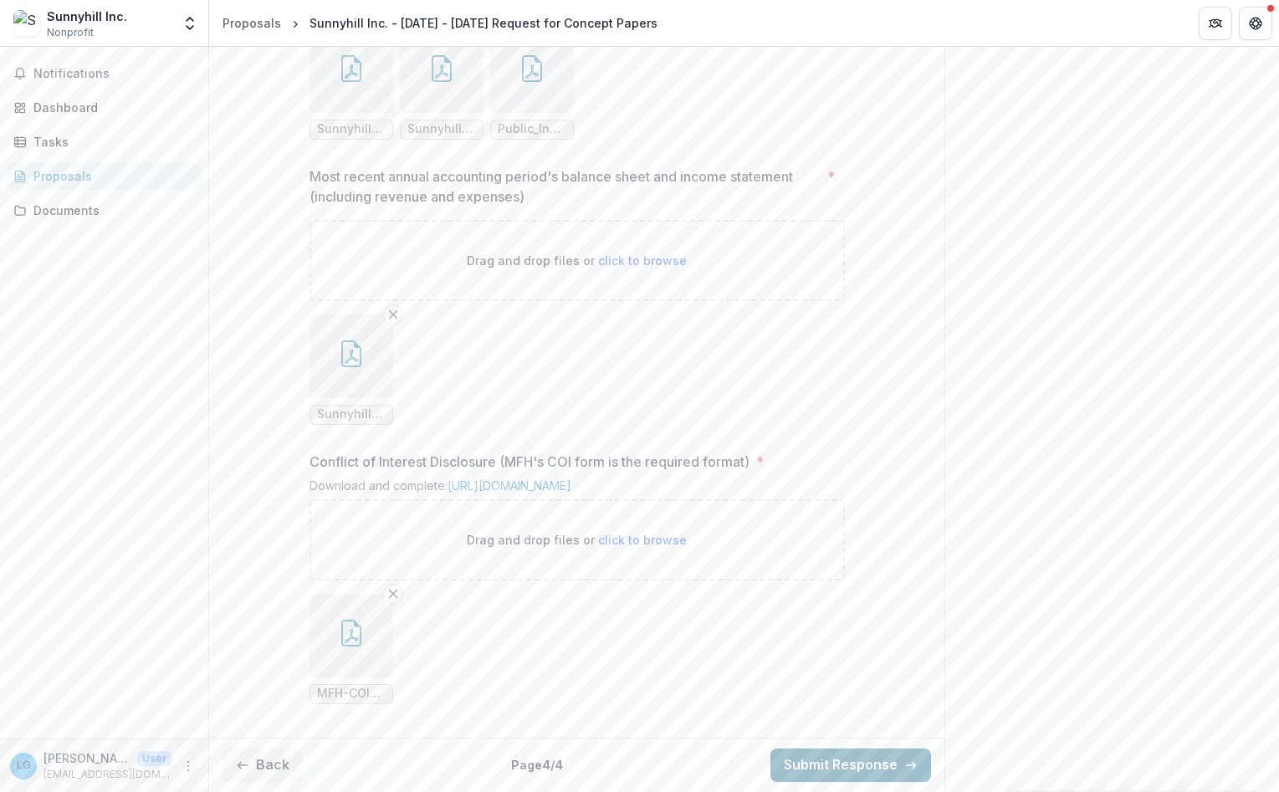
click at [874, 758] on button "Submit Response" at bounding box center [850, 765] width 161 height 33
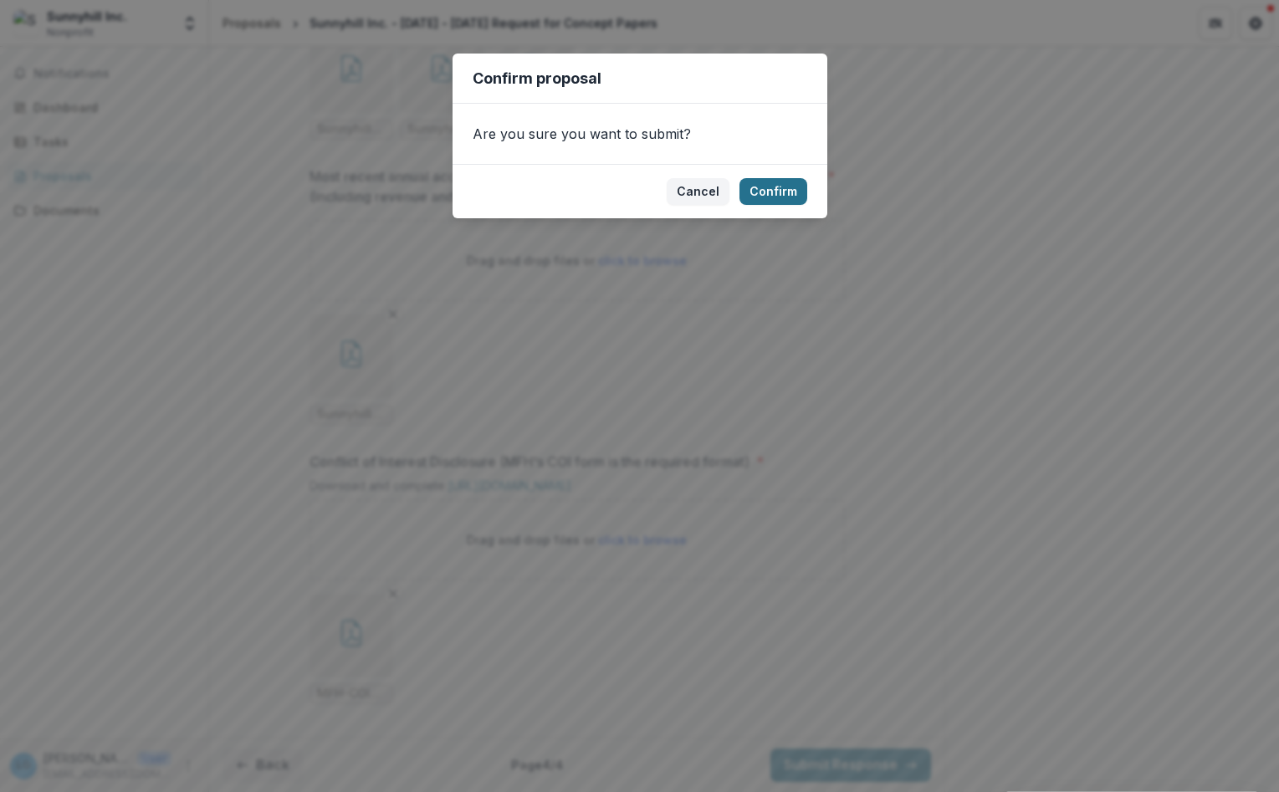
click at [784, 201] on button "Confirm" at bounding box center [773, 191] width 68 height 27
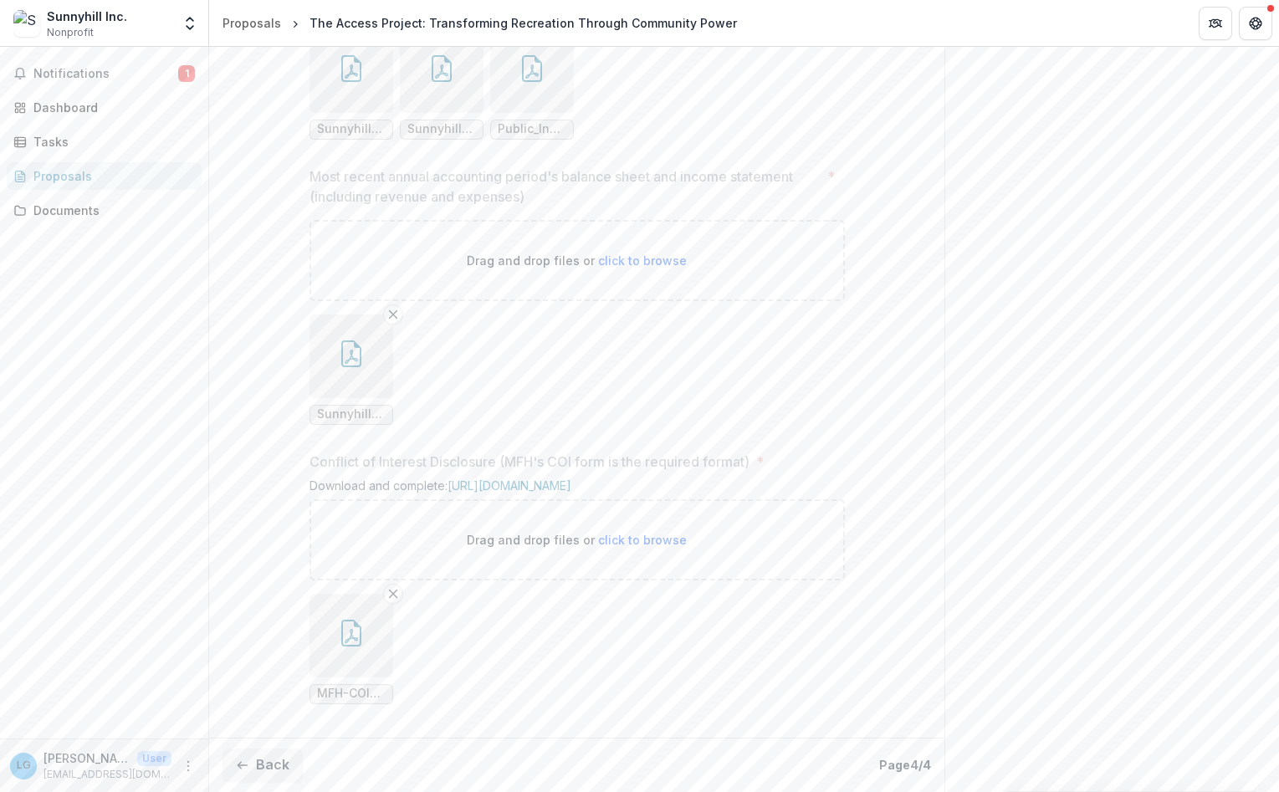
scroll to position [1806, 0]
click at [59, 71] on span "Notifications" at bounding box center [105, 74] width 145 height 14
click at [84, 31] on span "Nonprofit" at bounding box center [70, 32] width 47 height 15
click at [84, 9] on div "Sunnyhill Inc." at bounding box center [87, 17] width 80 height 18
click at [79, 83] on button "Notifications 1" at bounding box center [104, 73] width 195 height 27
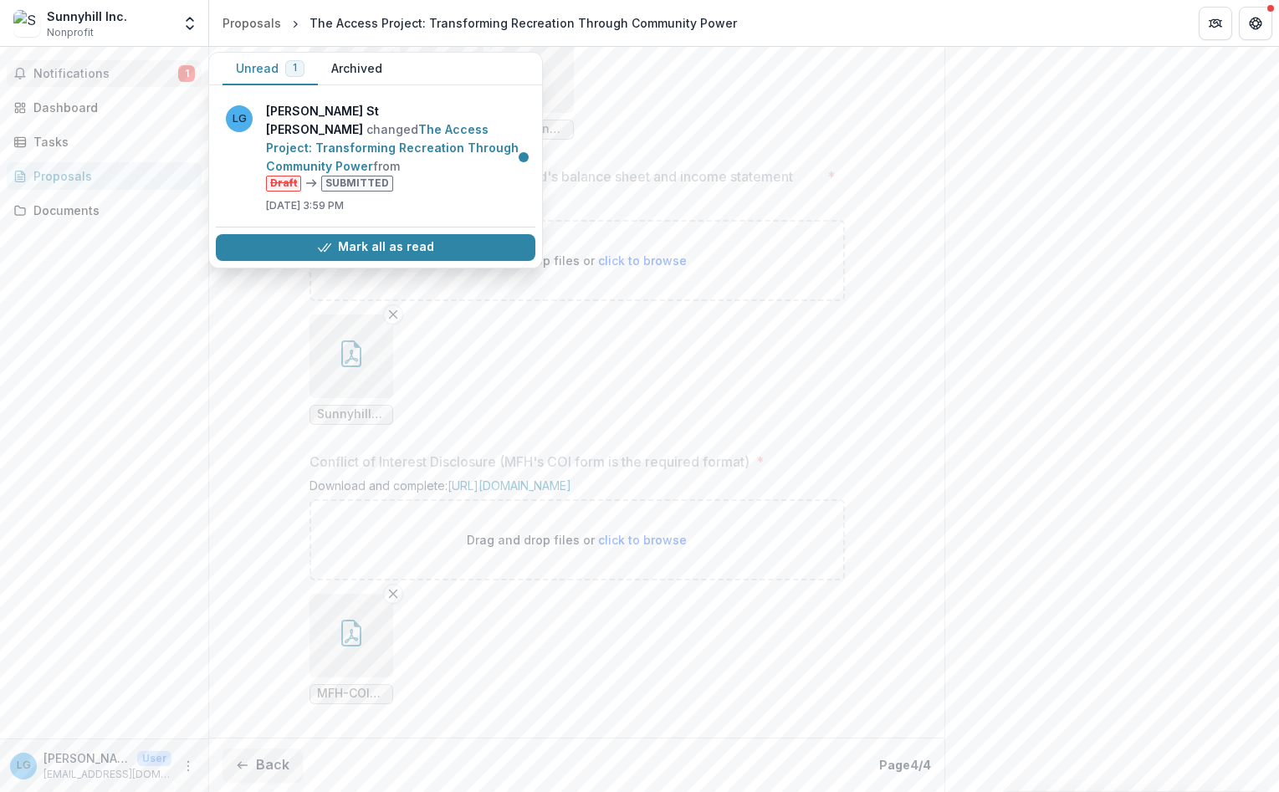
click at [79, 83] on button "Notifications 1" at bounding box center [104, 73] width 195 height 27
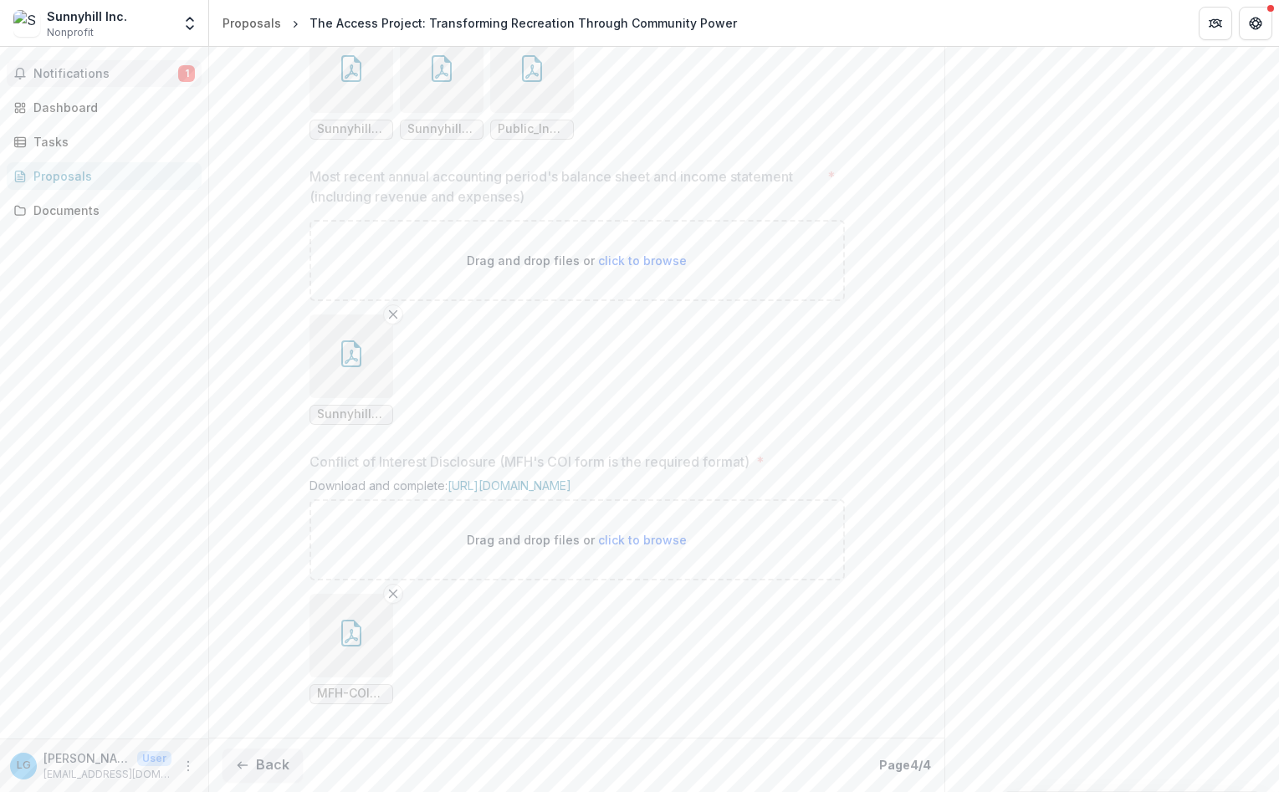
click at [79, 83] on button "Notifications 1" at bounding box center [104, 73] width 195 height 27
click at [68, 40] on div "Sunnyhill Inc. Nonprofit Team Settings Settings" at bounding box center [104, 26] width 208 height 39
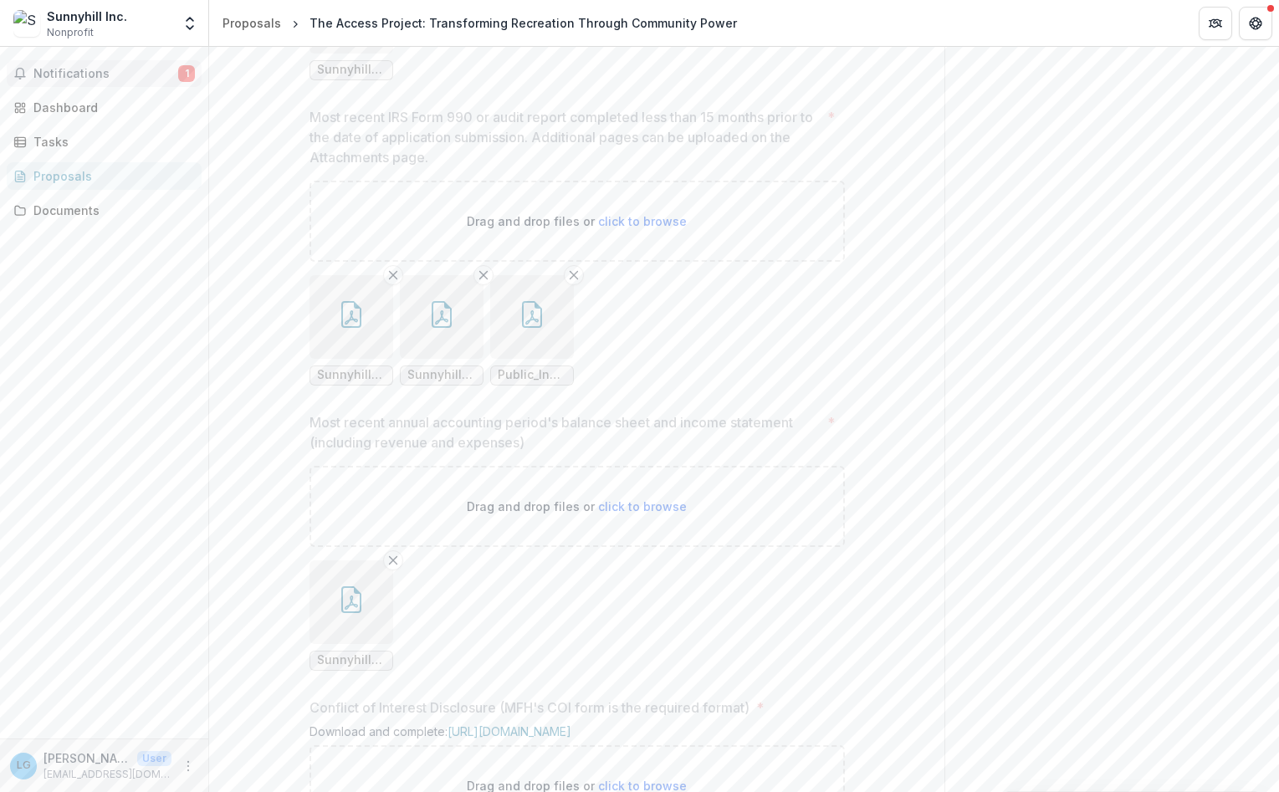
click at [120, 64] on button "Notifications 1" at bounding box center [104, 73] width 195 height 27
click at [92, 105] on div "Dashboard" at bounding box center [110, 108] width 155 height 18
